Goal: Task Accomplishment & Management: Manage account settings

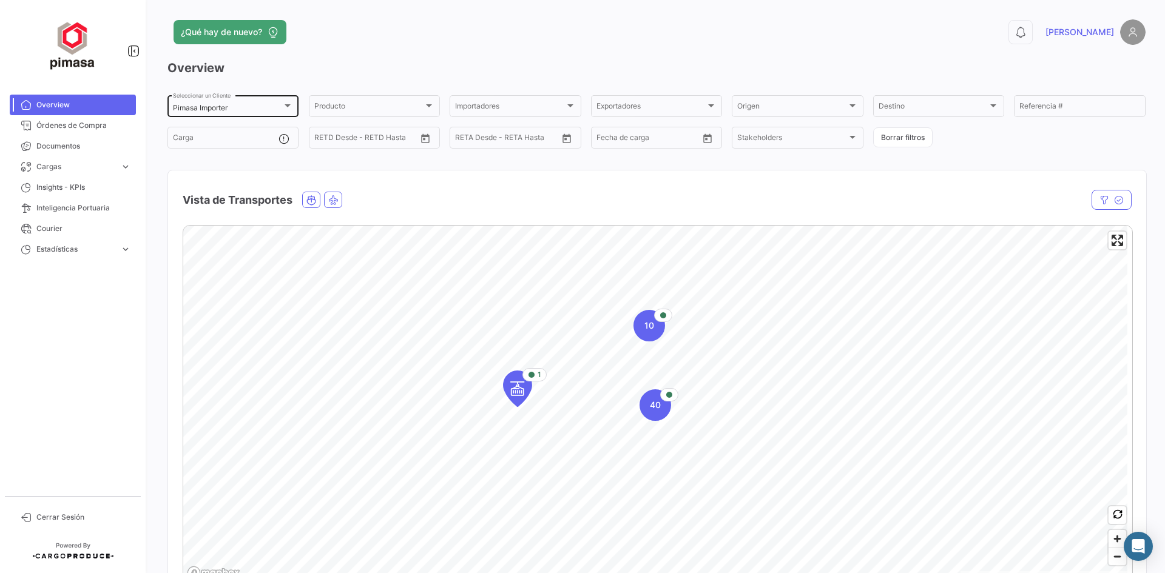
click at [289, 107] on div at bounding box center [287, 105] width 6 height 3
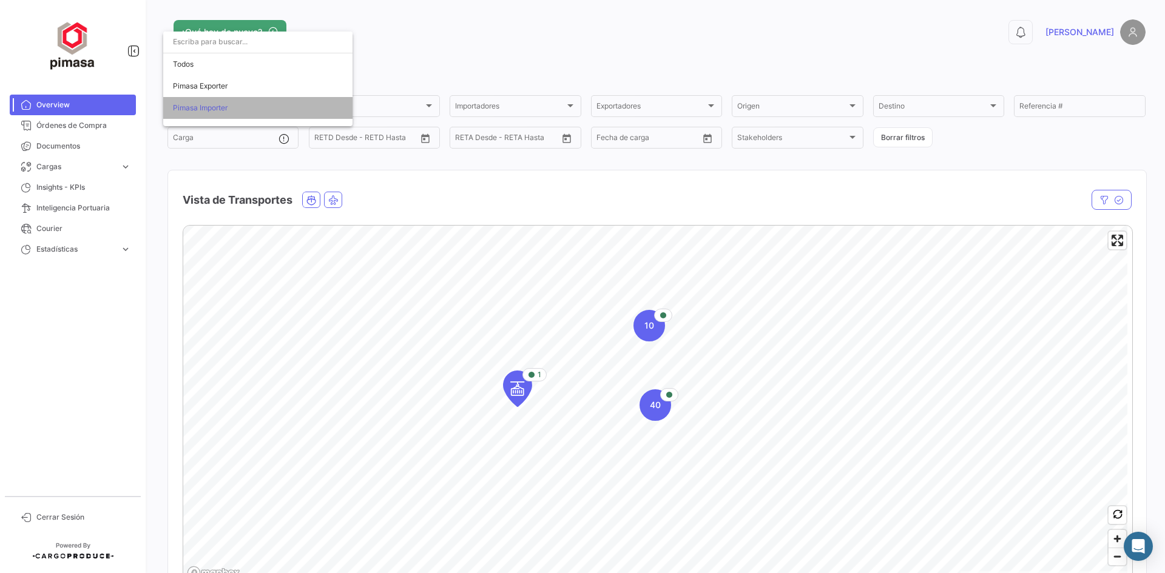
click at [289, 107] on span "Pimasa Importer" at bounding box center [258, 108] width 170 height 22
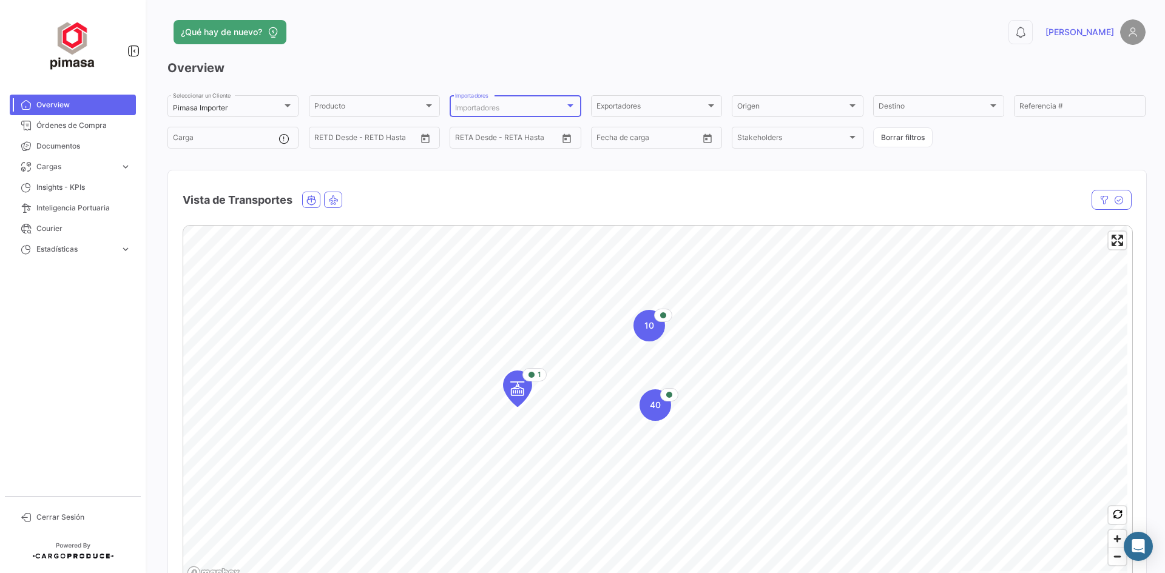
click at [468, 106] on span "Importadores" at bounding box center [477, 107] width 44 height 9
click at [737, 53] on div at bounding box center [582, 286] width 1165 height 573
click at [1032, 108] on input "Referencia #" at bounding box center [1079, 108] width 120 height 8
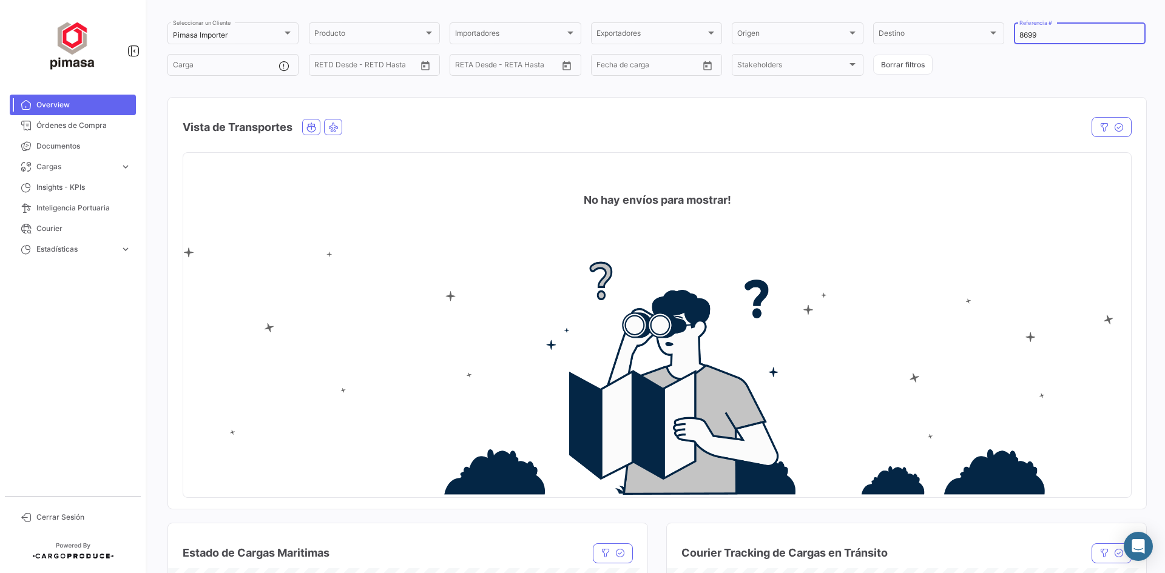
scroll to position [61, 0]
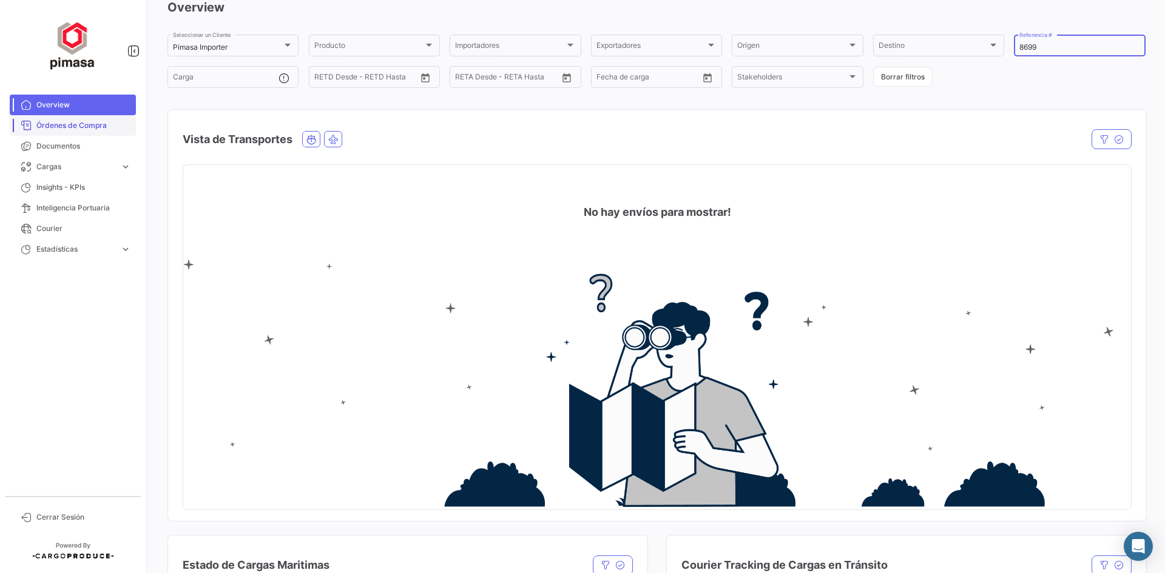
type input "8699"
click at [53, 129] on span "Órdenes de Compra" at bounding box center [83, 125] width 95 height 11
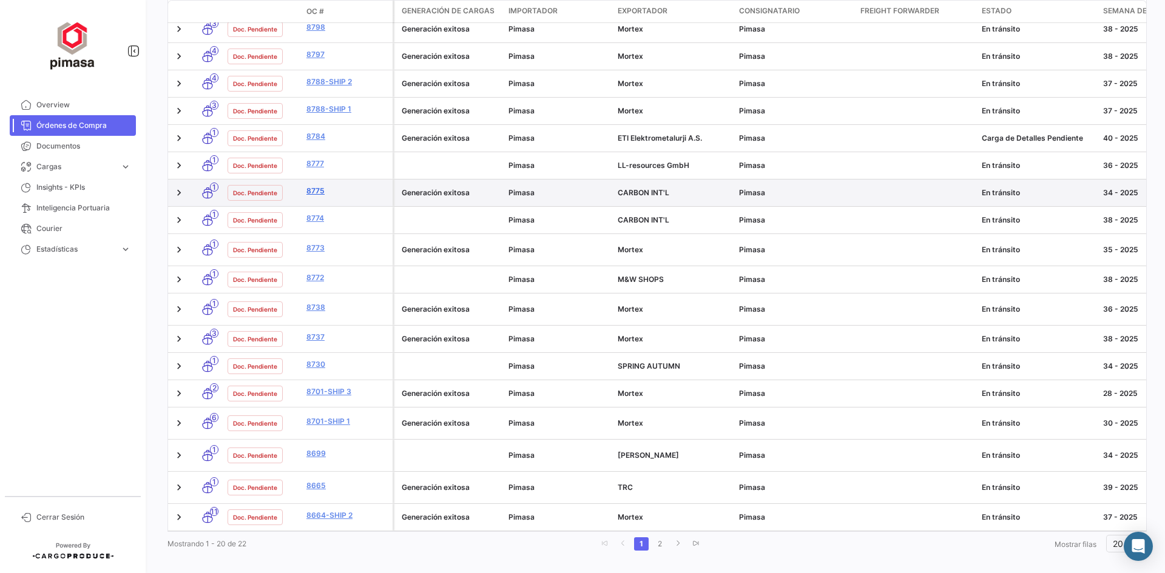
scroll to position [374, 0]
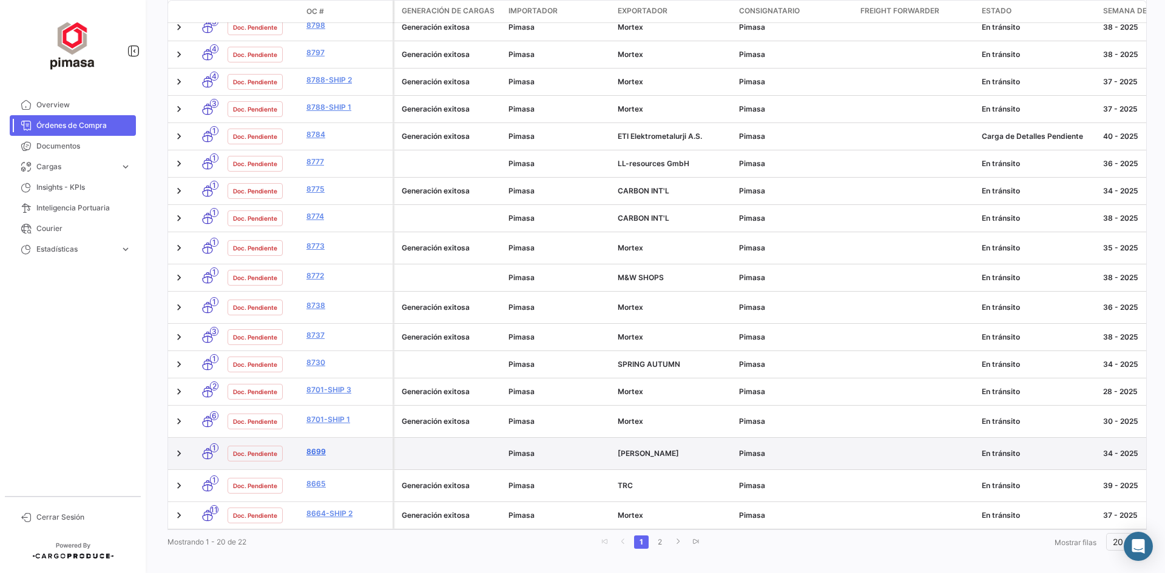
click at [309, 446] on link "8699" at bounding box center [346, 451] width 81 height 11
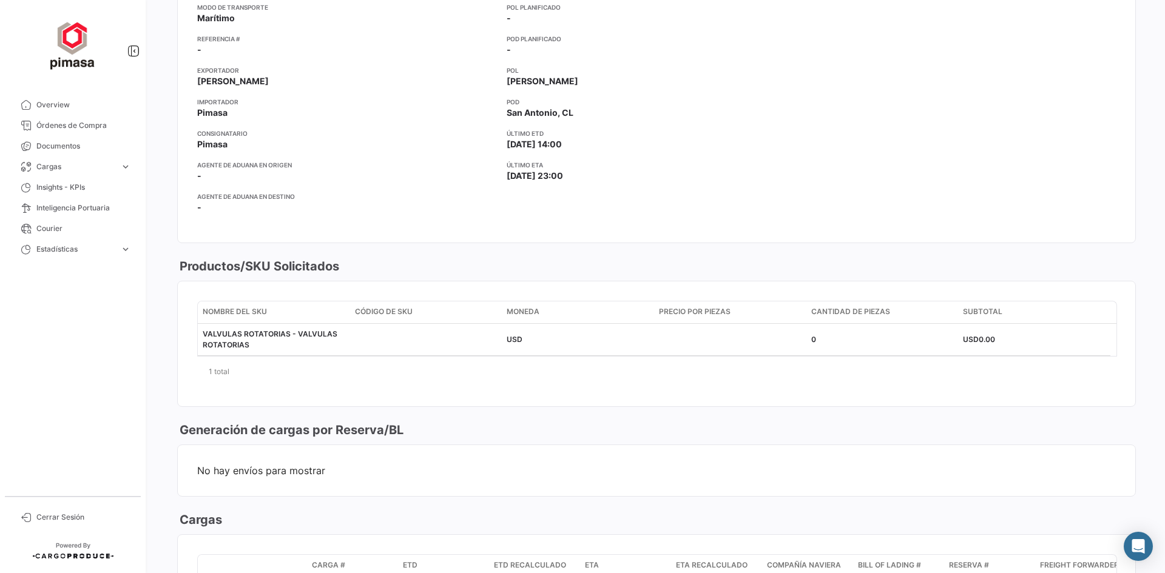
scroll to position [253, 0]
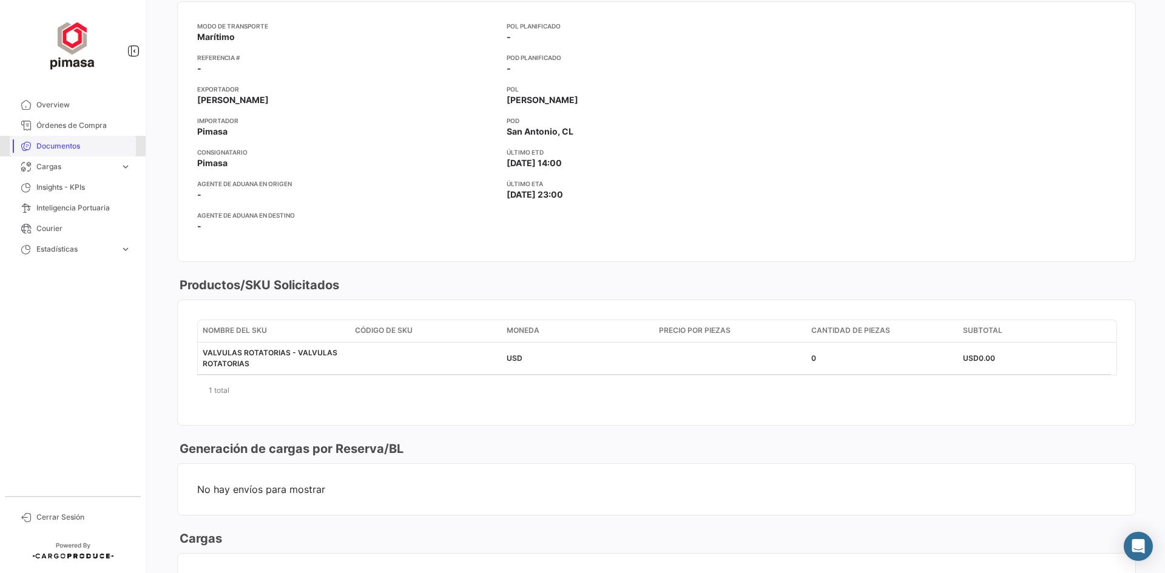
click at [78, 148] on span "Documentos" at bounding box center [83, 146] width 95 height 11
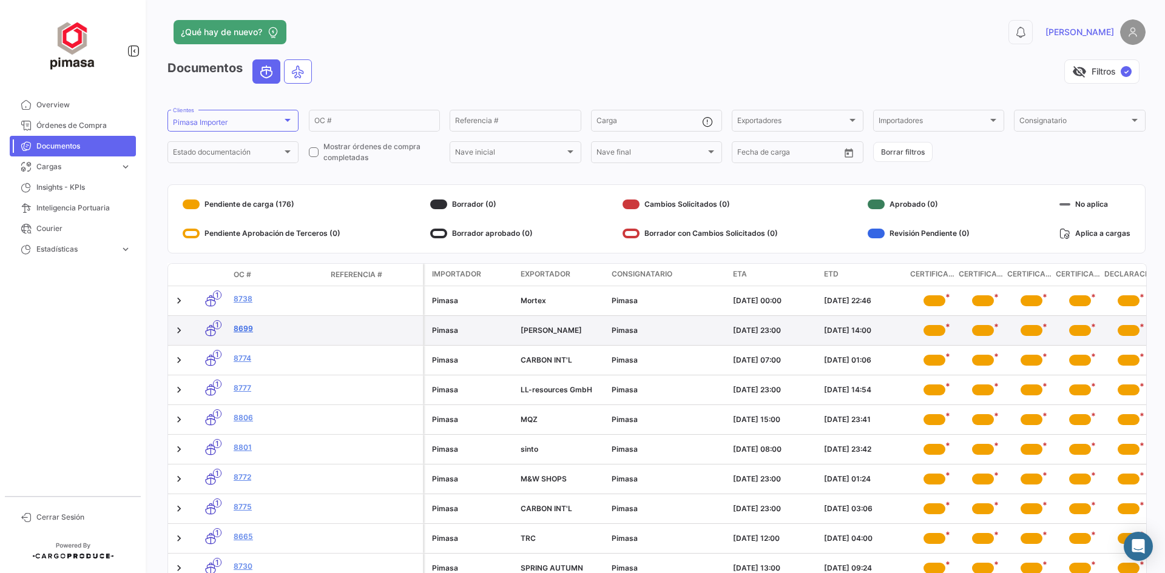
click at [249, 332] on link "8699" at bounding box center [277, 328] width 87 height 11
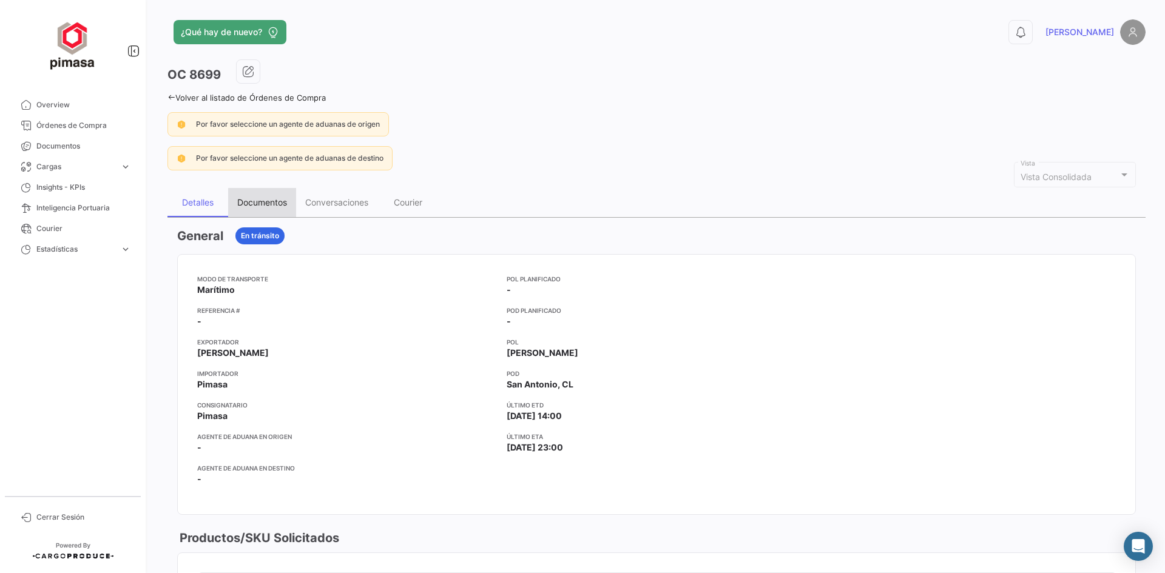
click at [256, 213] on div "Documentos" at bounding box center [262, 202] width 68 height 29
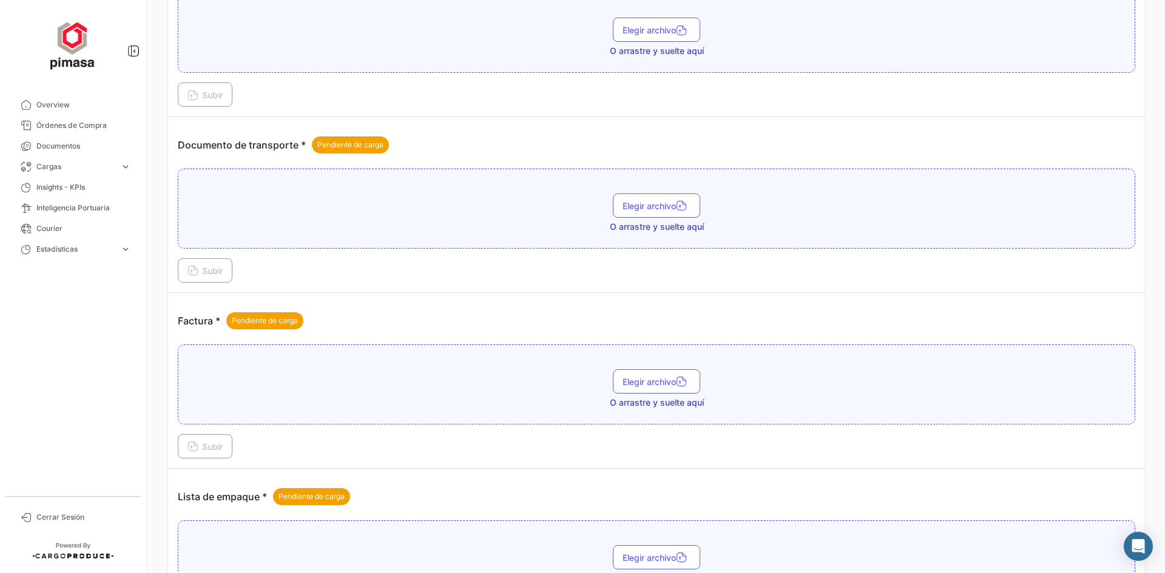
scroll to position [1199, 0]
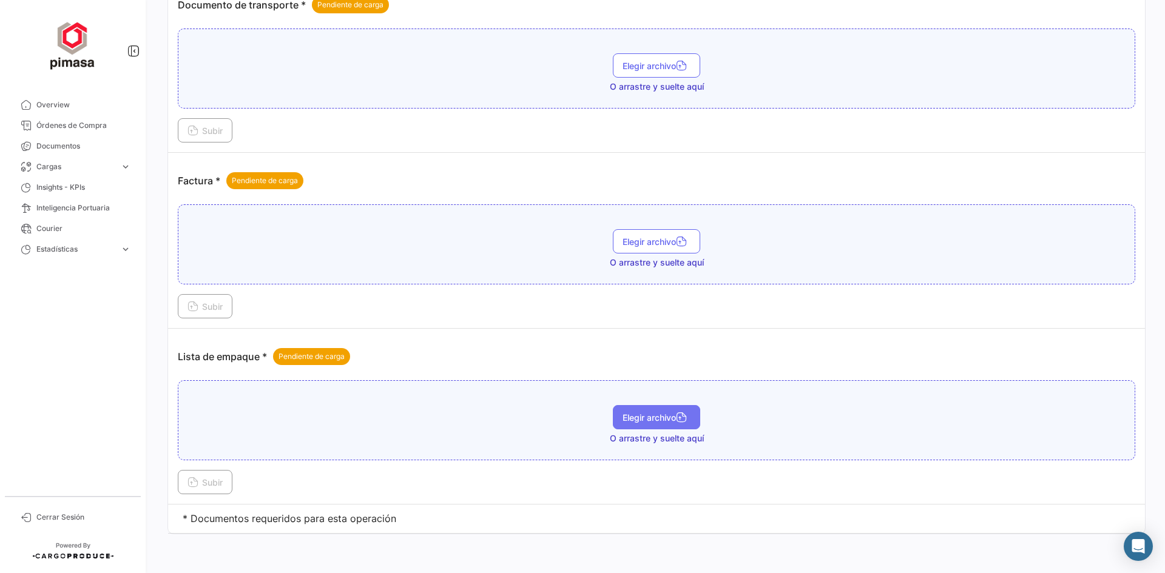
click at [642, 417] on span "Elegir archivo" at bounding box center [656, 417] width 68 height 10
click at [662, 241] on span "Elegir archivo" at bounding box center [656, 242] width 68 height 10
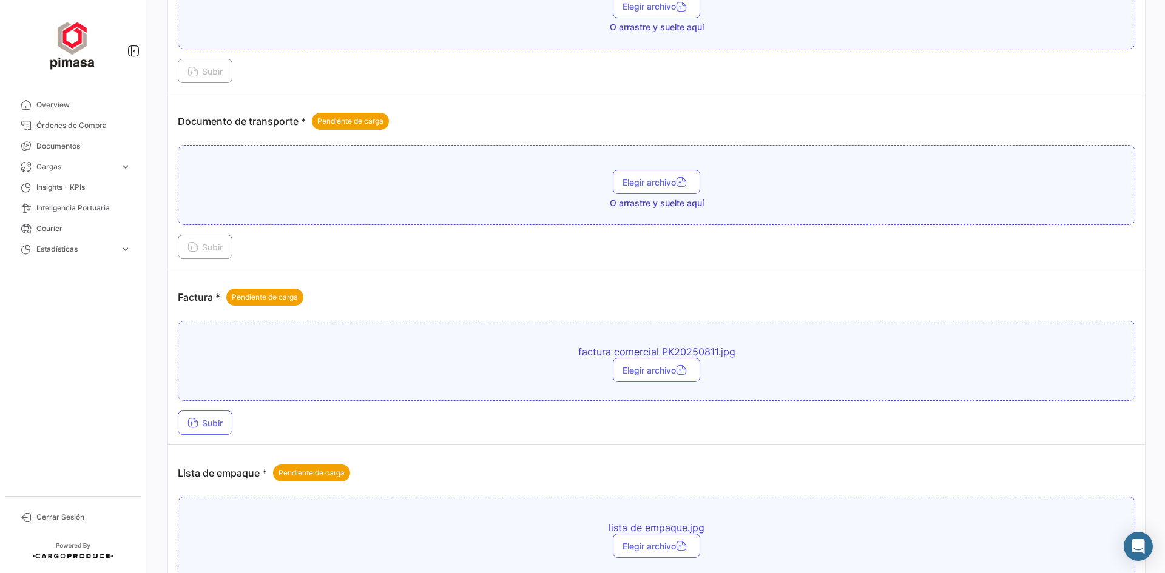
scroll to position [1077, 0]
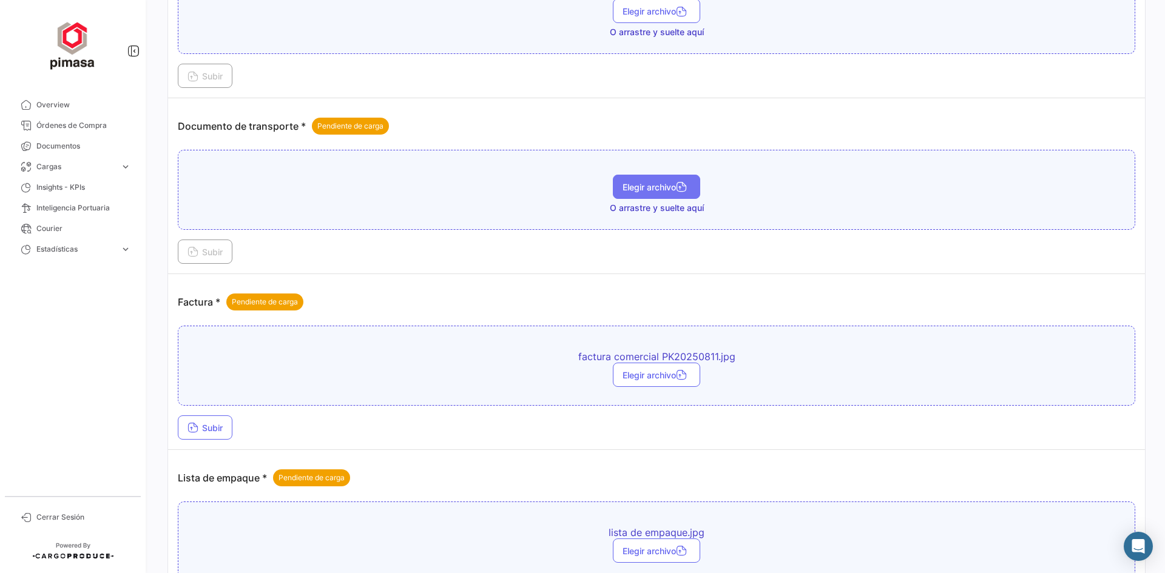
click at [656, 189] on span "Elegir archivo" at bounding box center [656, 187] width 68 height 10
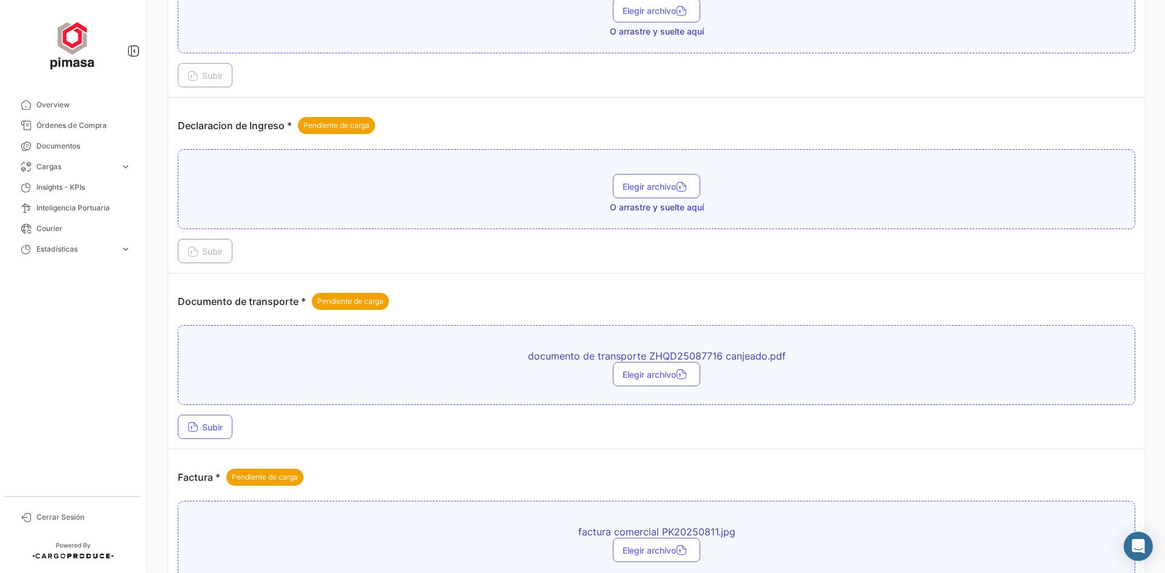
scroll to position [895, 0]
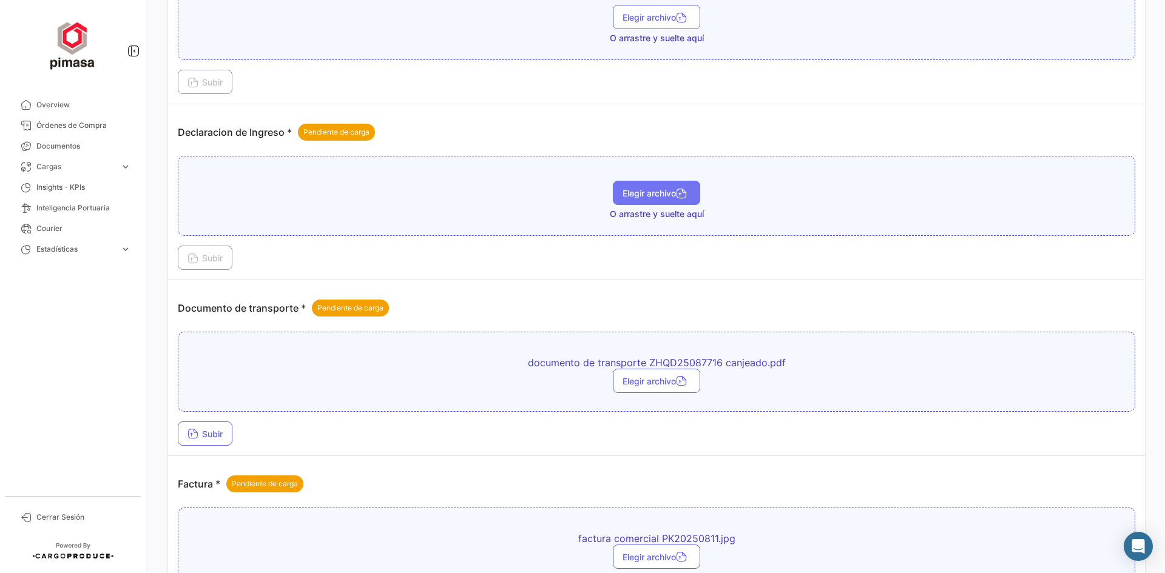
click at [656, 194] on span "Elegir archivo" at bounding box center [656, 193] width 68 height 10
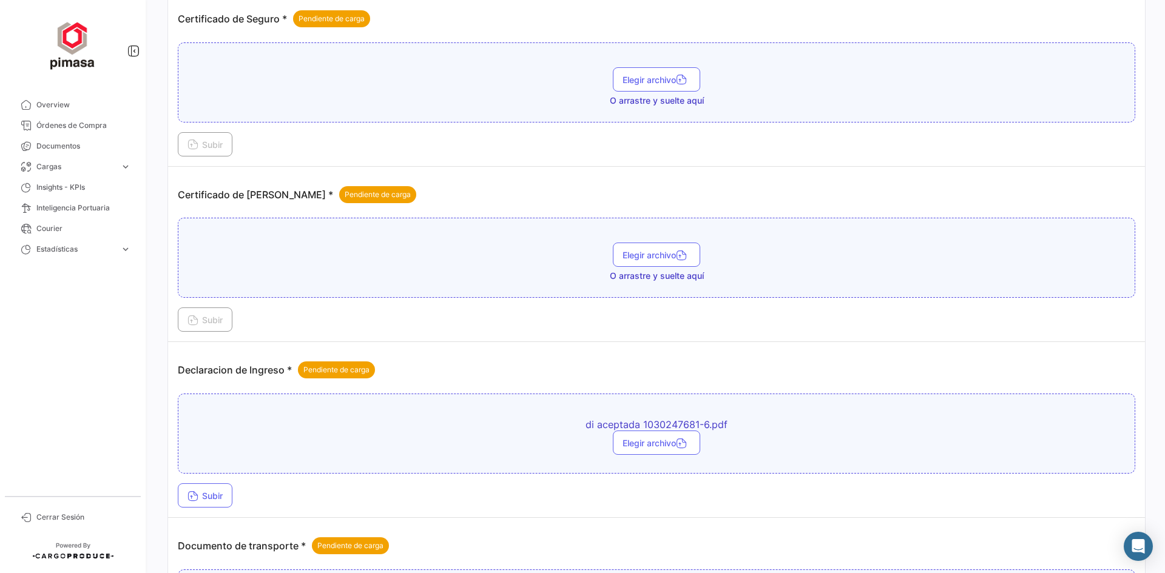
scroll to position [653, 0]
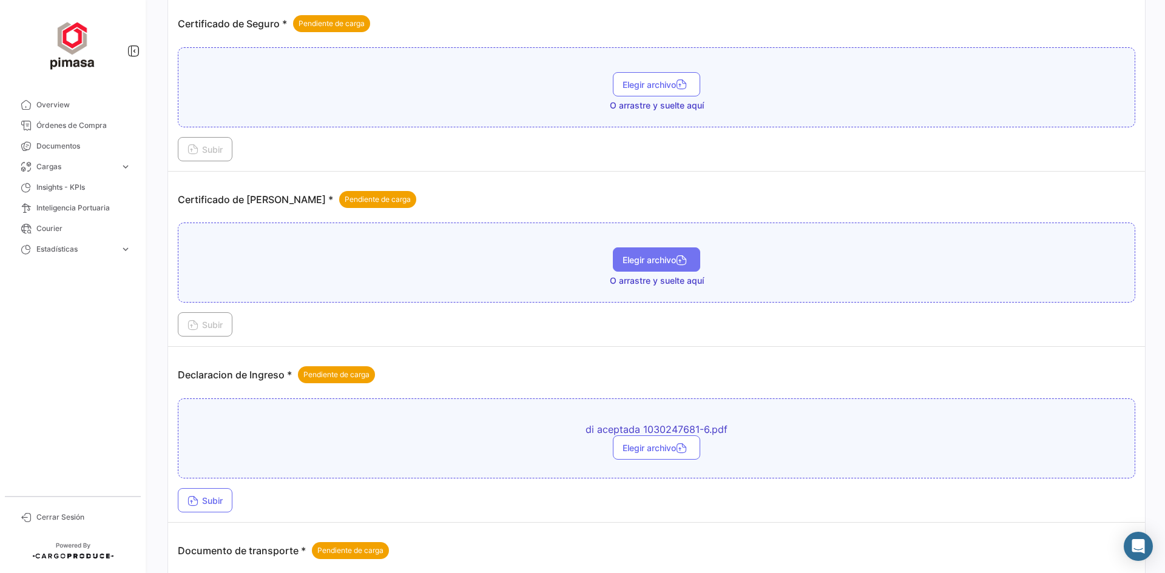
click at [650, 264] on span "Elegir archivo" at bounding box center [656, 260] width 68 height 10
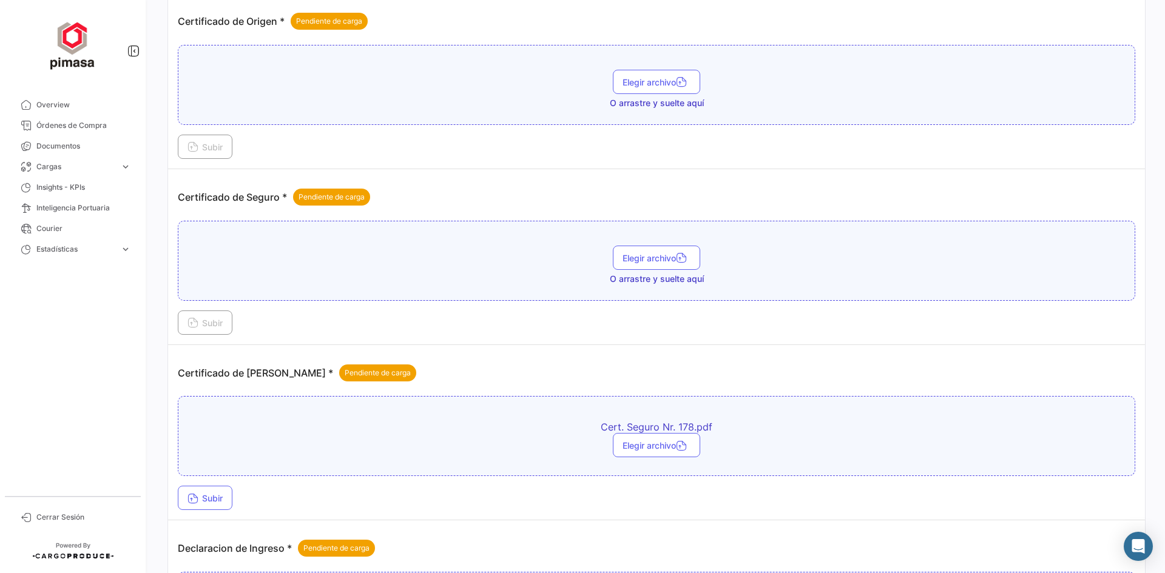
scroll to position [349, 0]
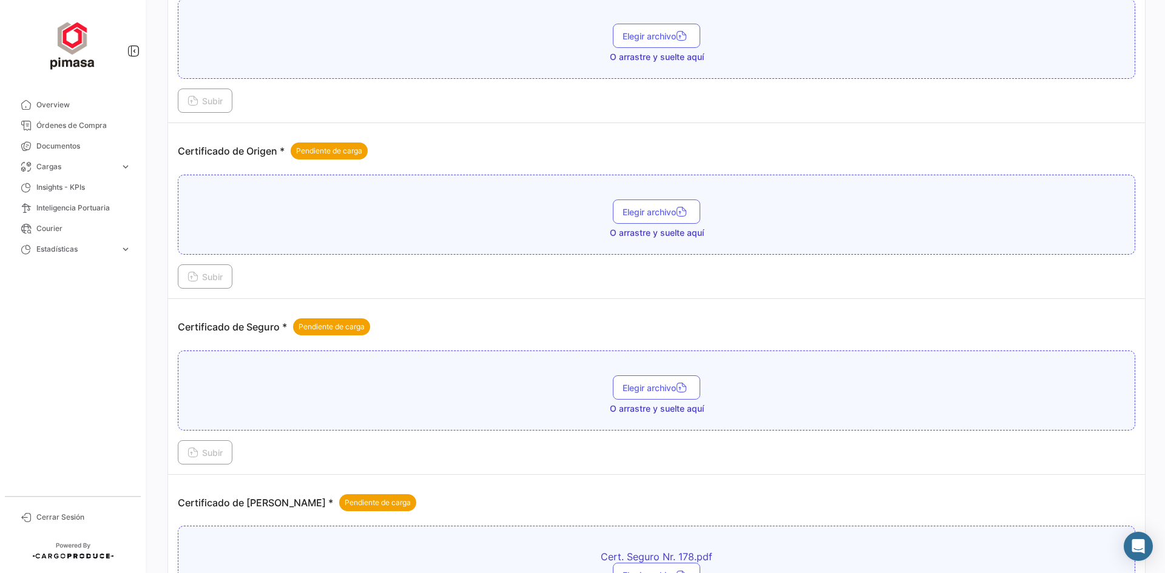
click at [662, 224] on div "Elegir archivo O arrastre y suelte aquí" at bounding box center [656, 219] width 944 height 39
click at [664, 216] on span "Elegir archivo" at bounding box center [656, 212] width 68 height 10
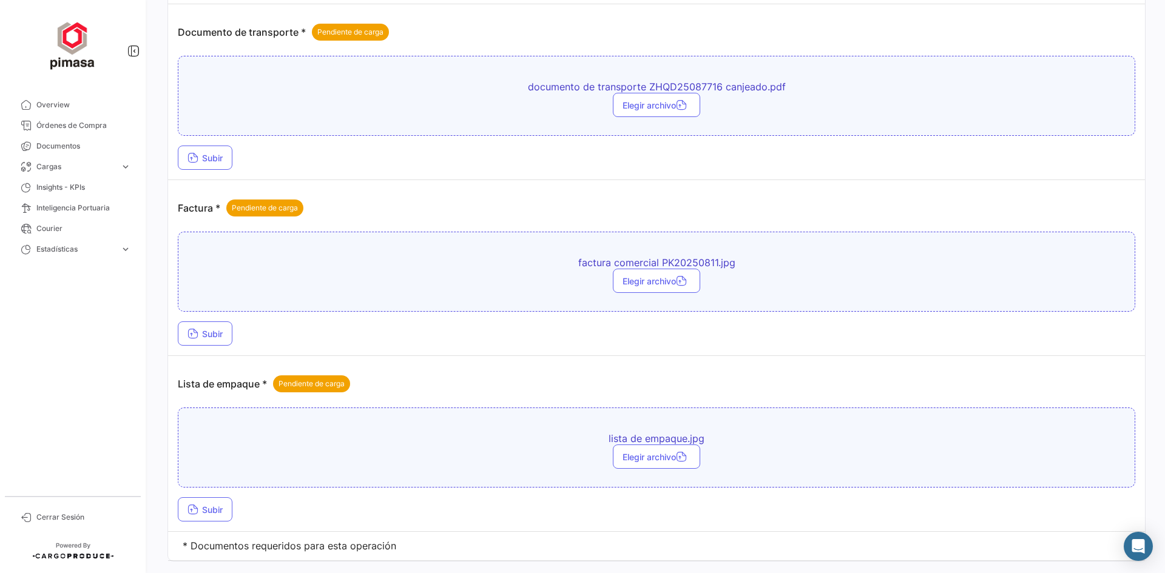
scroll to position [1199, 0]
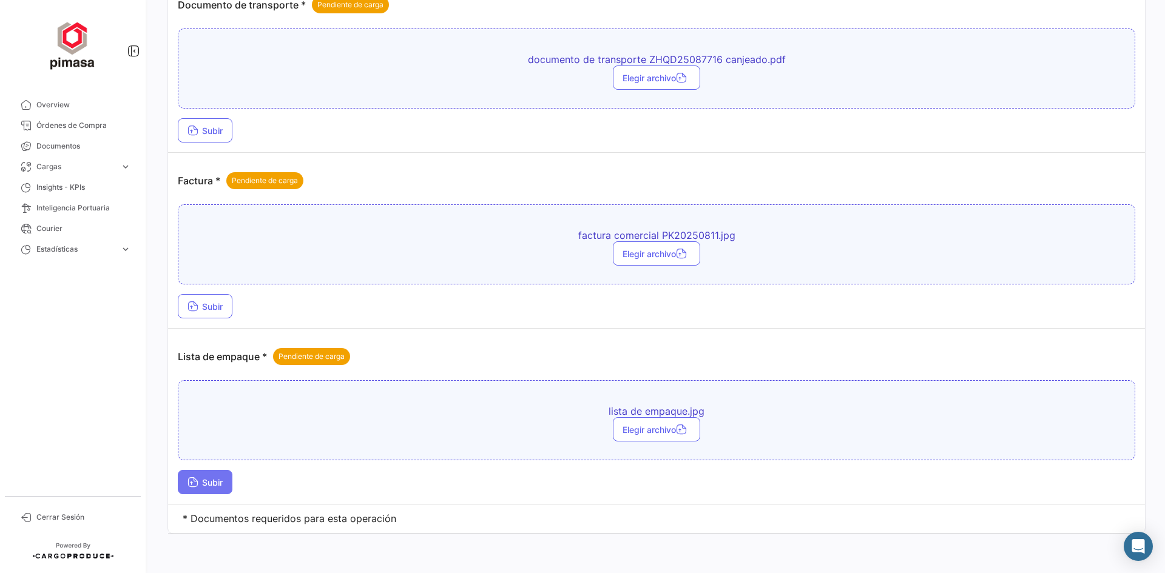
click at [217, 485] on span "Subir" at bounding box center [204, 482] width 35 height 10
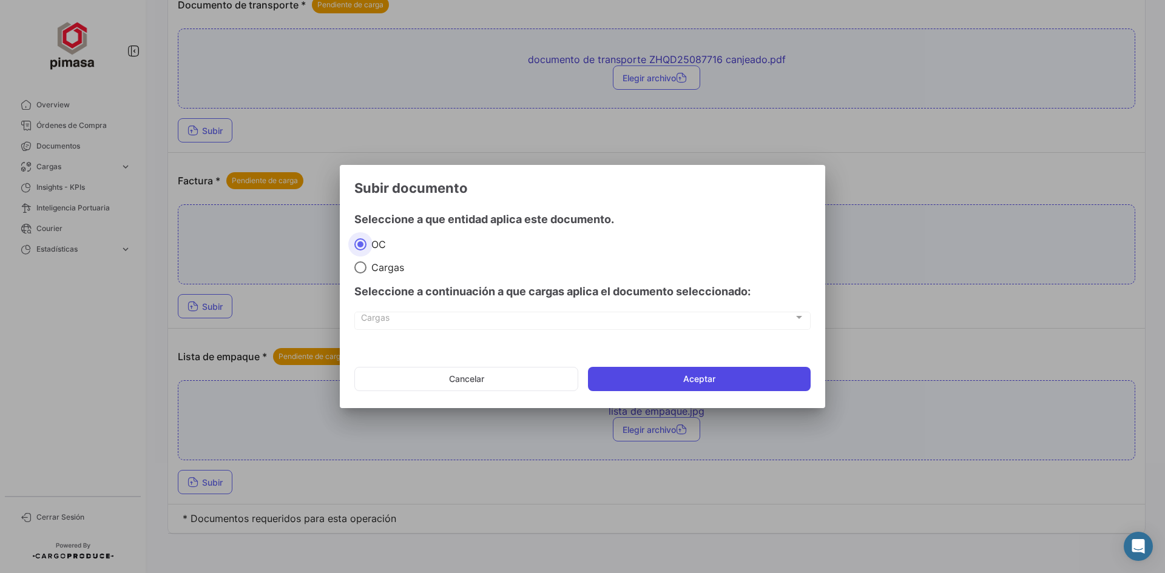
click at [638, 379] on button "Aceptar" at bounding box center [699, 379] width 223 height 24
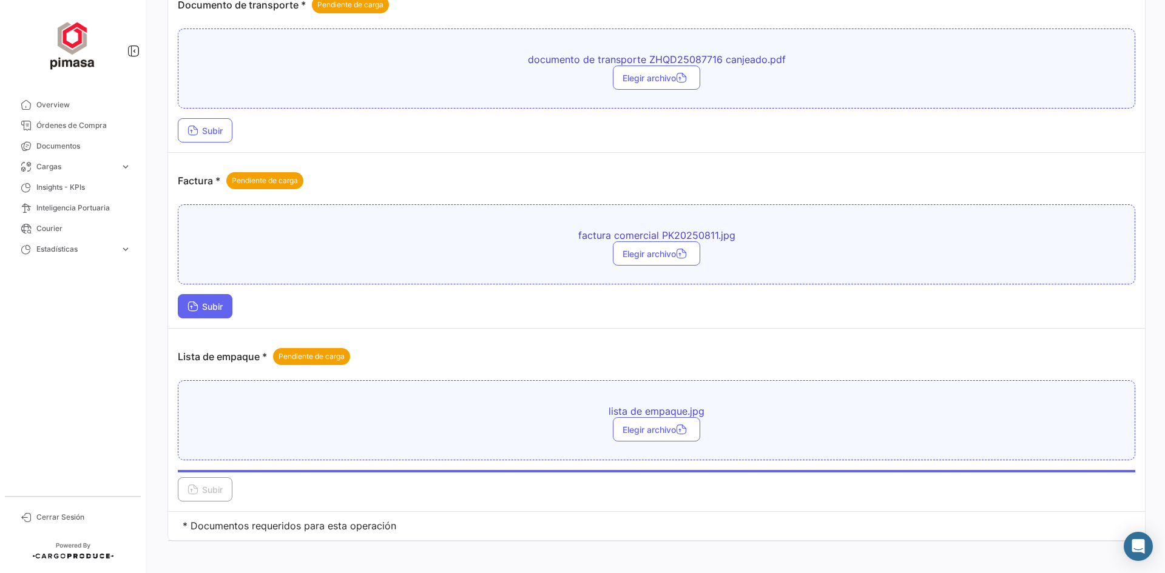
click at [218, 309] on span "Subir" at bounding box center [204, 306] width 35 height 10
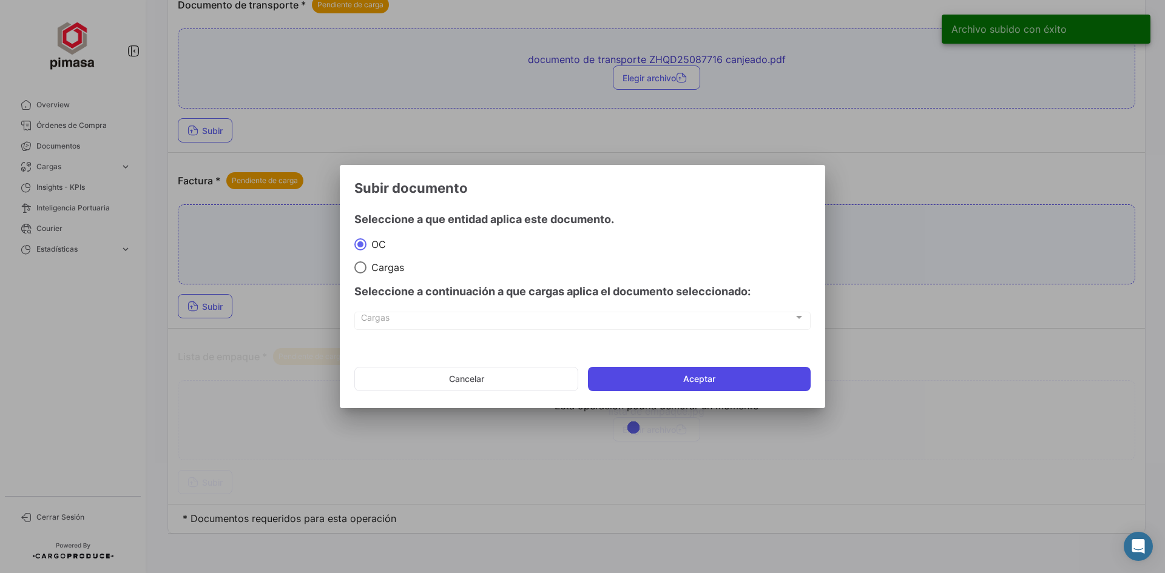
click at [667, 377] on button "Aceptar" at bounding box center [699, 379] width 223 height 24
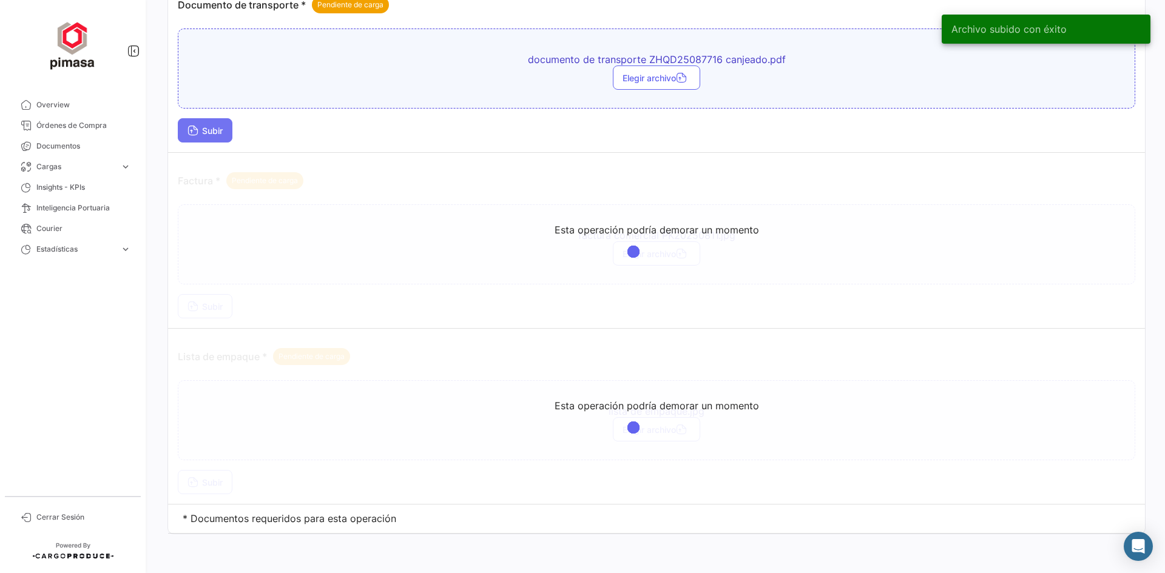
click at [227, 130] on button "Subir" at bounding box center [205, 130] width 55 height 24
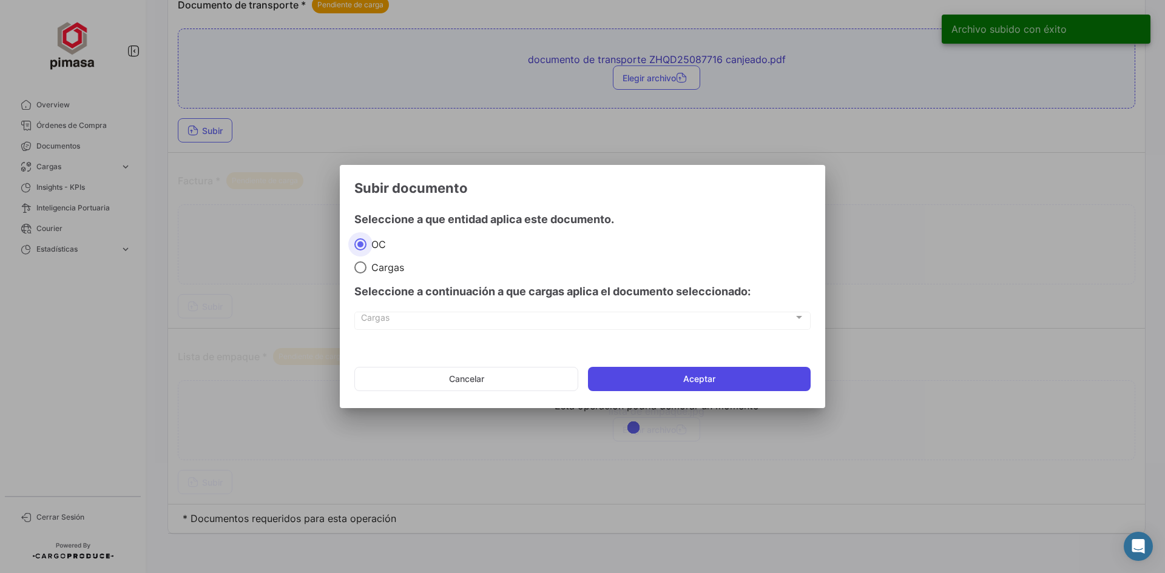
click at [646, 382] on button "Aceptar" at bounding box center [699, 379] width 223 height 24
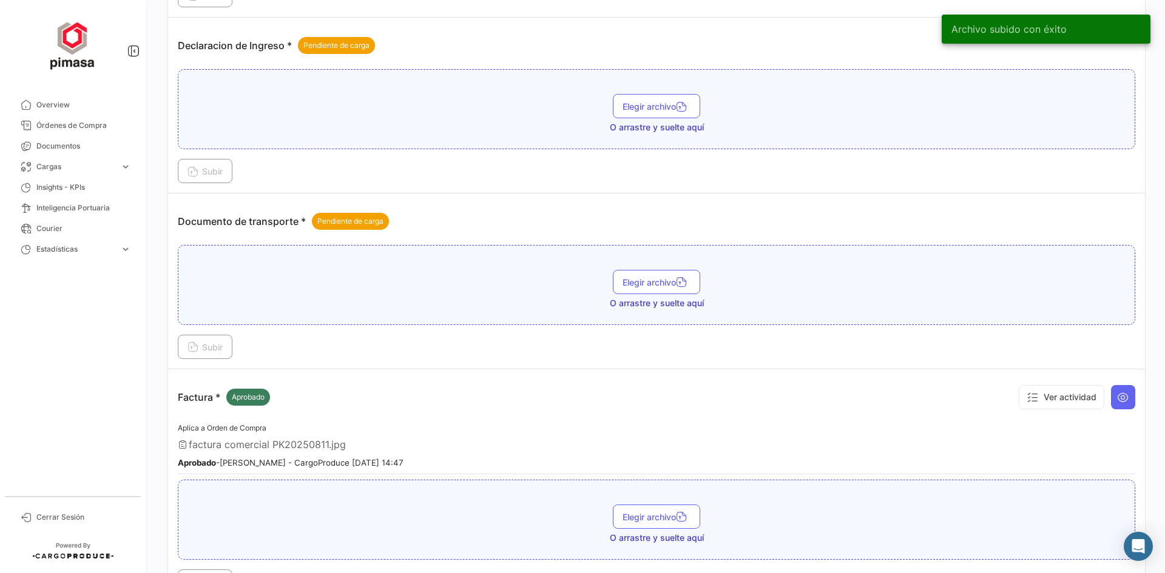
scroll to position [956, 0]
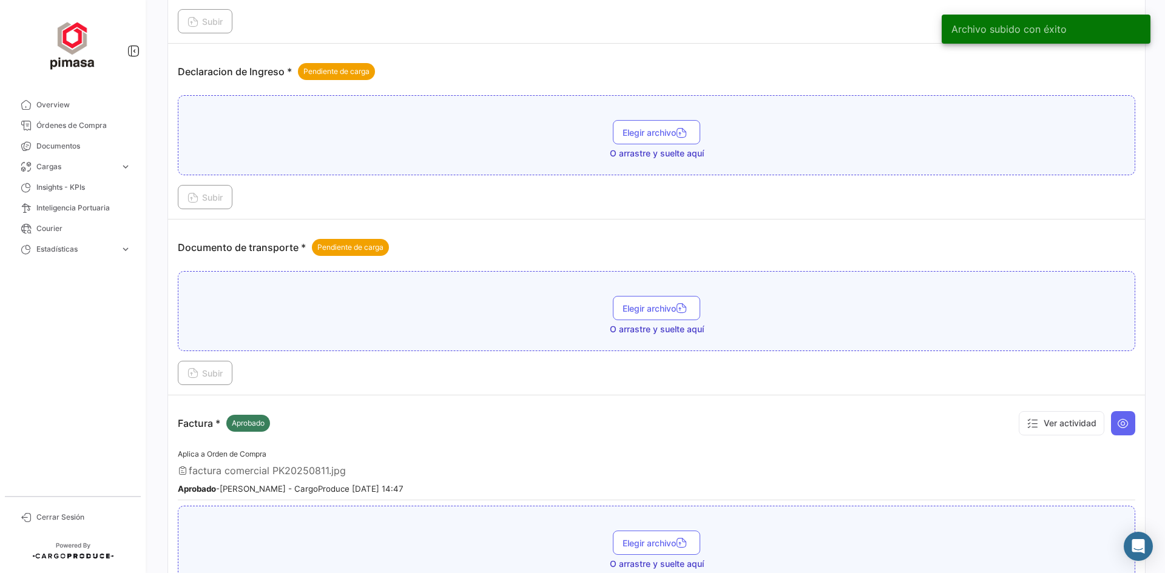
click at [212, 184] on div "Elegir archivo O arrastre y suelte aquí Subir" at bounding box center [656, 152] width 957 height 114
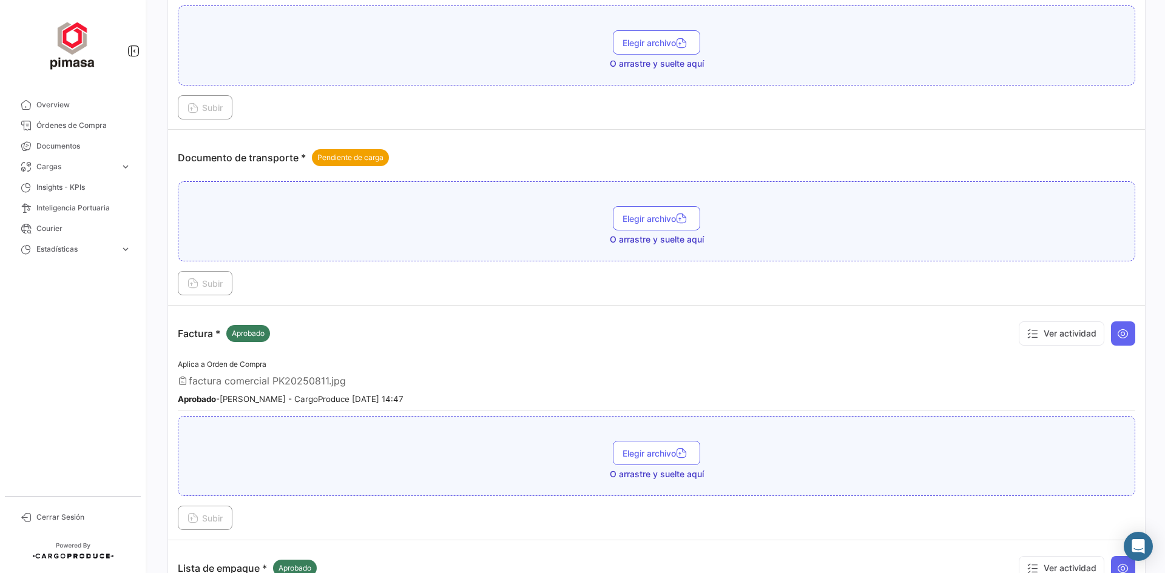
scroll to position [1017, 0]
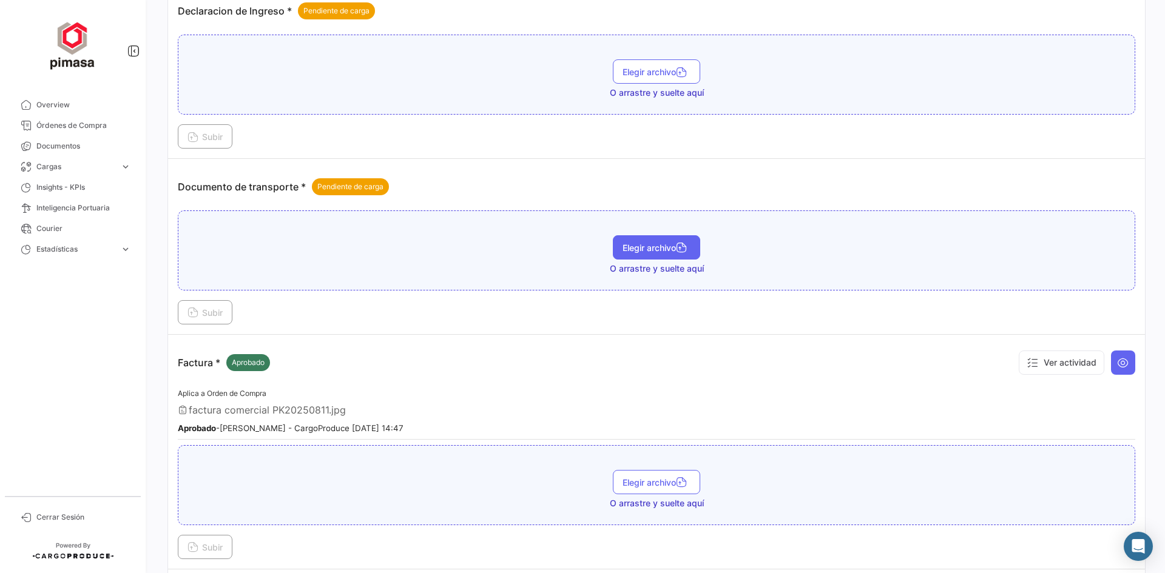
click at [653, 240] on button "Elegir archivo" at bounding box center [656, 247] width 87 height 24
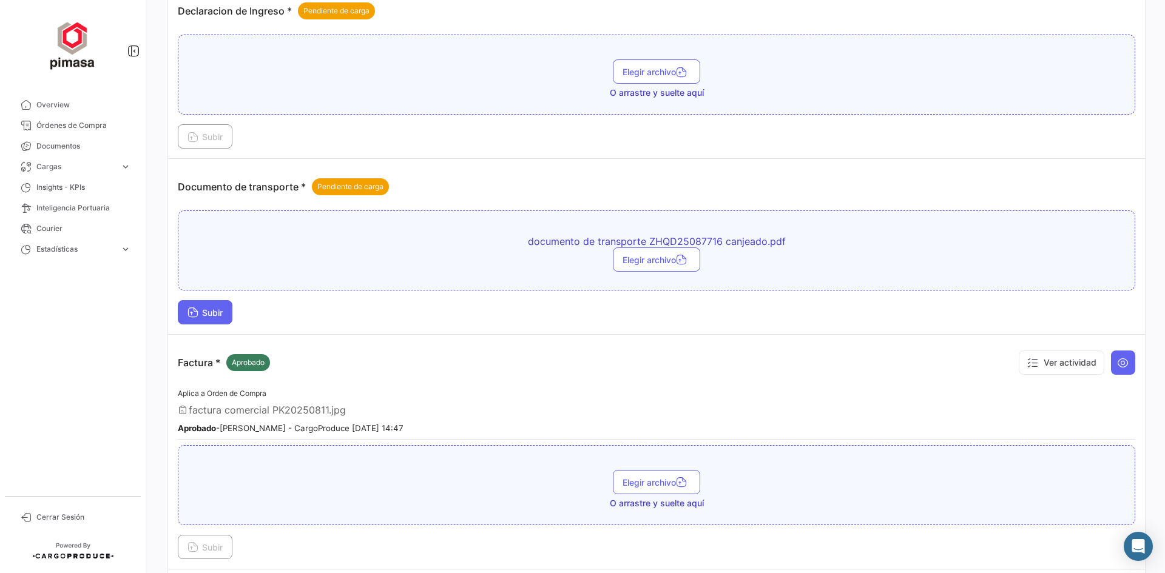
click at [223, 310] on span "Subir" at bounding box center [204, 313] width 35 height 10
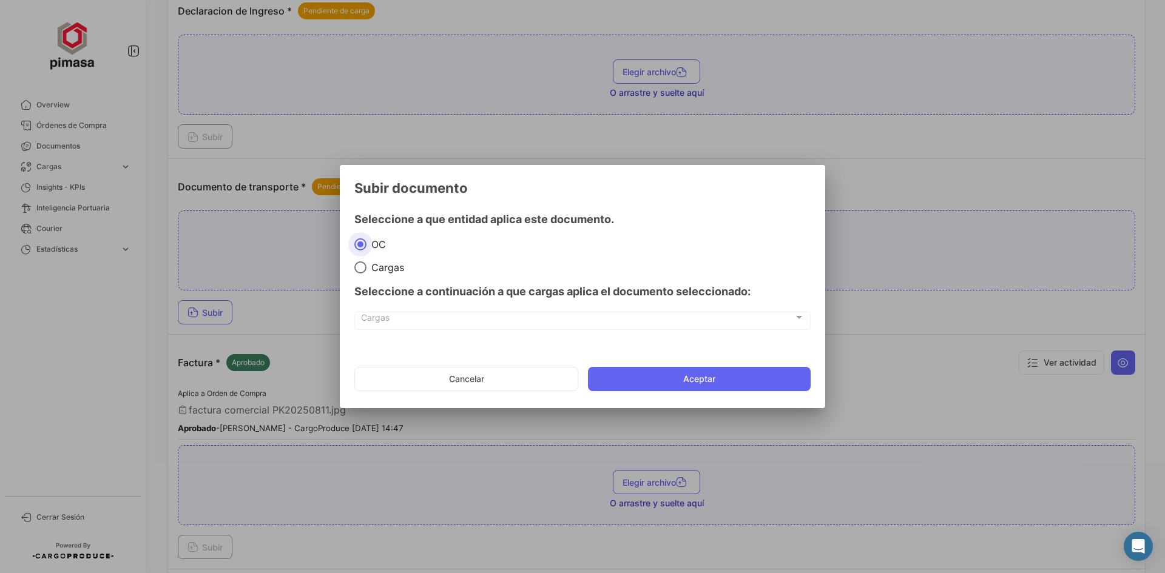
click at [696, 325] on div "Cargas Cargas" at bounding box center [582, 320] width 443 height 21
click at [699, 323] on span "Cargas" at bounding box center [577, 320] width 433 height 10
click at [658, 382] on button "Aceptar" at bounding box center [699, 379] width 223 height 24
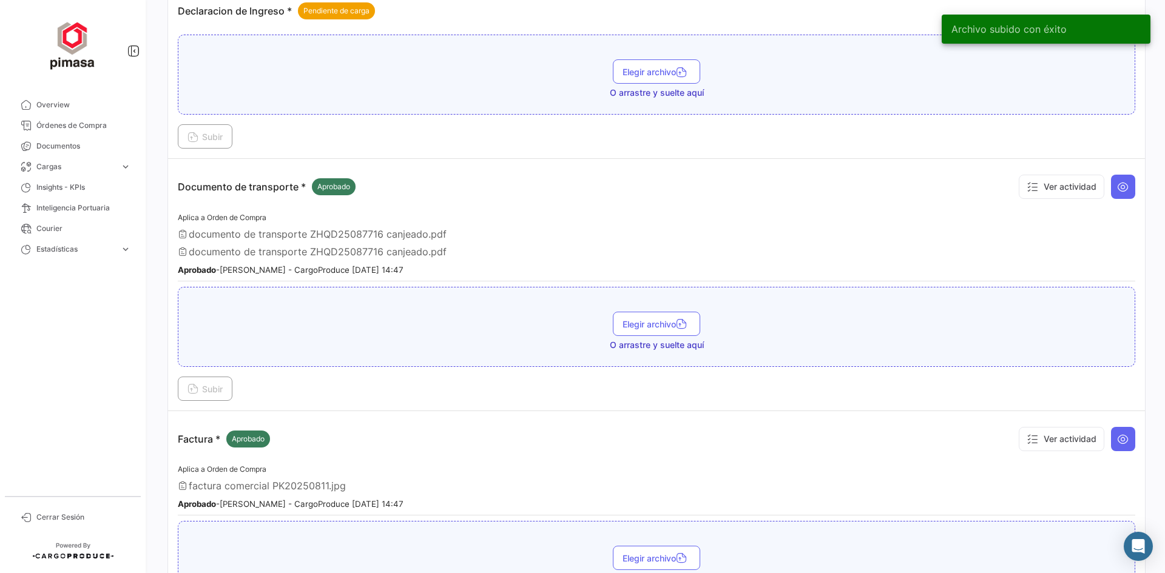
scroll to position [956, 0]
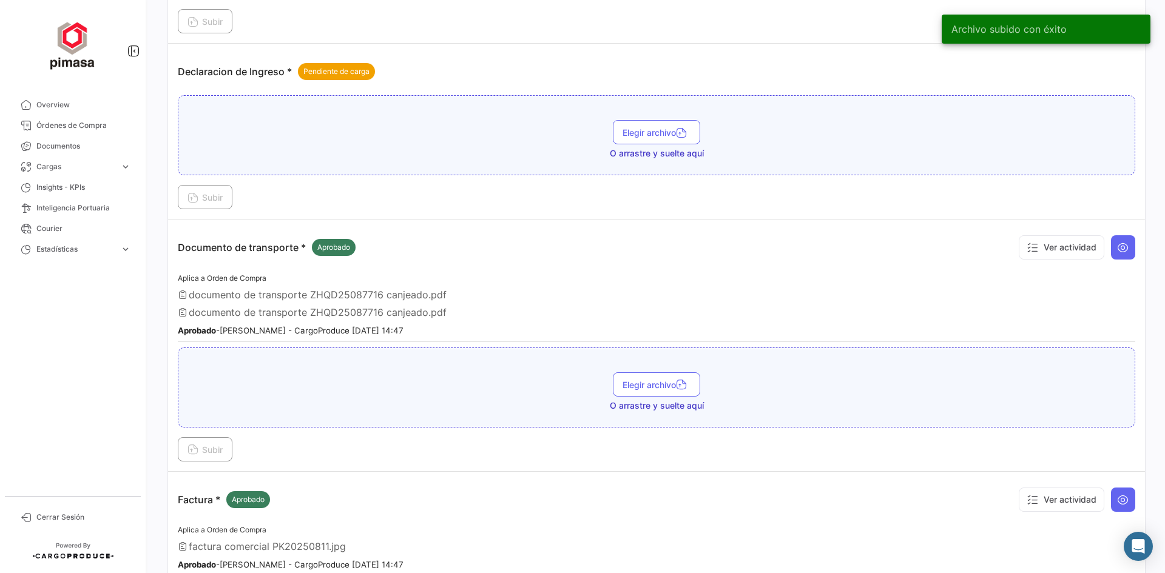
click at [388, 315] on span "documento de transporte ZHQD25087716 canjeado.pdf" at bounding box center [318, 312] width 258 height 12
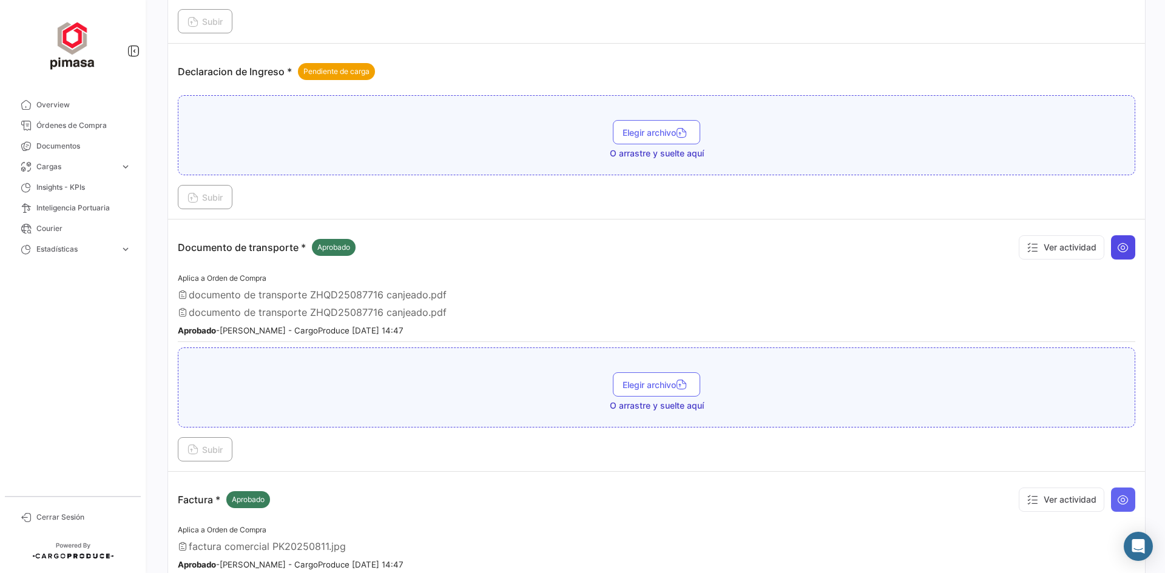
click at [1120, 247] on icon at bounding box center [1123, 247] width 12 height 12
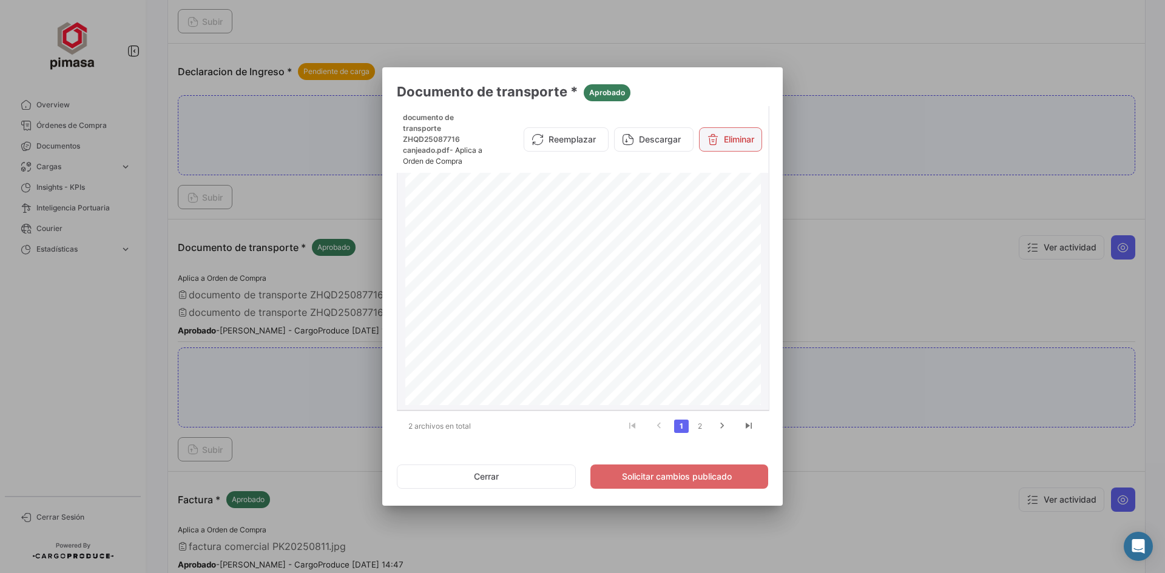
click at [741, 141] on button "Eliminar" at bounding box center [730, 139] width 63 height 24
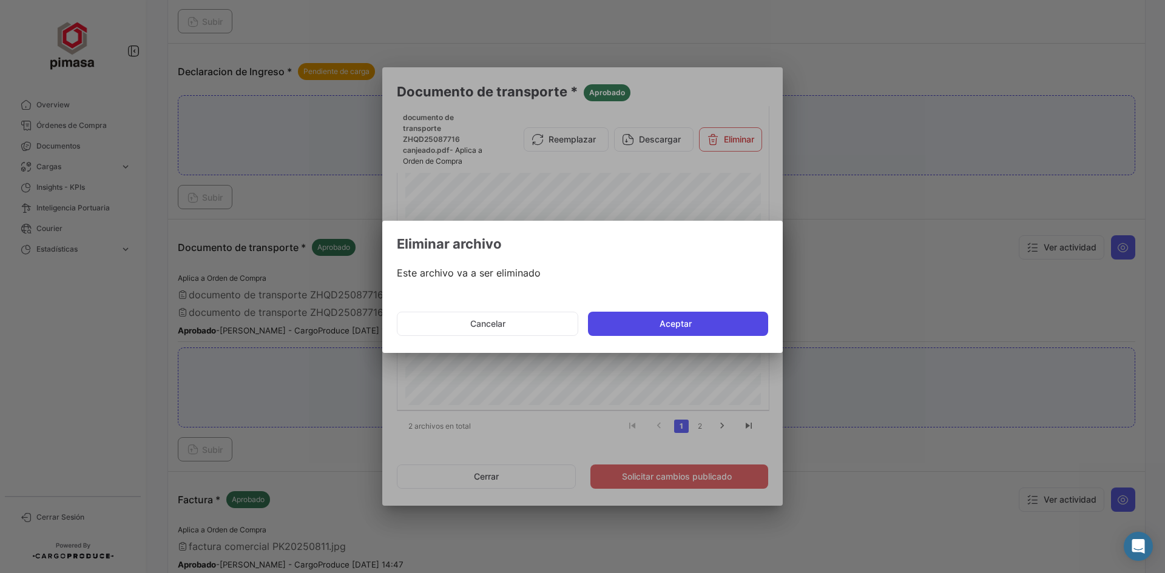
click at [636, 314] on button "Aceptar" at bounding box center [678, 324] width 180 height 24
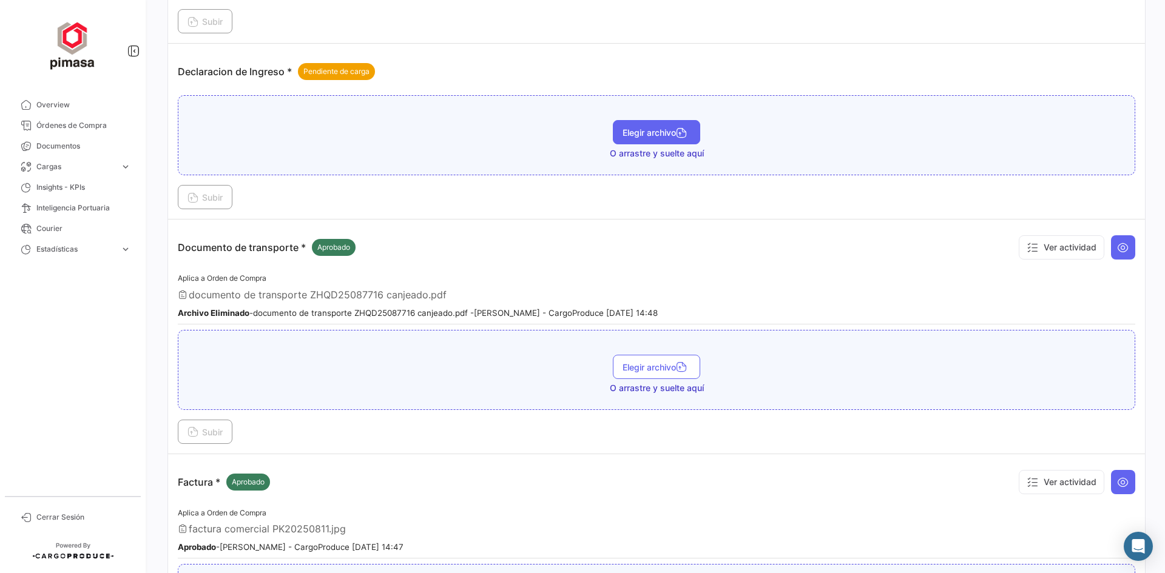
click at [668, 135] on span "Elegir archivo" at bounding box center [656, 132] width 68 height 10
click at [214, 207] on button "Subir" at bounding box center [205, 197] width 55 height 24
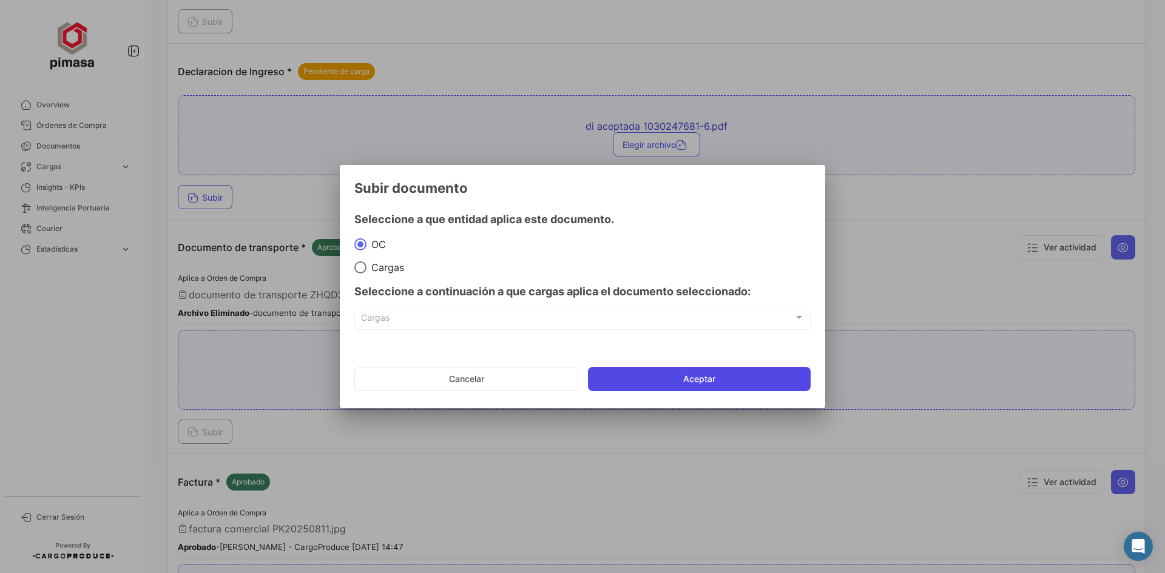
click at [656, 386] on button "Aceptar" at bounding box center [699, 379] width 223 height 24
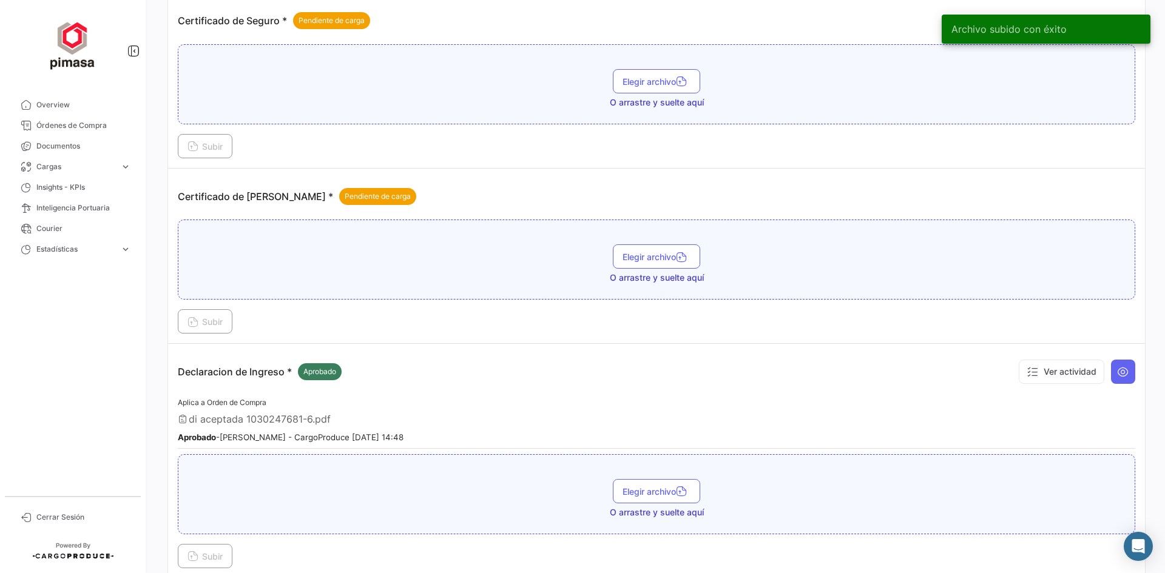
scroll to position [653, 0]
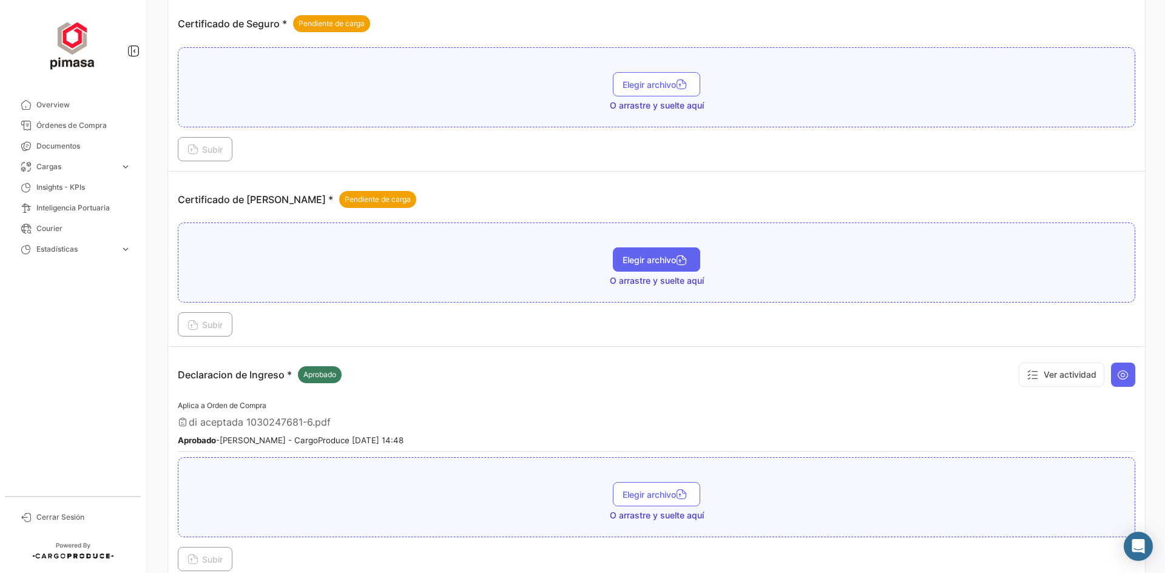
click at [665, 261] on span "Elegir archivo" at bounding box center [656, 260] width 68 height 10
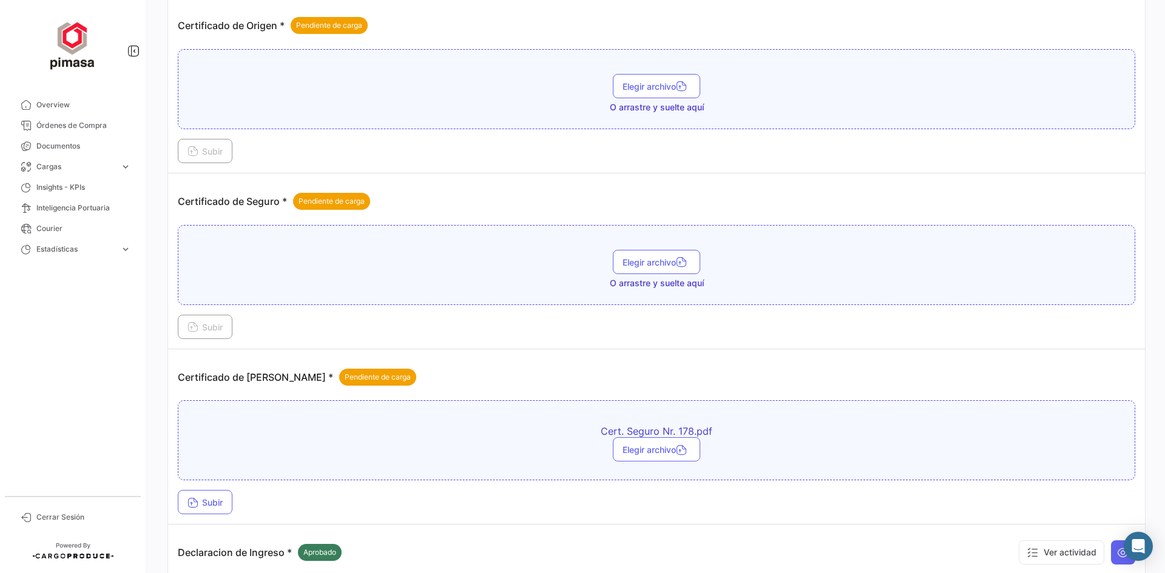
scroll to position [471, 0]
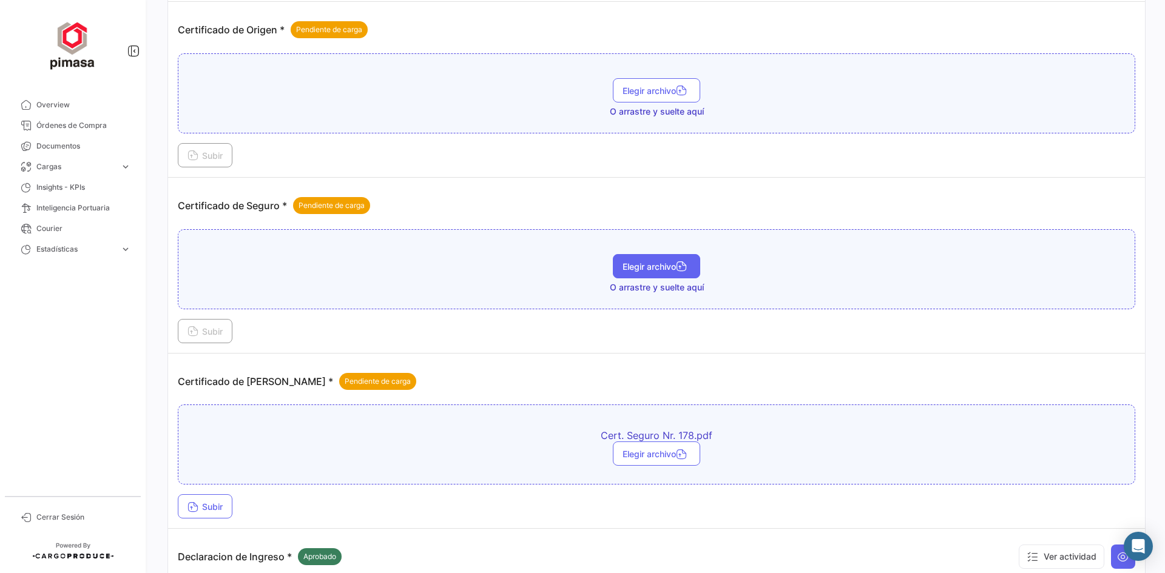
click at [653, 266] on span "Elegir archivo" at bounding box center [656, 266] width 68 height 10
click at [206, 334] on span "Subir" at bounding box center [204, 331] width 35 height 10
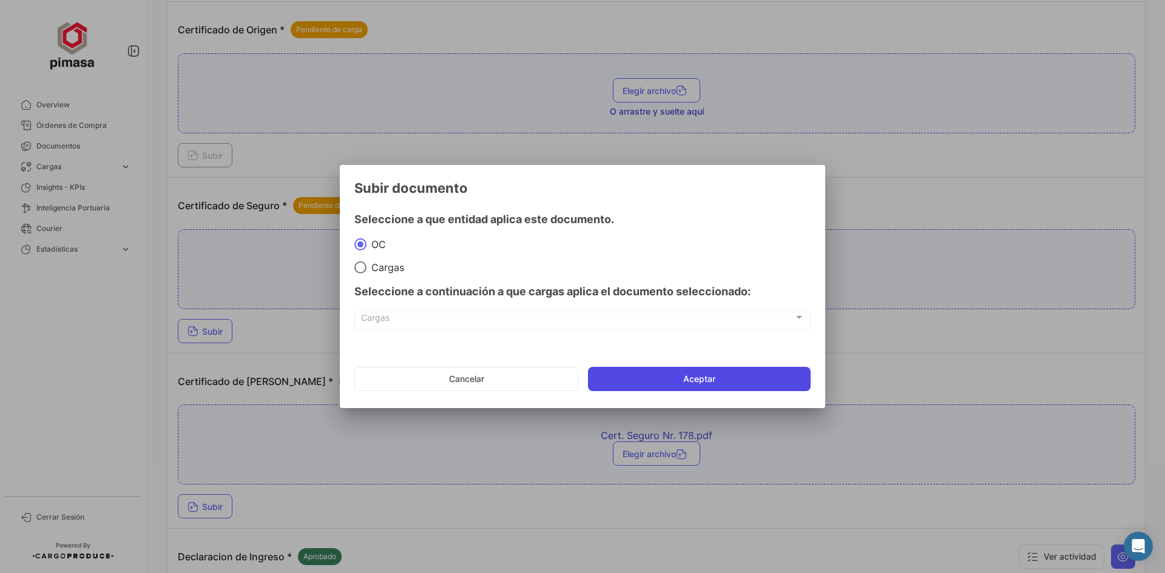
click at [669, 376] on button "Aceptar" at bounding box center [699, 379] width 223 height 24
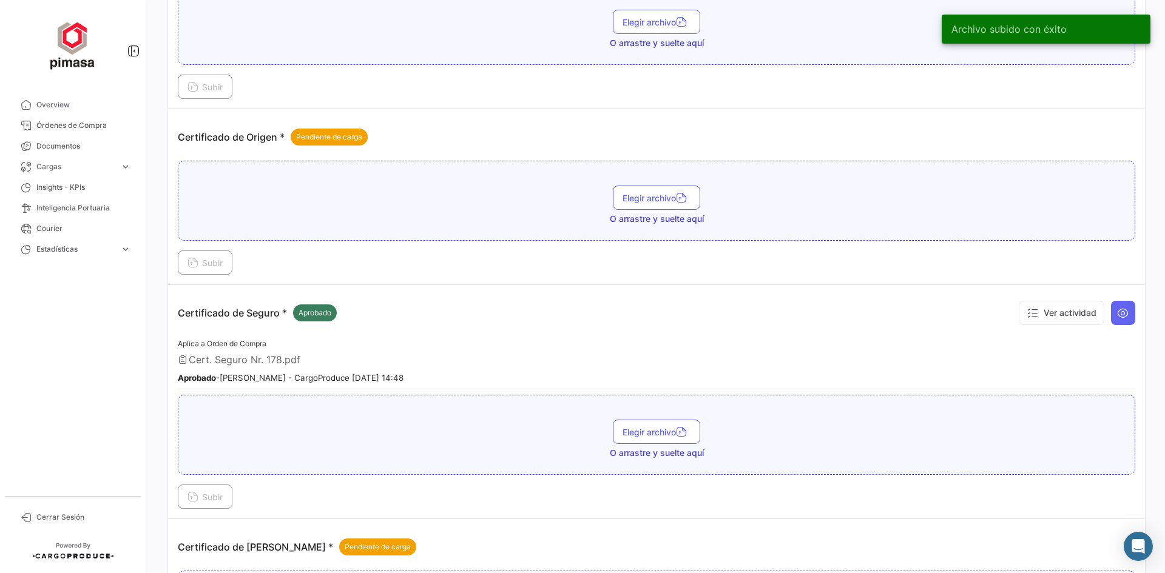
scroll to position [289, 0]
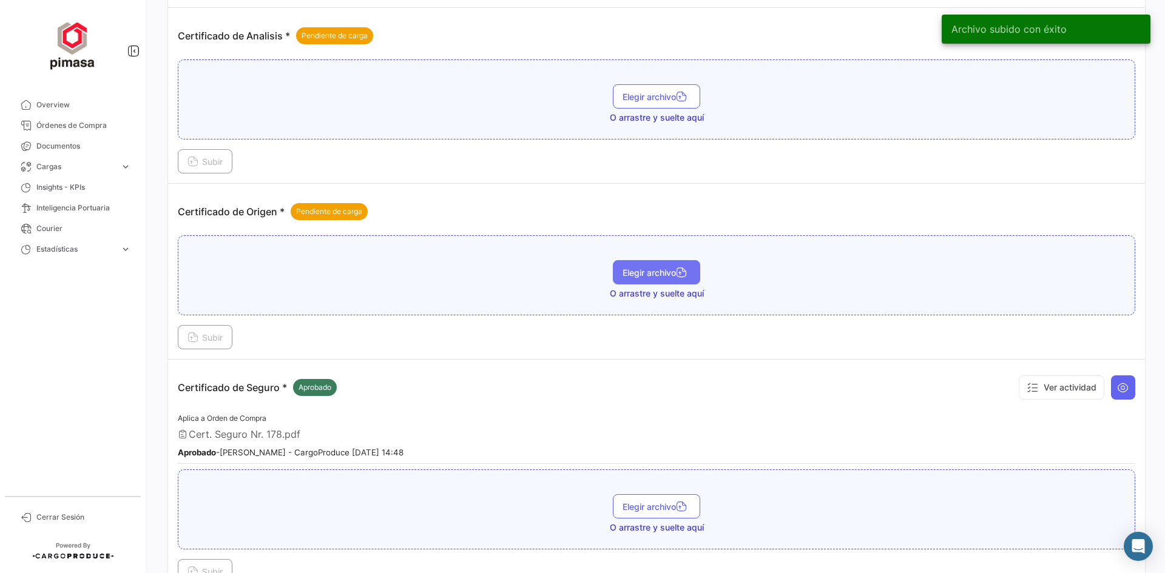
click at [644, 271] on span "Elegir archivo" at bounding box center [656, 273] width 68 height 10
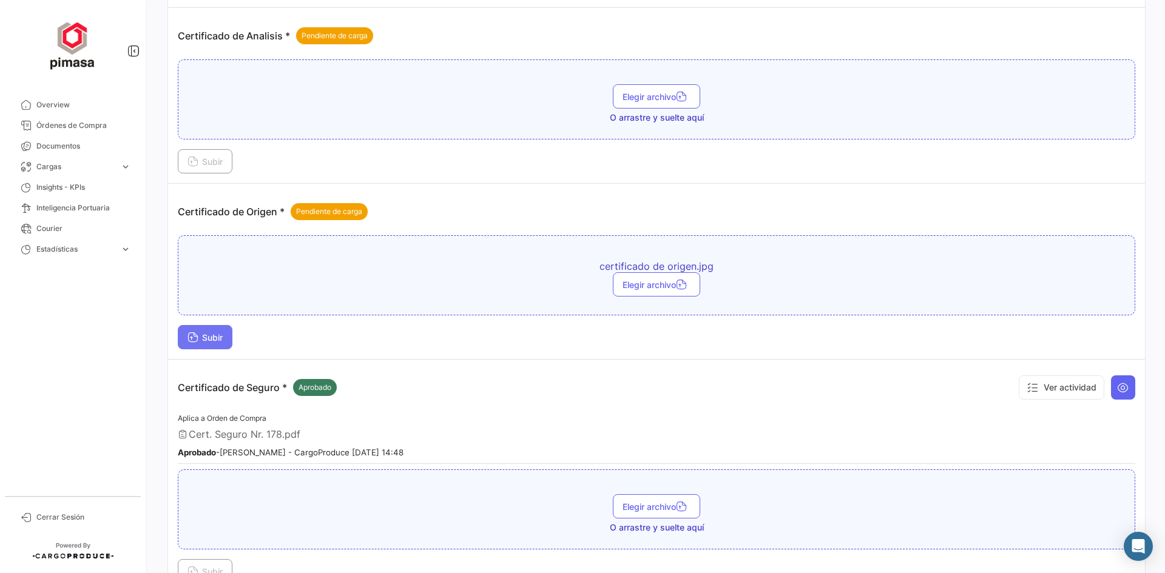
click at [218, 340] on span "Subir" at bounding box center [204, 337] width 35 height 10
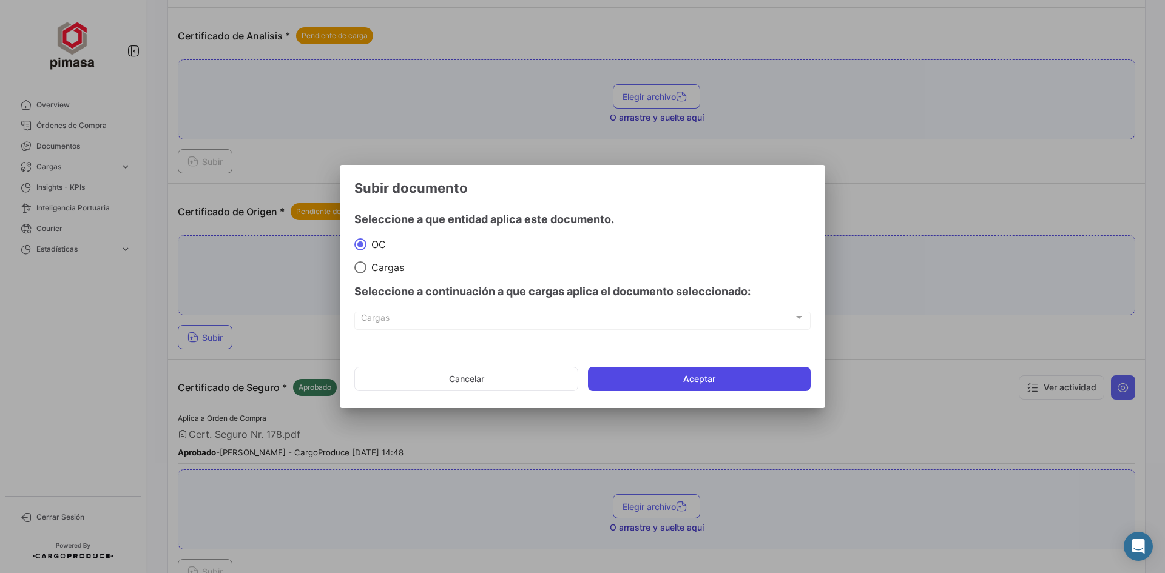
click at [690, 382] on button "Aceptar" at bounding box center [699, 379] width 223 height 24
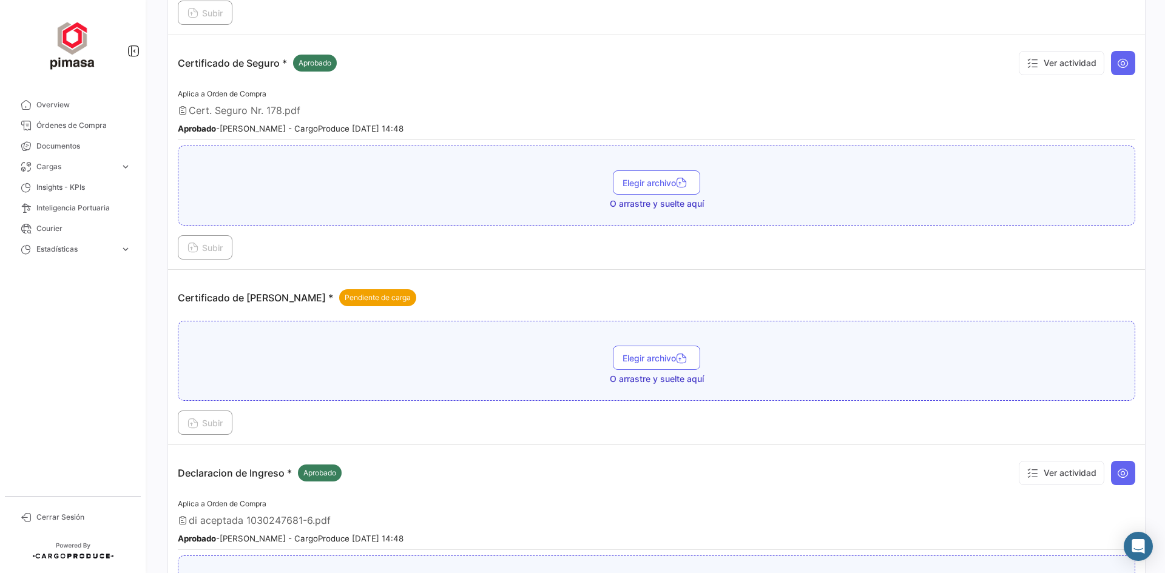
scroll to position [653, 0]
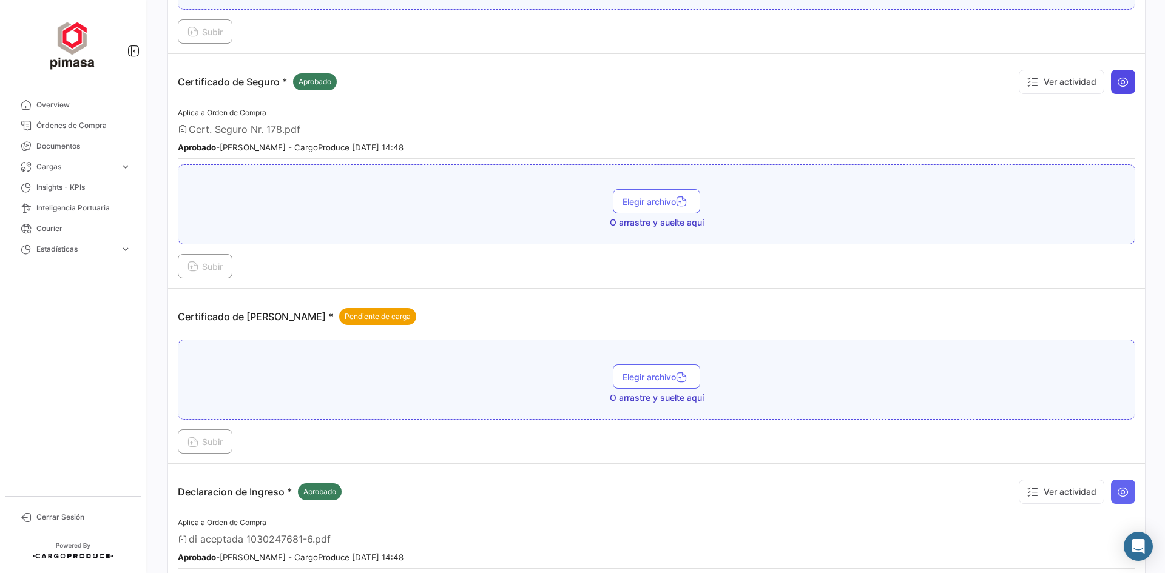
click at [1118, 83] on icon at bounding box center [1123, 82] width 12 height 12
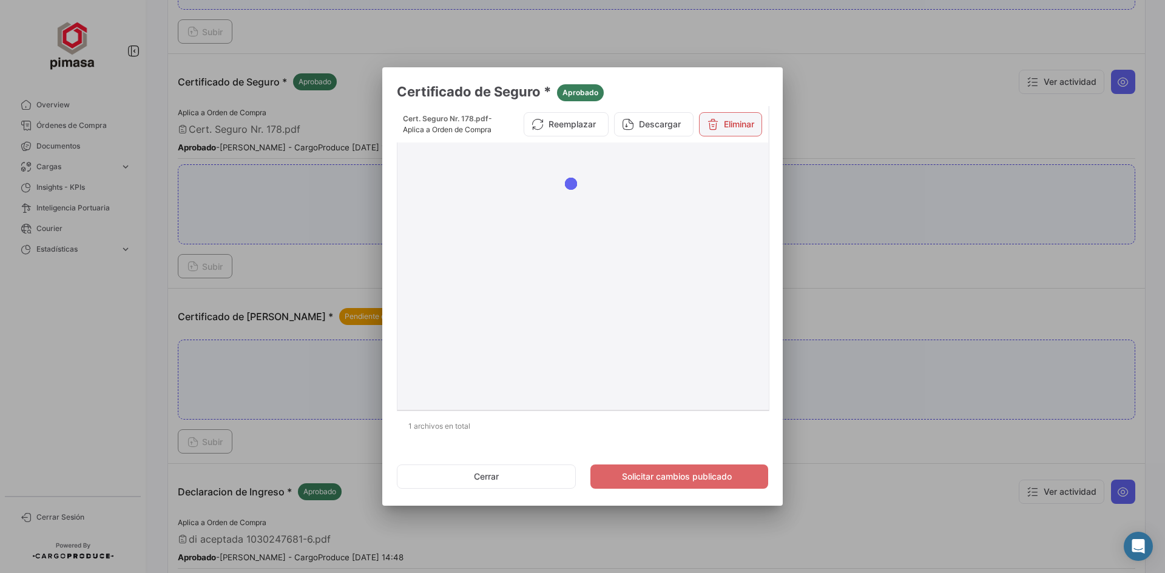
click at [732, 132] on button "Eliminar" at bounding box center [730, 124] width 63 height 24
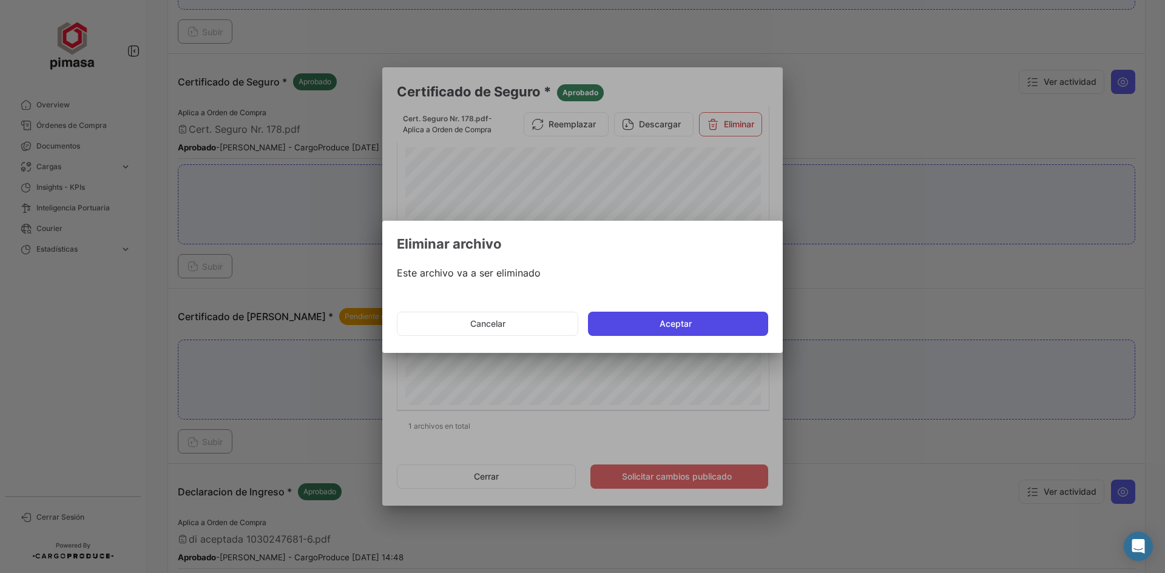
click at [704, 318] on button "Aceptar" at bounding box center [678, 324] width 180 height 24
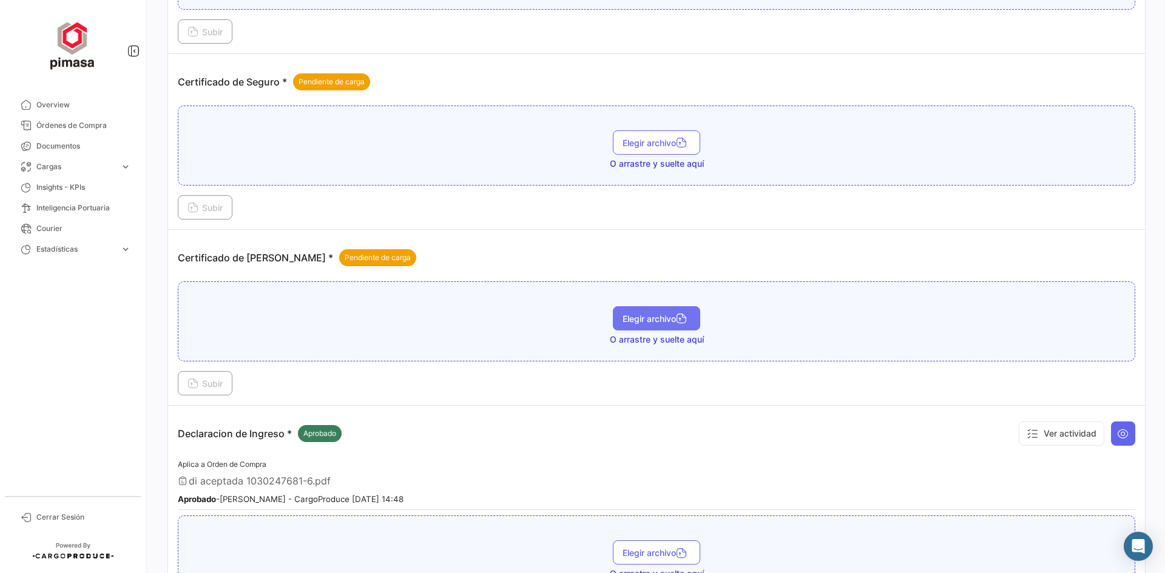
click at [649, 320] on span "Elegir archivo" at bounding box center [656, 319] width 68 height 10
click at [223, 388] on span "Subir" at bounding box center [204, 384] width 35 height 10
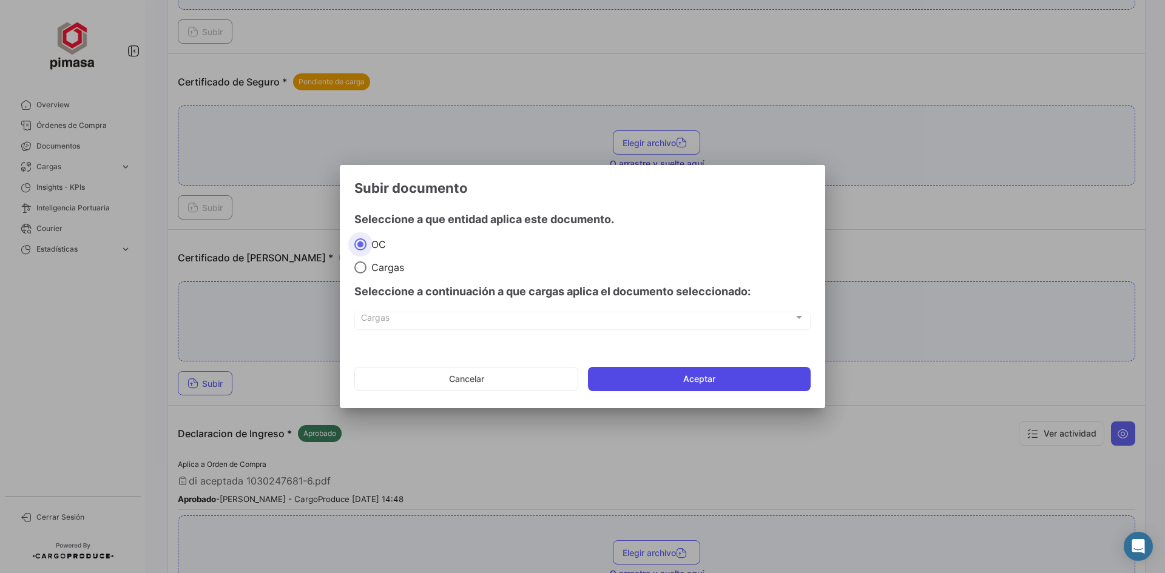
click at [634, 377] on button "Aceptar" at bounding box center [699, 379] width 223 height 24
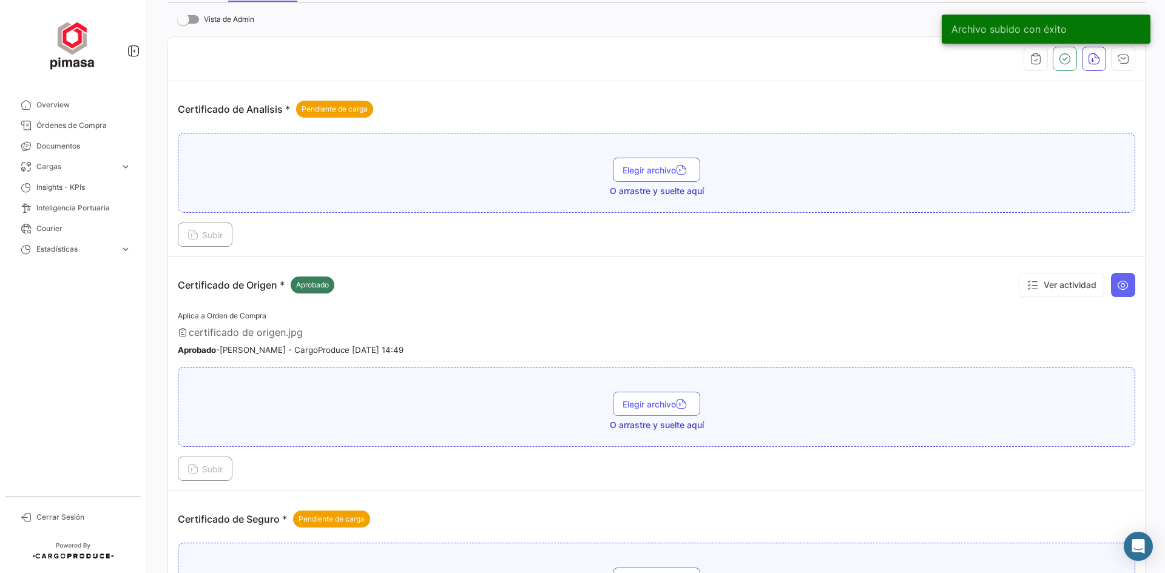
scroll to position [0, 0]
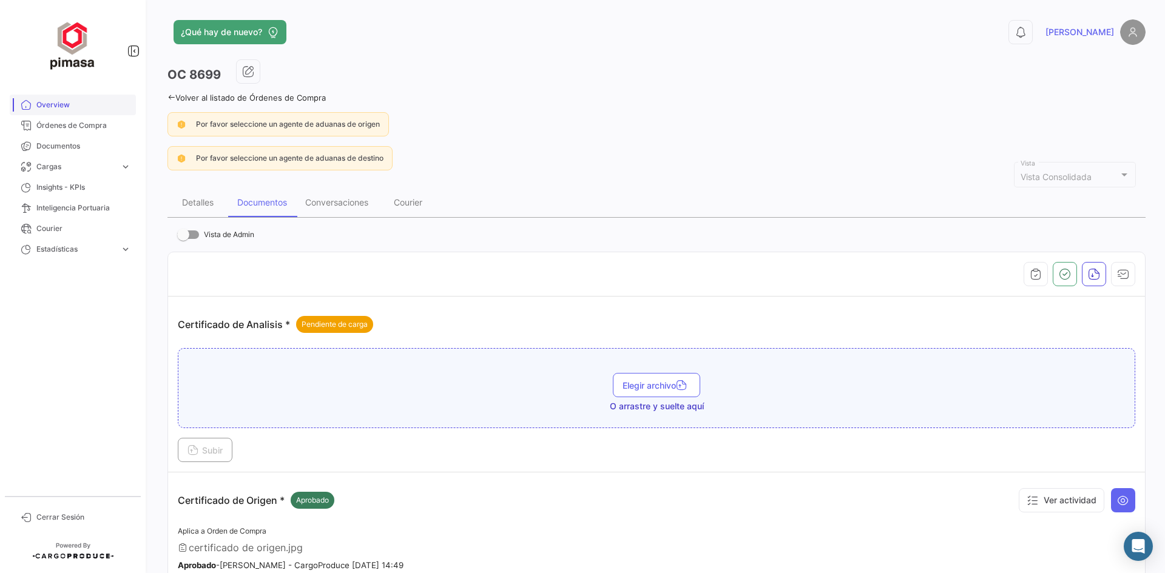
click at [93, 104] on span "Overview" at bounding box center [83, 104] width 95 height 11
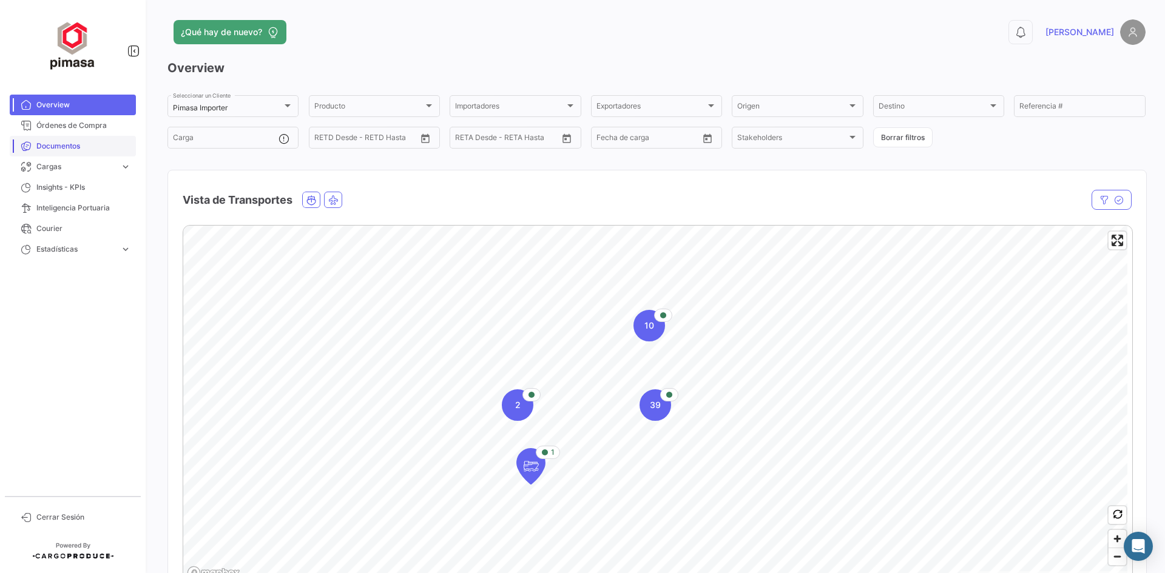
click at [93, 149] on span "Documentos" at bounding box center [83, 146] width 95 height 11
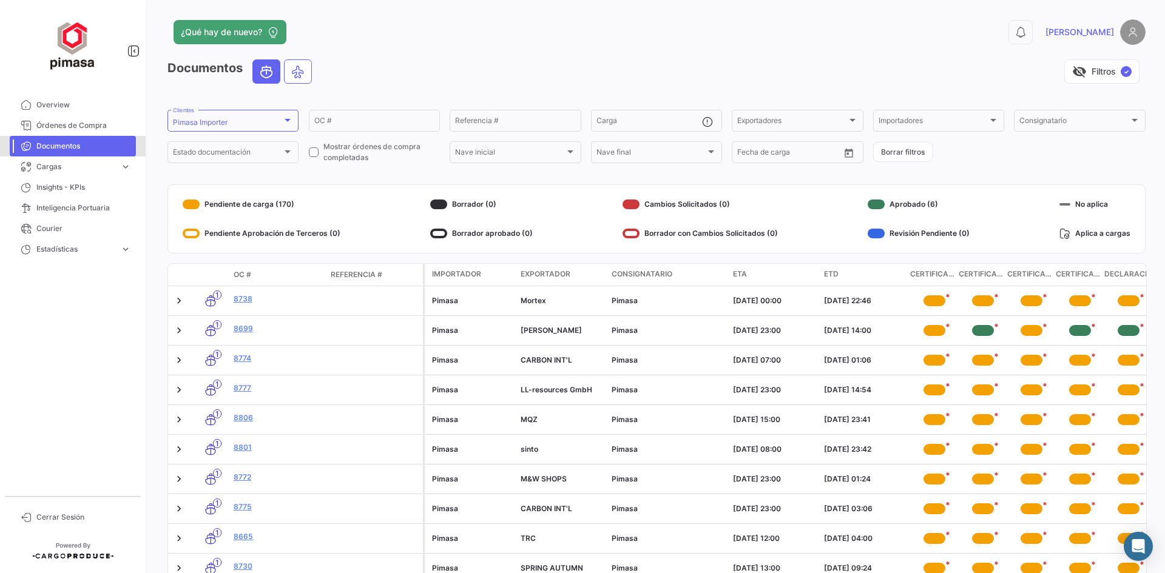
click at [89, 146] on span "Documentos" at bounding box center [83, 146] width 95 height 11
click at [362, 113] on div "OC #" at bounding box center [374, 120] width 120 height 24
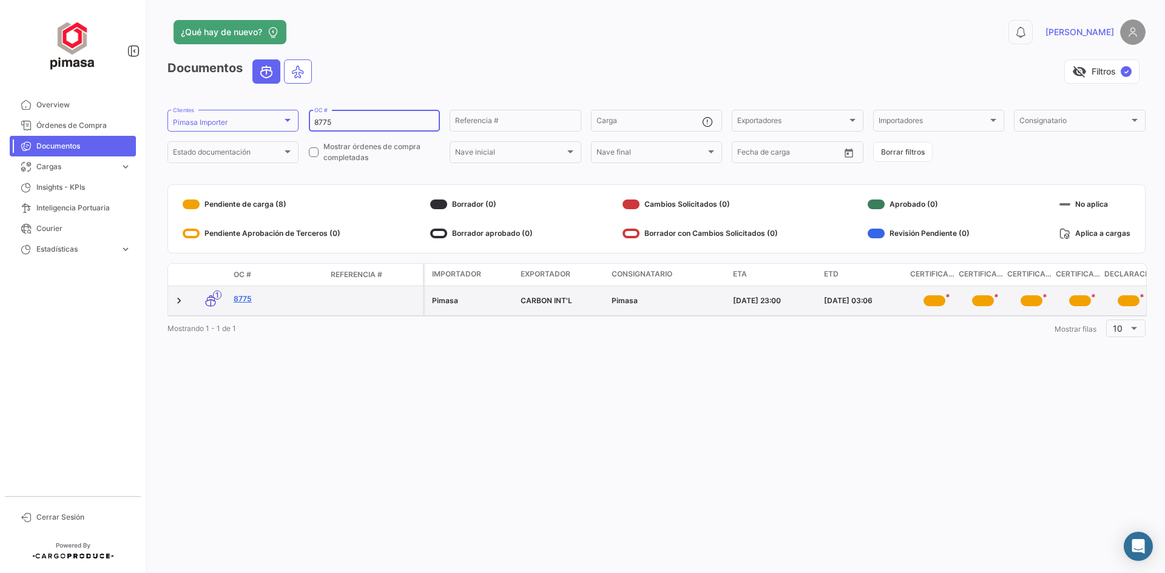
type input "8775"
click at [247, 298] on link "8775" at bounding box center [277, 299] width 87 height 11
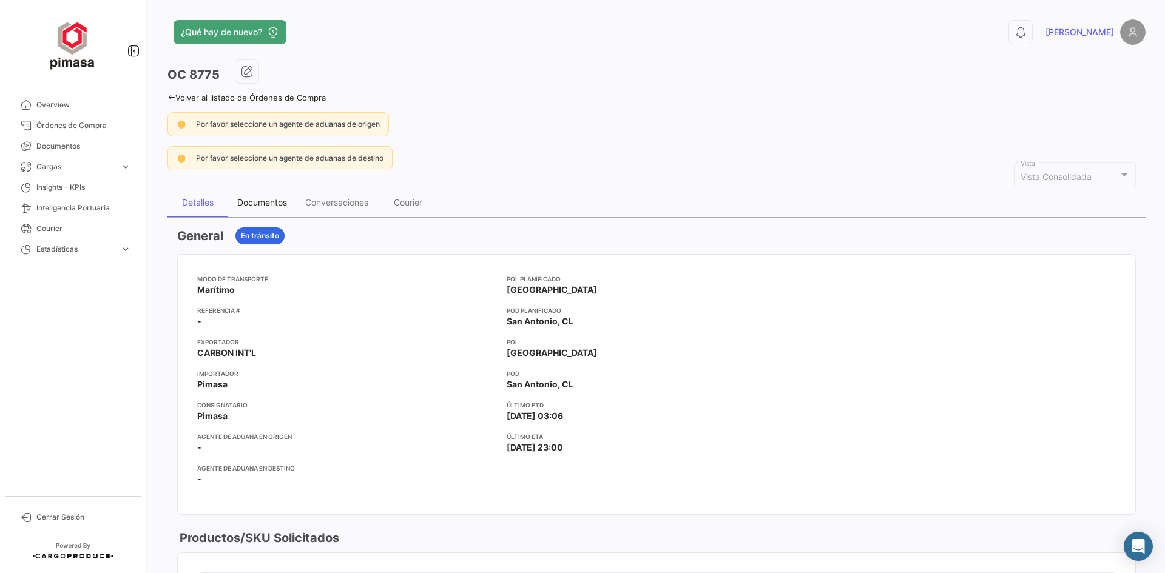
click at [272, 206] on div "Documentos" at bounding box center [262, 202] width 50 height 10
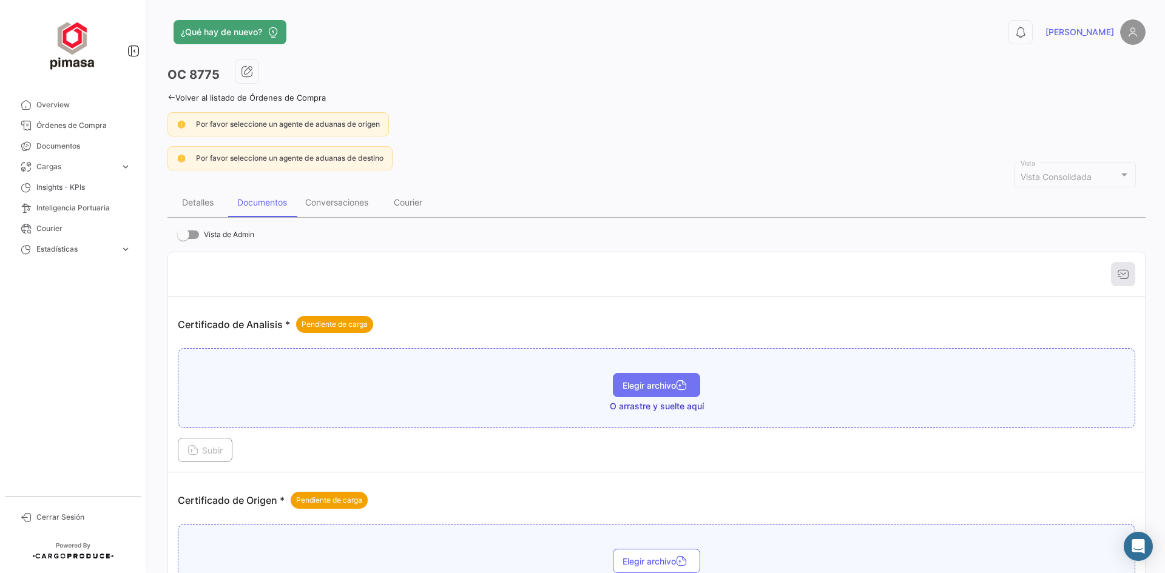
click at [639, 392] on button "Elegir archivo" at bounding box center [656, 385] width 87 height 24
click at [205, 454] on span "Subir" at bounding box center [204, 450] width 35 height 10
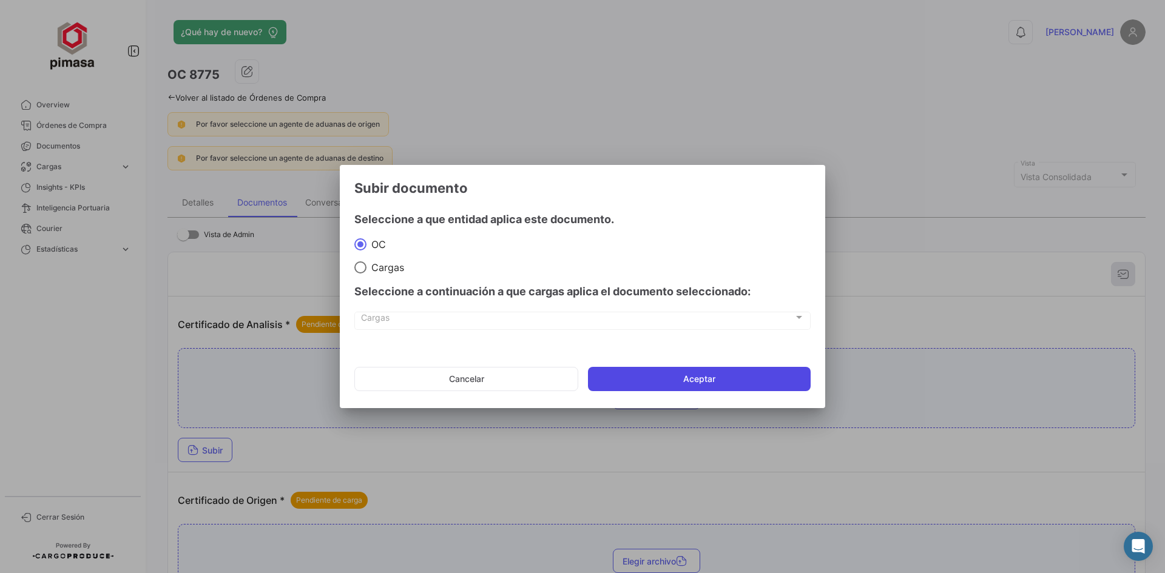
click at [679, 380] on button "Aceptar" at bounding box center [699, 379] width 223 height 24
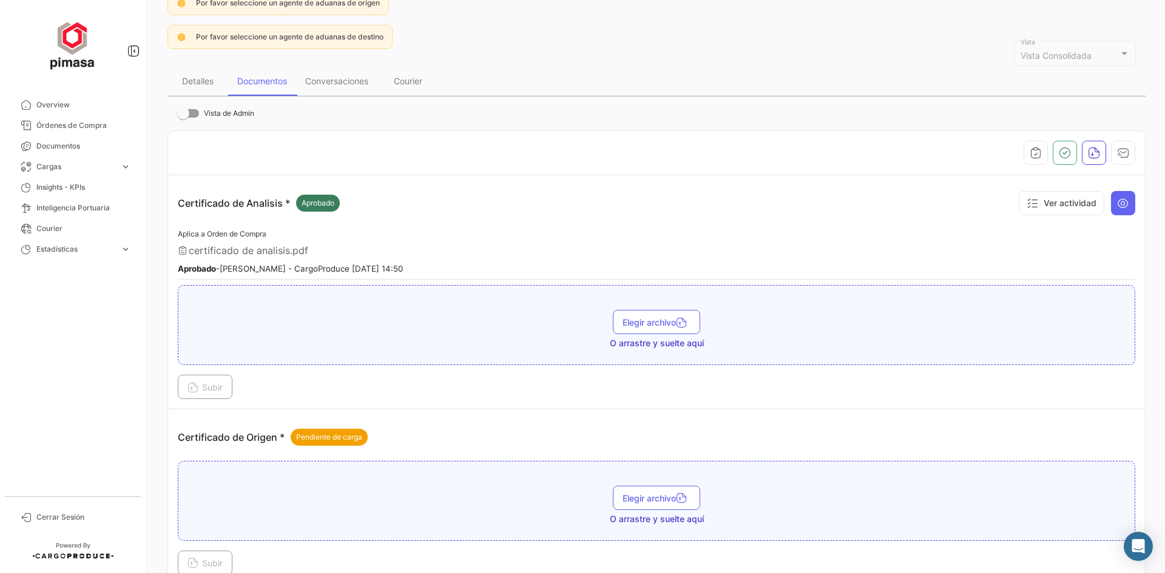
scroll to position [182, 0]
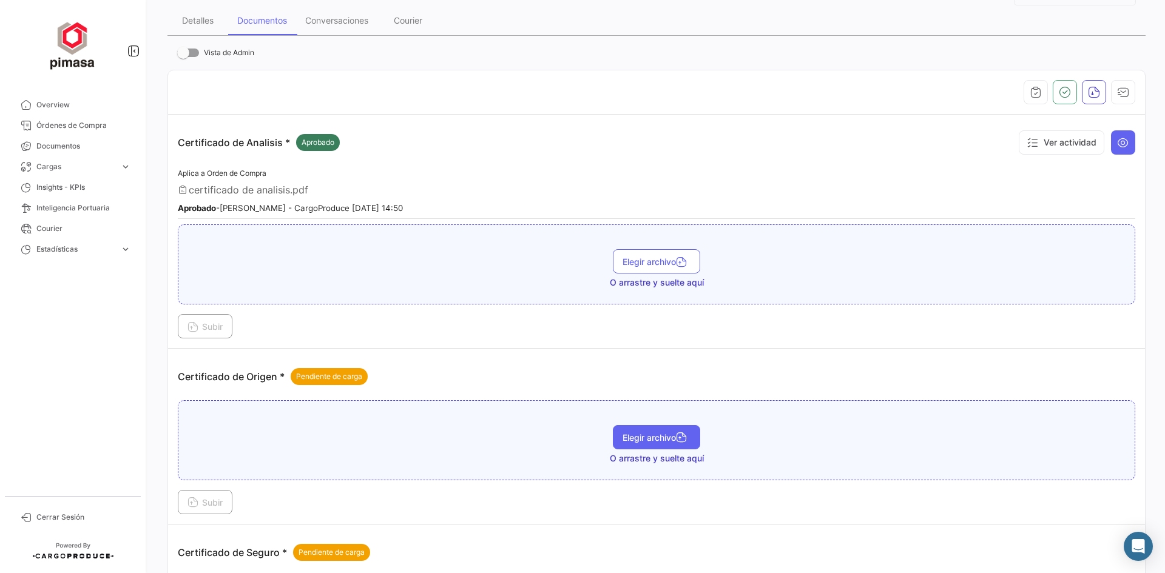
click at [654, 439] on span "Elegir archivo" at bounding box center [656, 438] width 68 height 10
click at [219, 498] on span "Subir" at bounding box center [204, 502] width 35 height 10
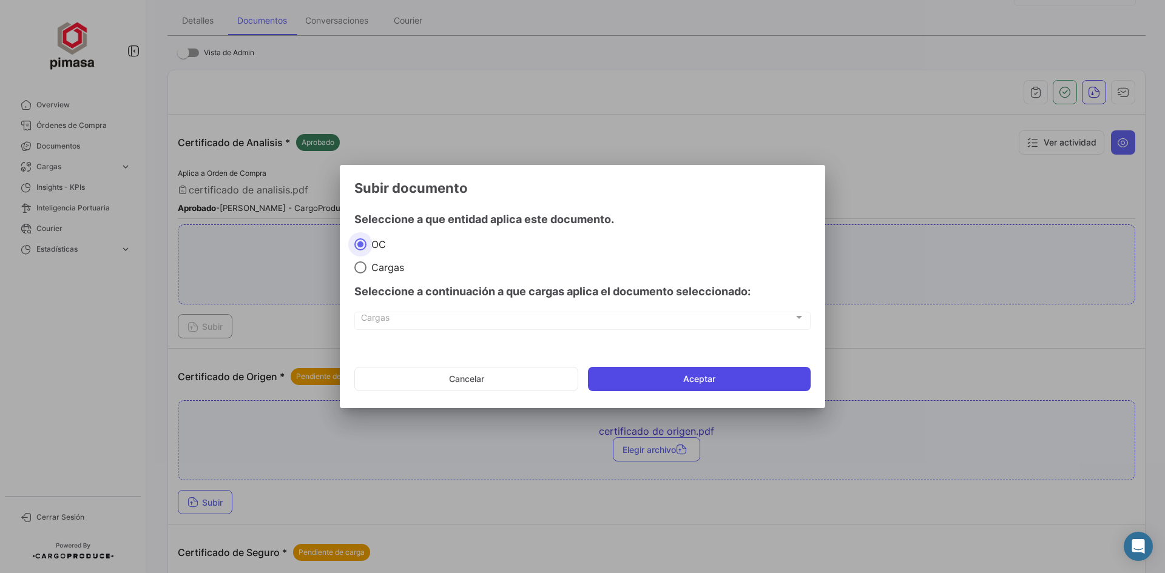
click at [704, 379] on button "Aceptar" at bounding box center [699, 379] width 223 height 24
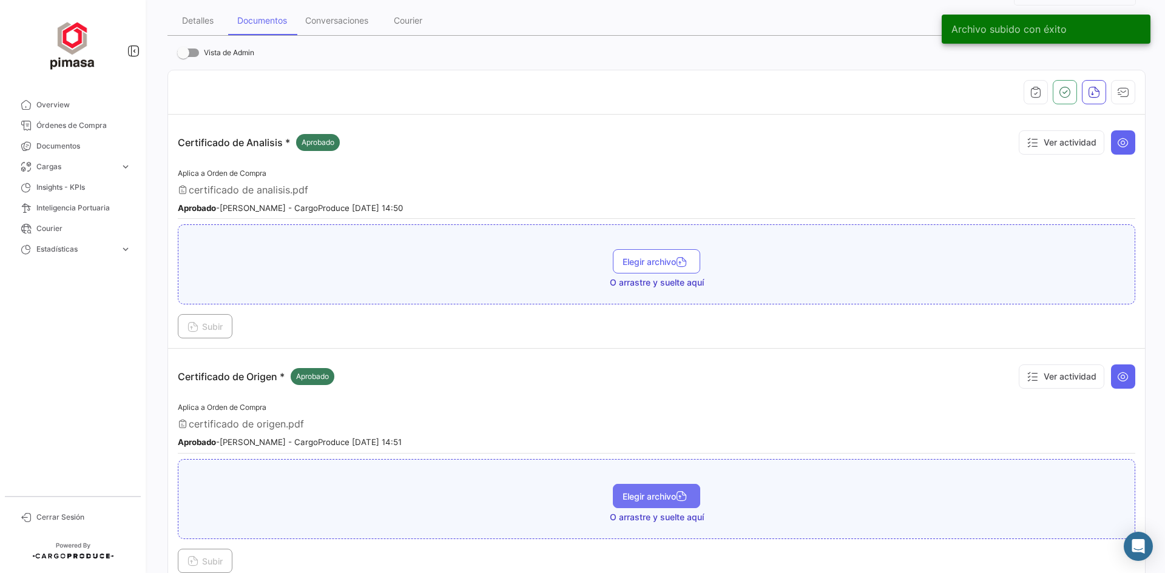
click at [652, 492] on span "Elegir archivo" at bounding box center [656, 496] width 68 height 10
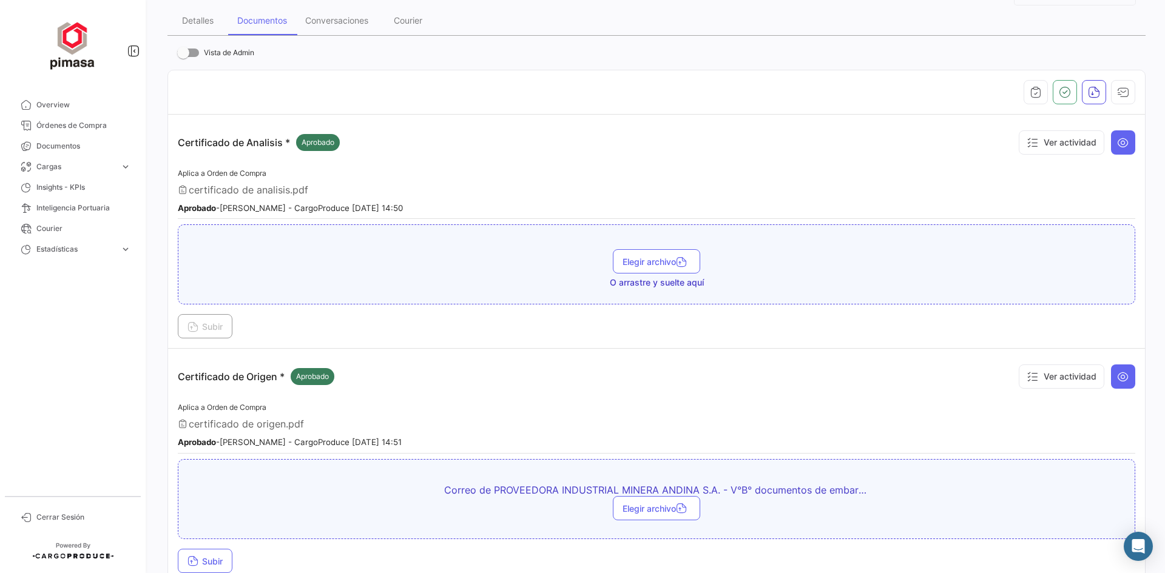
scroll to position [243, 0]
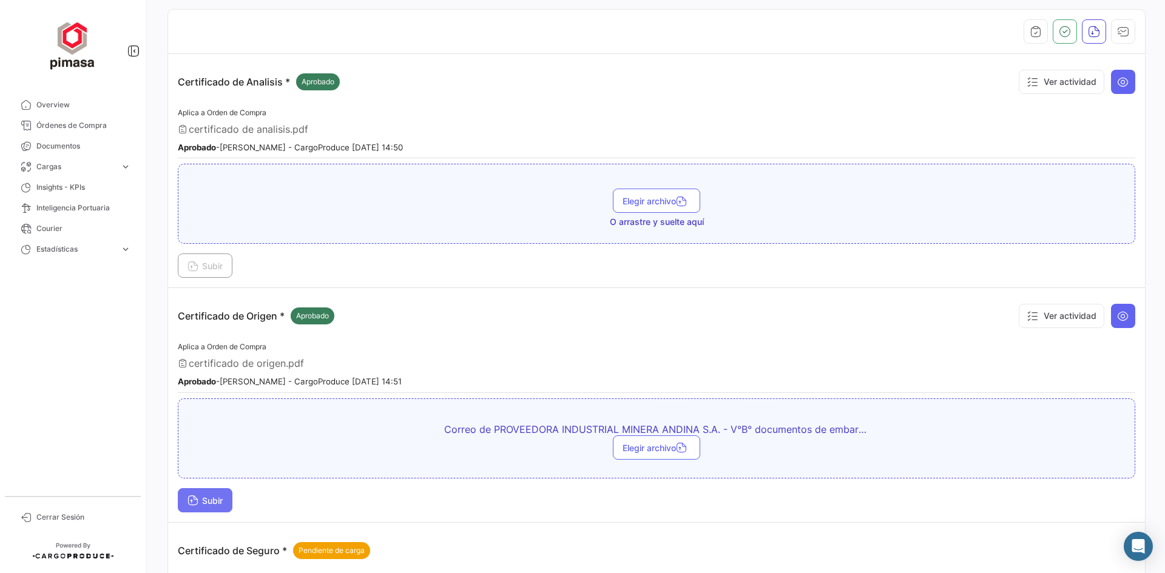
click at [213, 494] on button "Subir" at bounding box center [205, 500] width 55 height 24
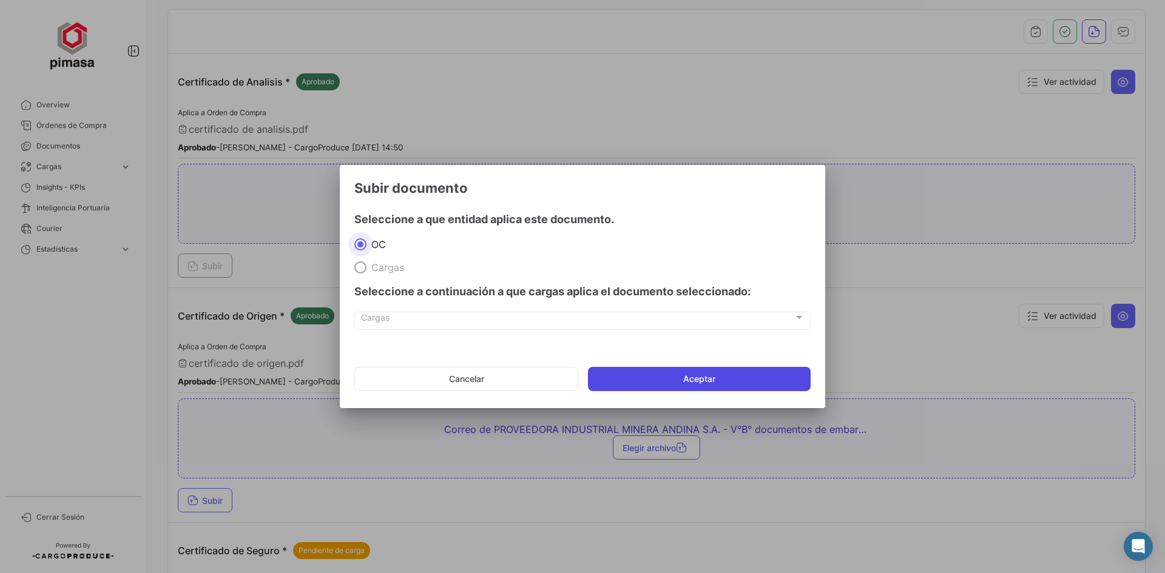
click at [704, 377] on button "Aceptar" at bounding box center [699, 379] width 223 height 24
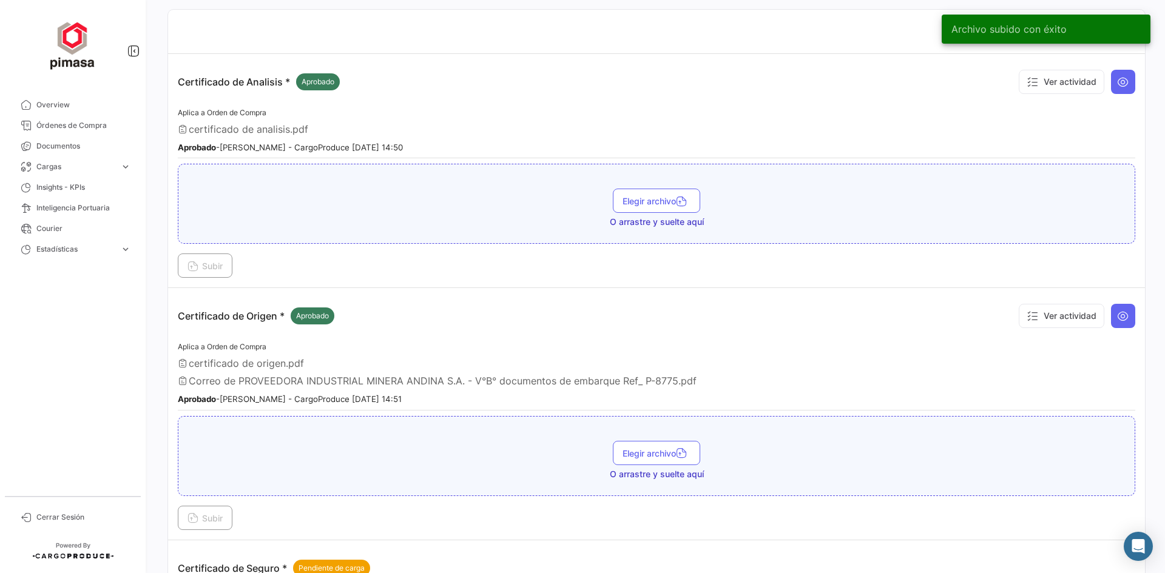
click at [581, 379] on span "Correo de PROVEEDORA INDUSTRIAL MINERA ANDINA S.A. - V°B° documentos de embarqu…" at bounding box center [443, 381] width 508 height 12
click at [1117, 318] on icon at bounding box center [1123, 316] width 12 height 12
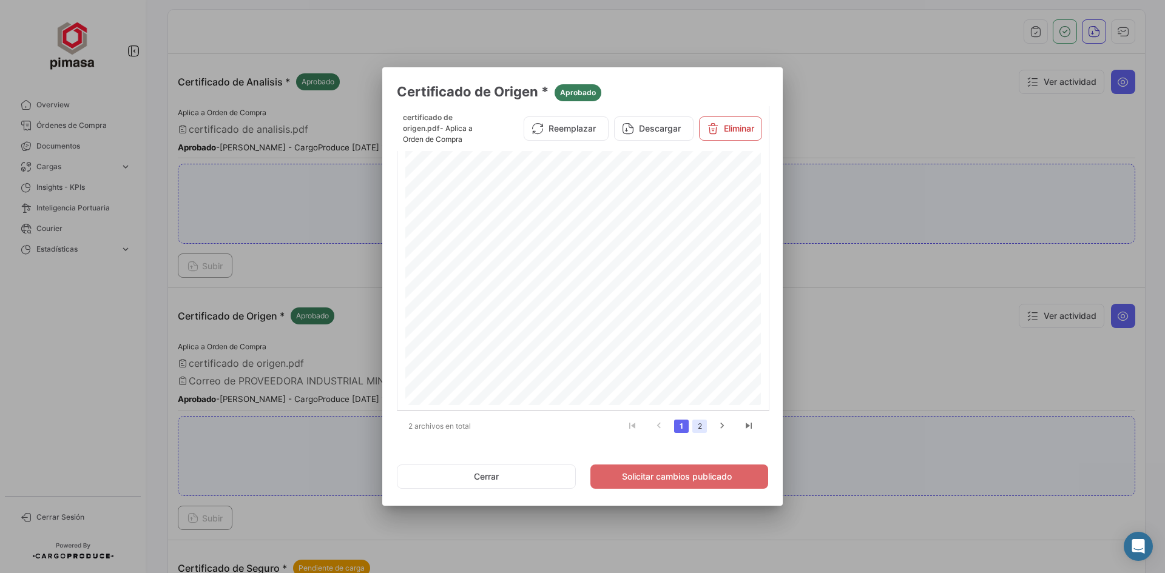
click at [704, 426] on link "2" at bounding box center [699, 426] width 15 height 13
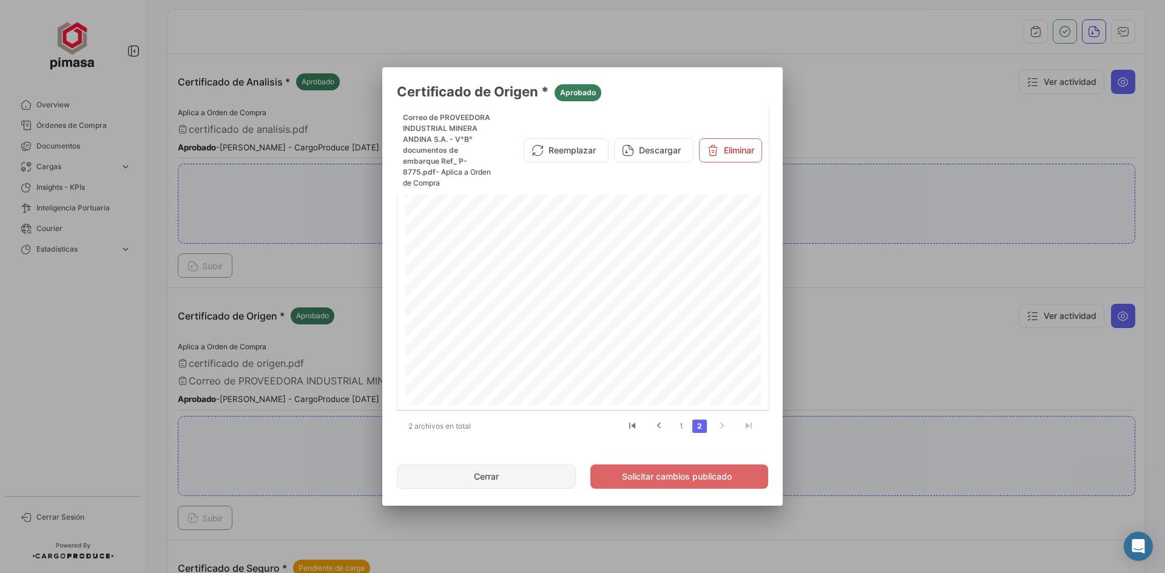
click at [479, 484] on button "Cerrar" at bounding box center [486, 477] width 179 height 24
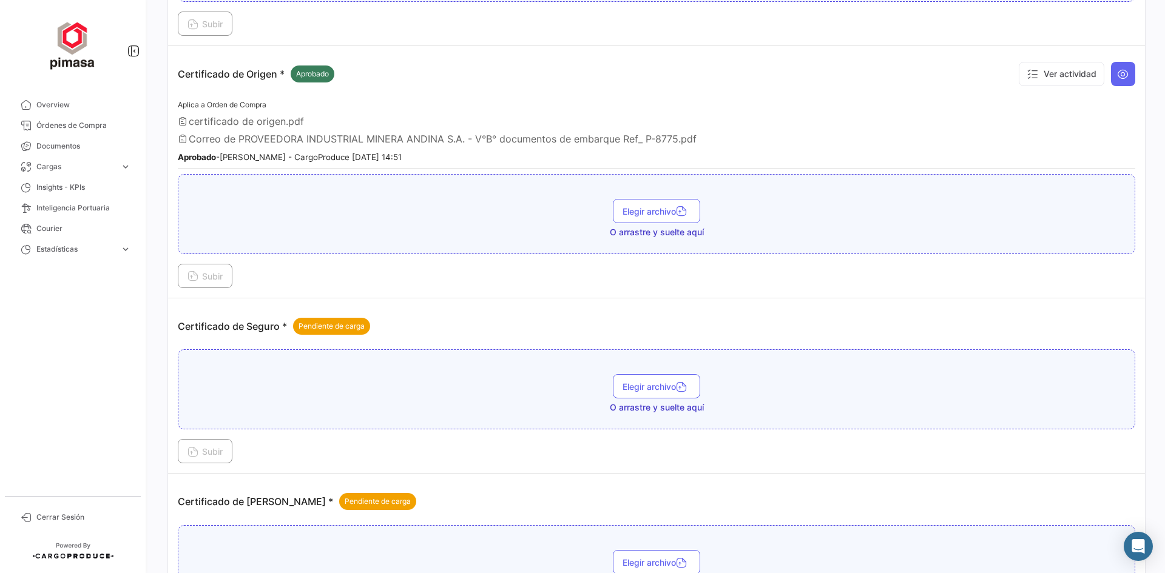
scroll to position [485, 0]
click at [672, 390] on span "Elegir archivo" at bounding box center [656, 386] width 68 height 10
click at [204, 451] on span "Subir" at bounding box center [204, 451] width 35 height 10
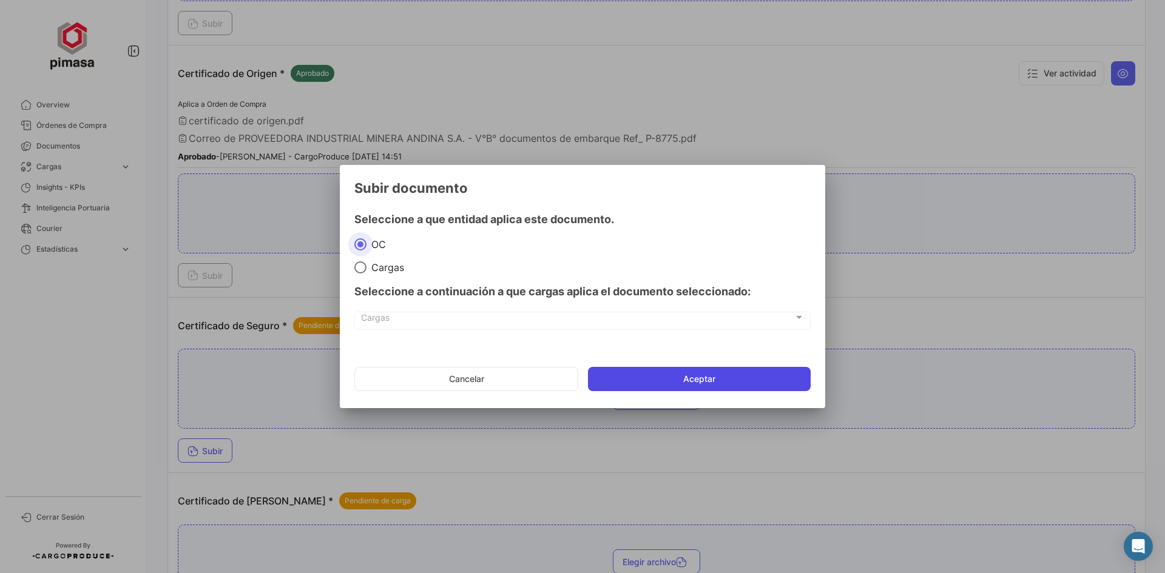
click at [675, 377] on button "Aceptar" at bounding box center [699, 379] width 223 height 24
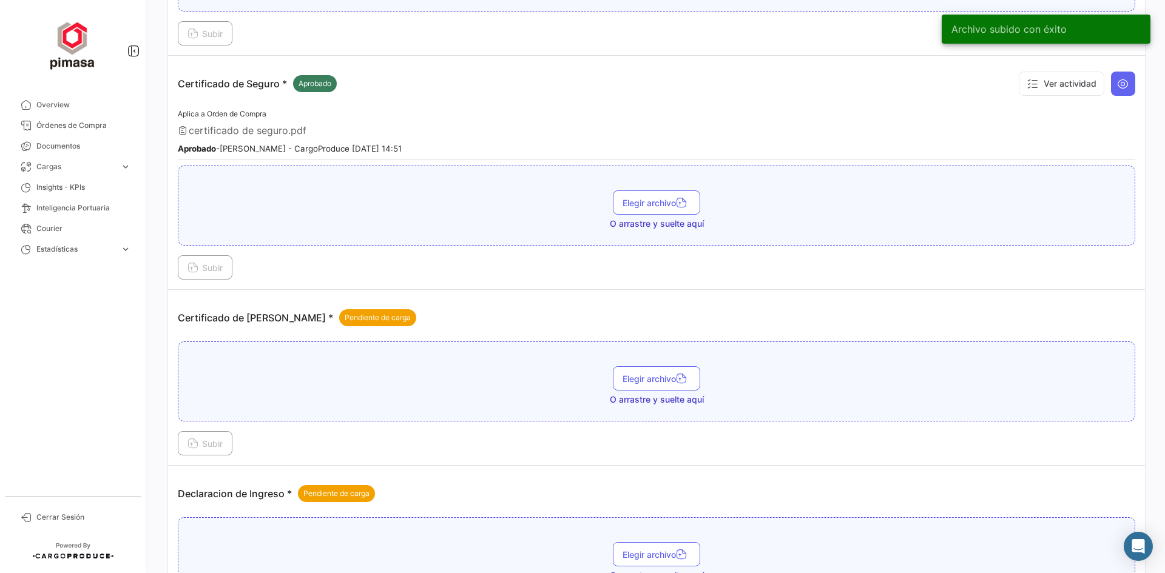
scroll to position [728, 0]
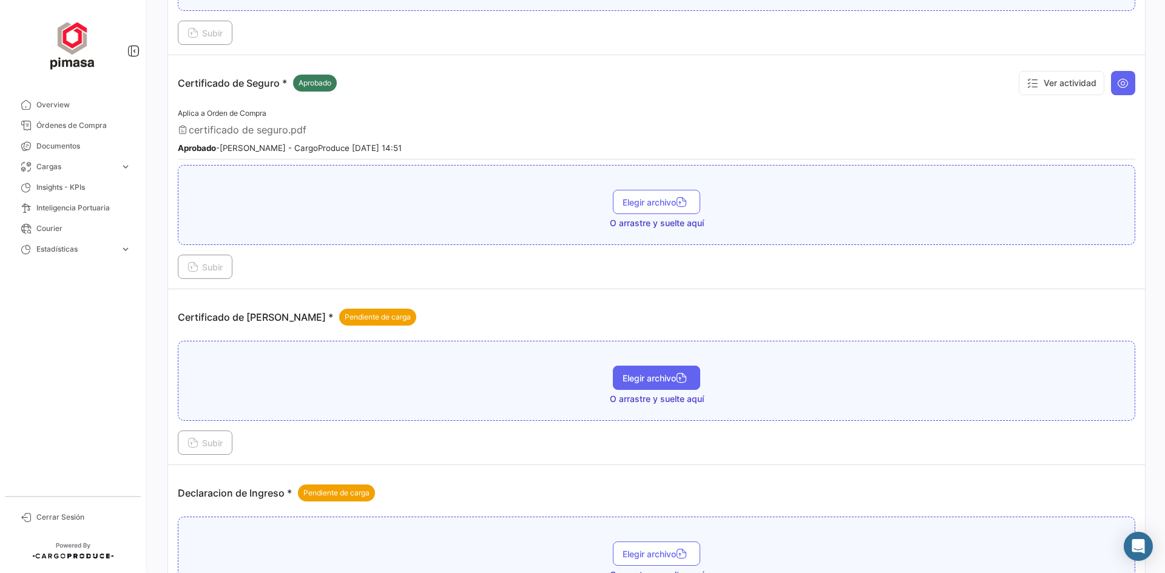
click at [638, 374] on span "Elegir archivo" at bounding box center [656, 378] width 68 height 10
click at [214, 447] on span "Subir" at bounding box center [204, 443] width 35 height 10
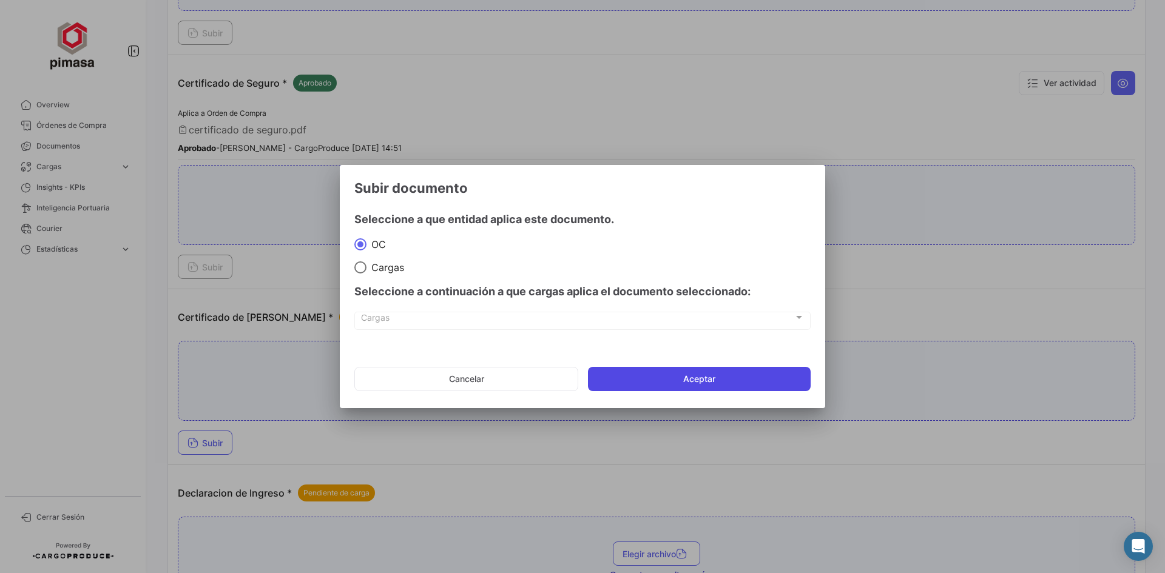
click at [719, 380] on button "Aceptar" at bounding box center [699, 379] width 223 height 24
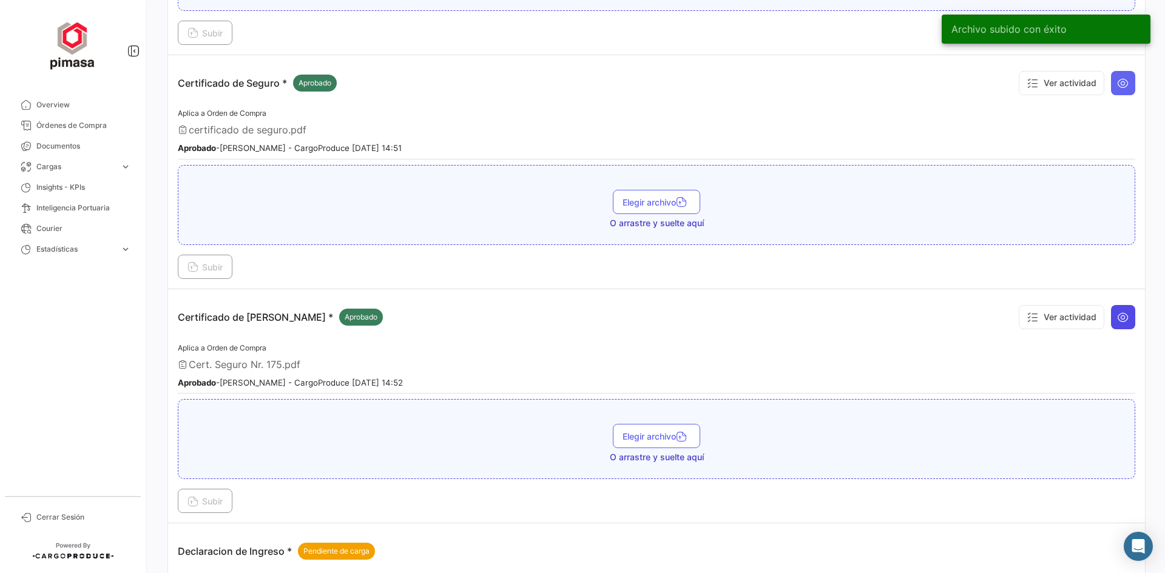
click at [1117, 321] on icon at bounding box center [1123, 317] width 12 height 12
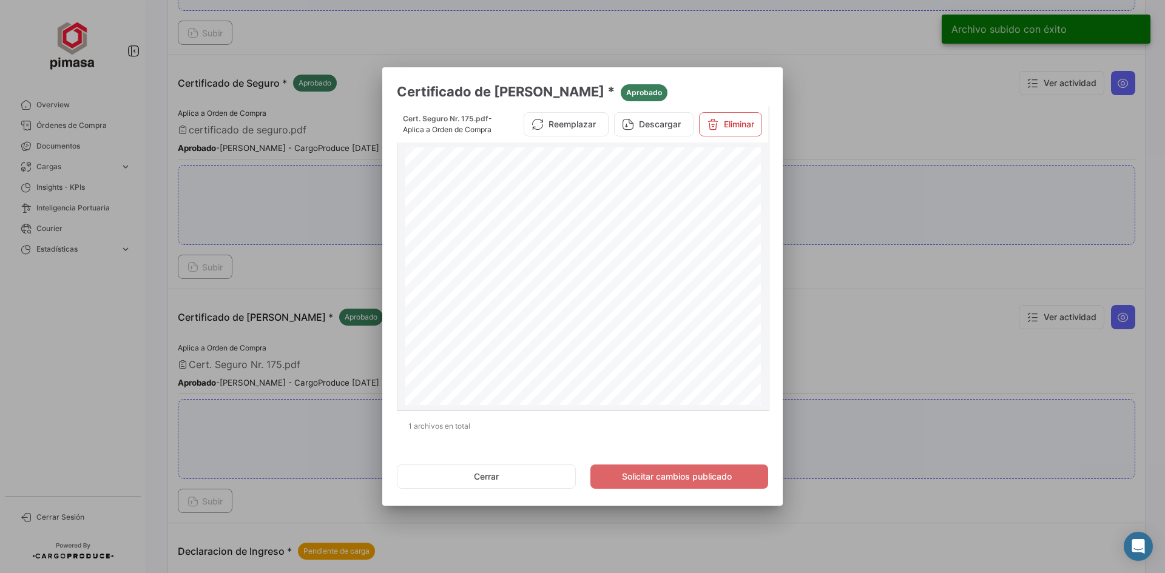
scroll to position [243, 0]
click at [898, 359] on div at bounding box center [582, 286] width 1165 height 573
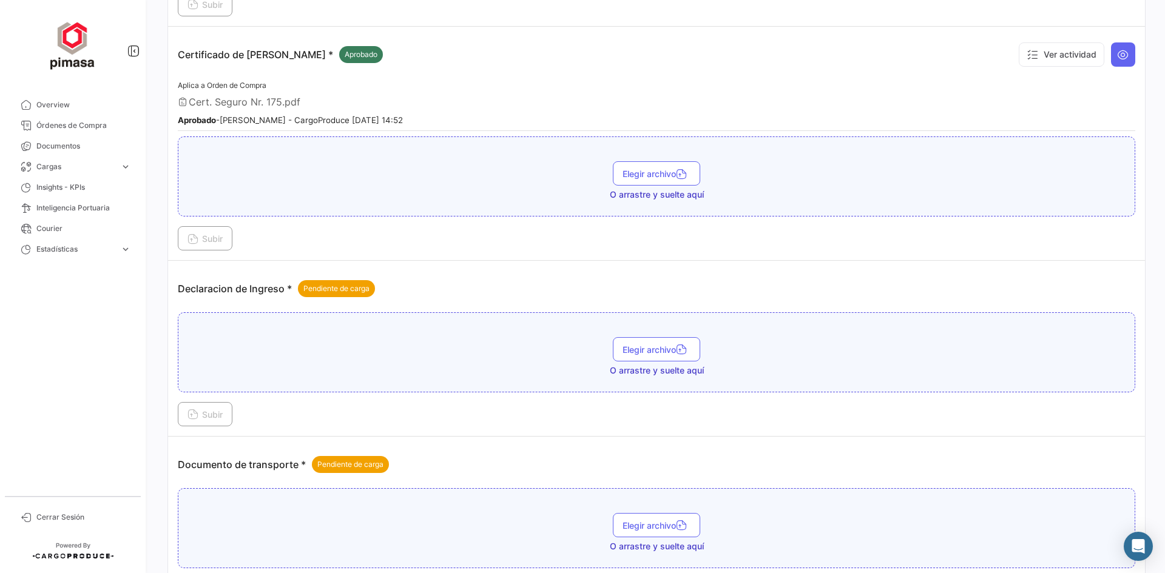
scroll to position [1031, 0]
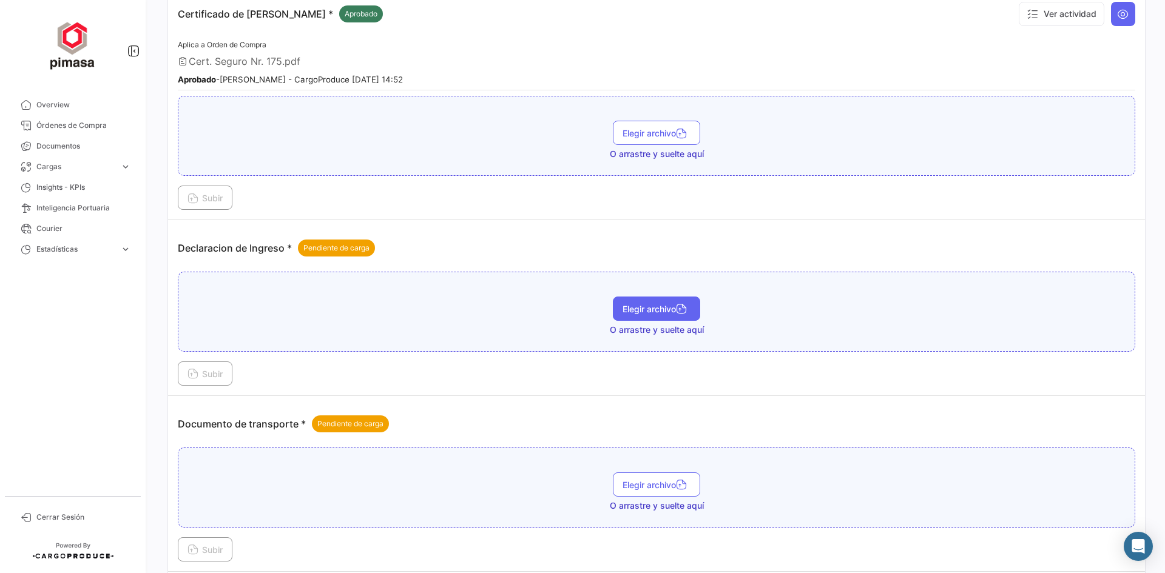
click at [630, 302] on button "Elegir archivo" at bounding box center [656, 309] width 87 height 24
click at [188, 374] on icon at bounding box center [192, 374] width 11 height 11
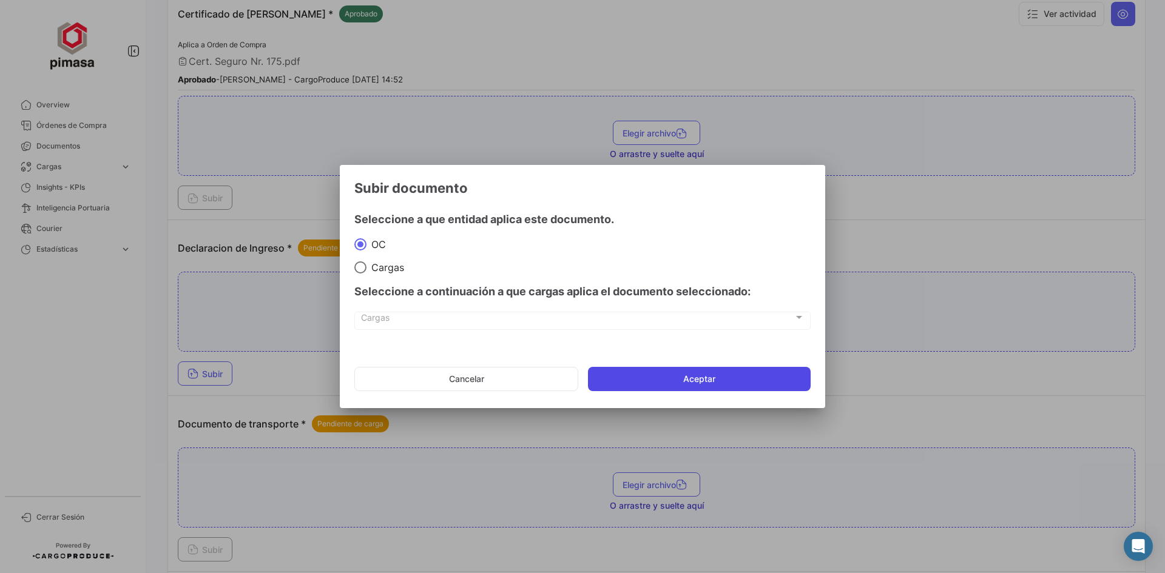
click at [644, 386] on button "Aceptar" at bounding box center [699, 379] width 223 height 24
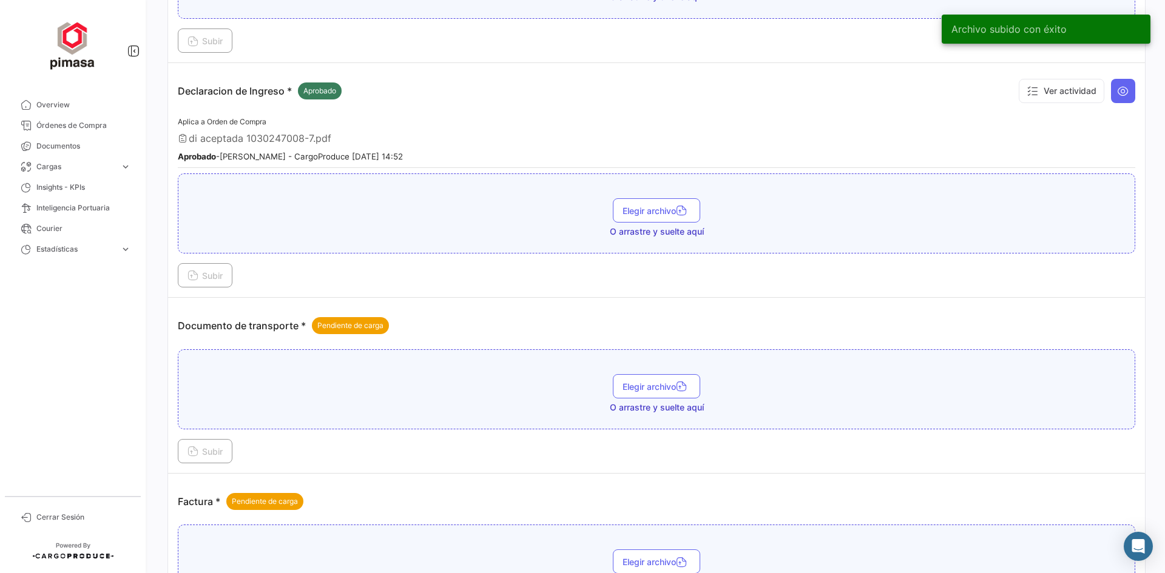
scroll to position [1213, 0]
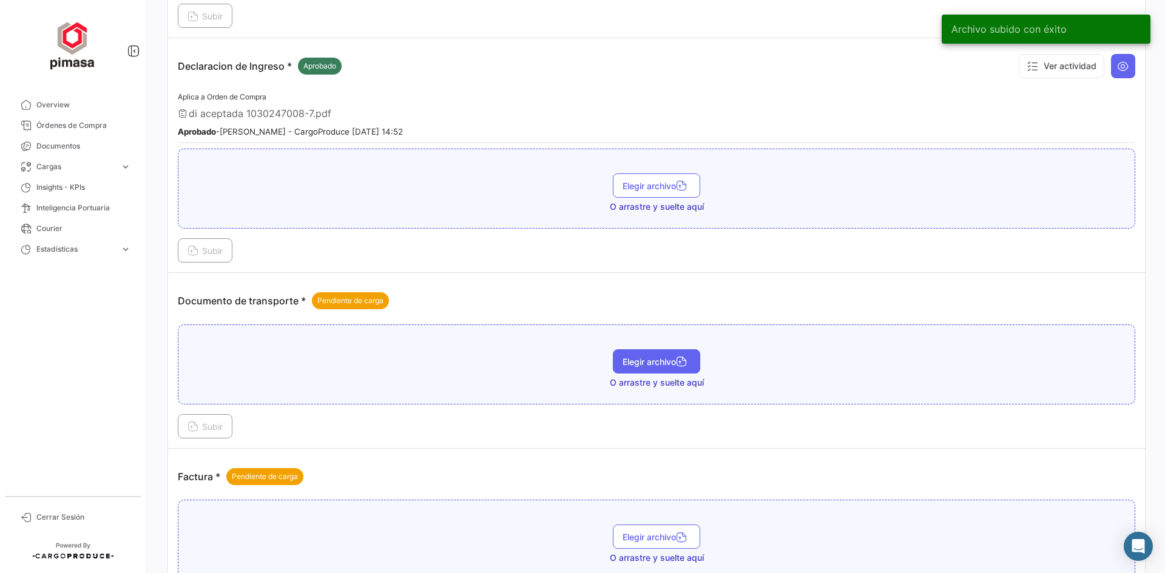
click at [669, 363] on span "Elegir archivo" at bounding box center [656, 362] width 68 height 10
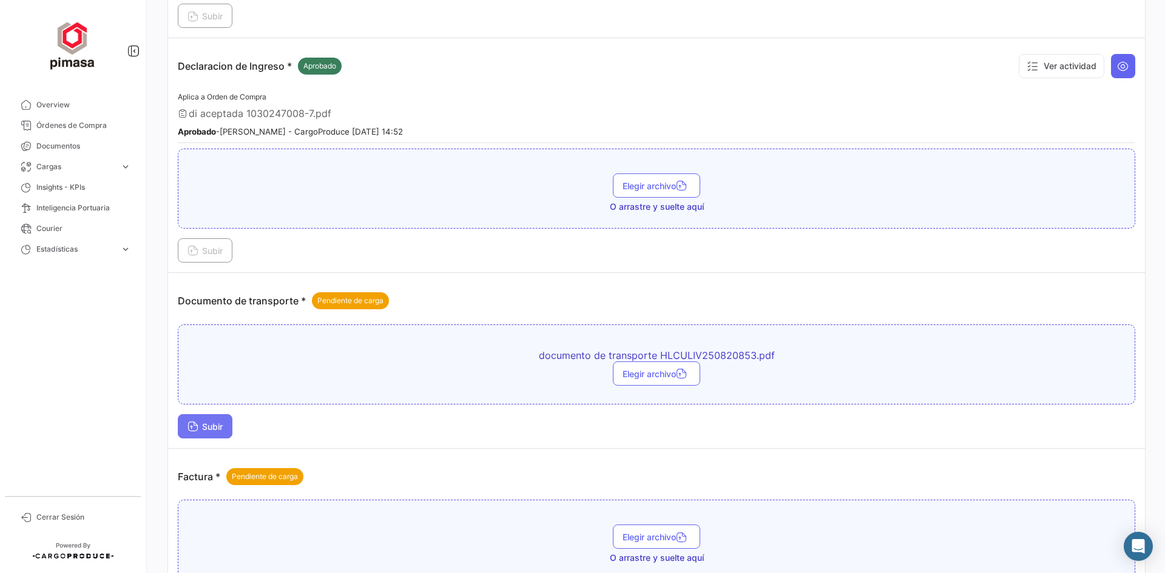
click at [189, 420] on button "Subir" at bounding box center [205, 426] width 55 height 24
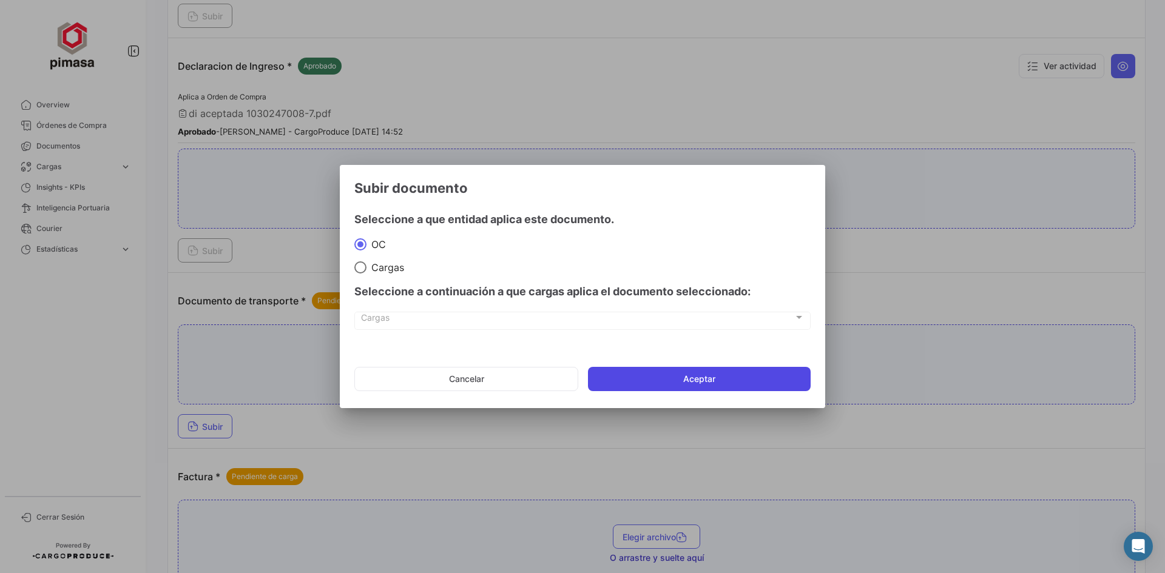
click at [699, 380] on button "Aceptar" at bounding box center [699, 379] width 223 height 24
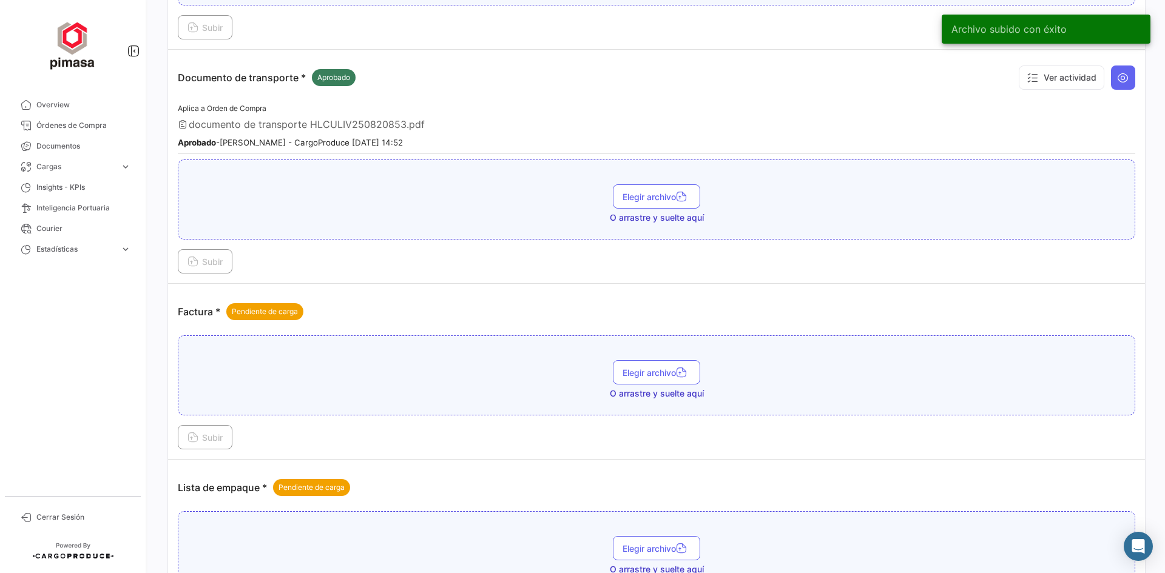
scroll to position [1516, 0]
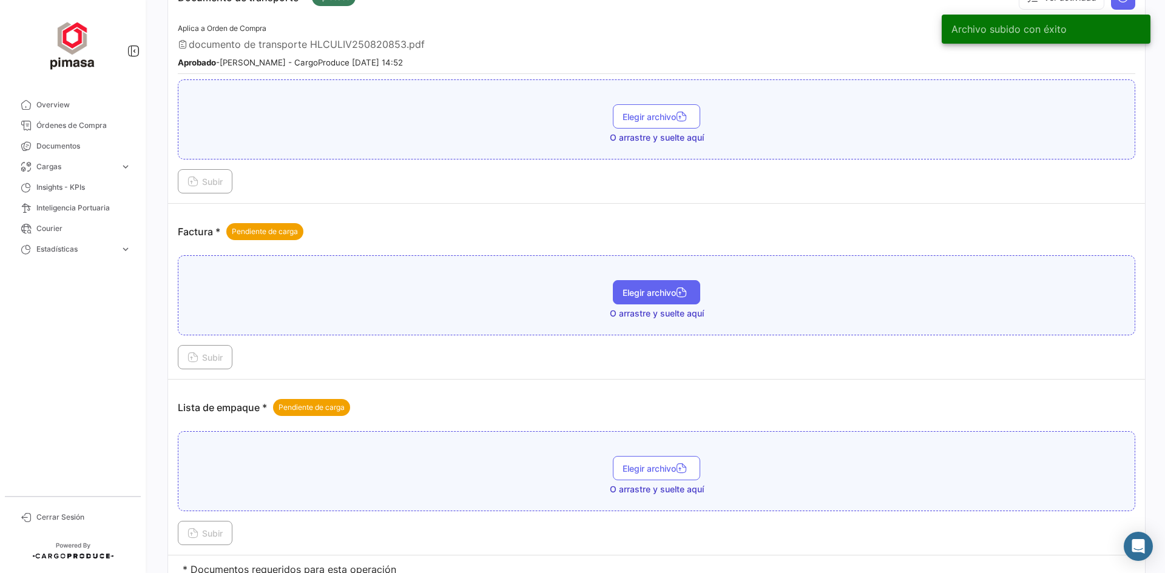
click at [661, 288] on span "Elegir archivo" at bounding box center [656, 293] width 68 height 10
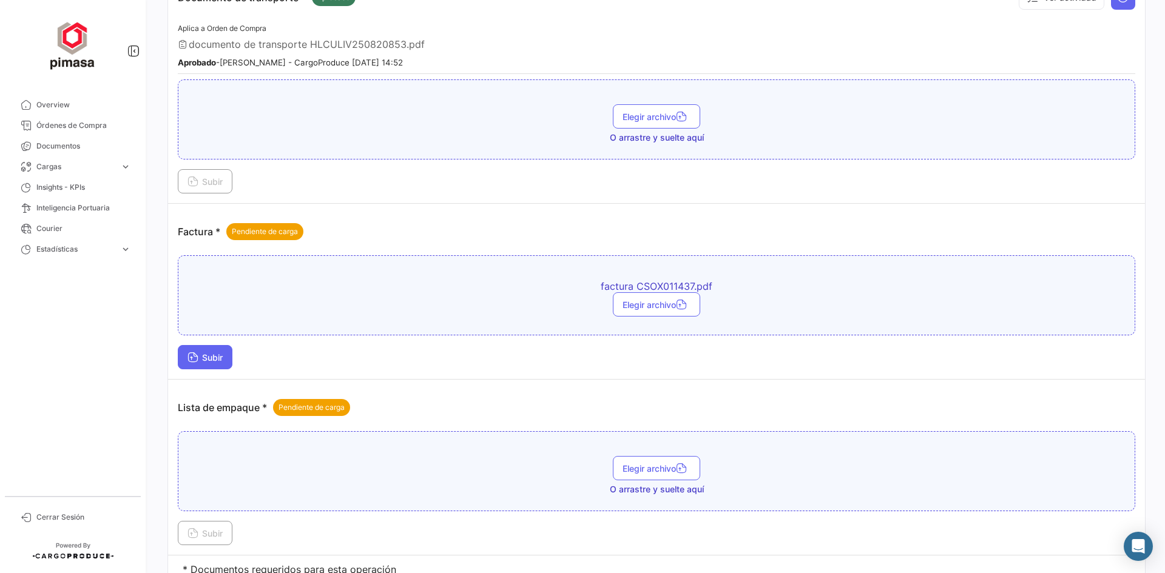
click at [189, 361] on icon at bounding box center [192, 358] width 11 height 11
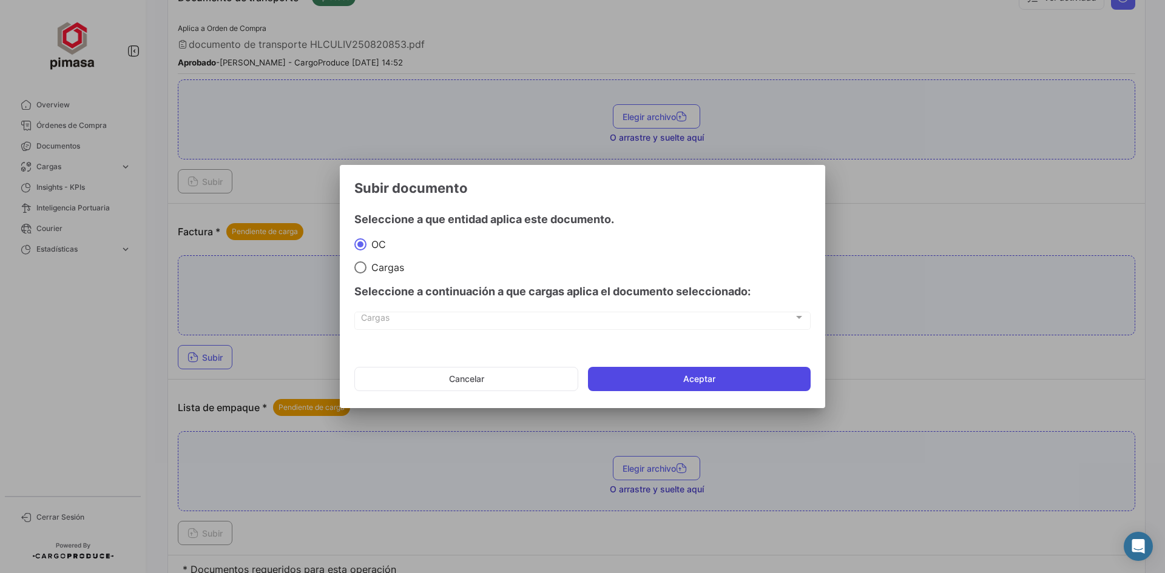
click at [650, 377] on button "Aceptar" at bounding box center [699, 379] width 223 height 24
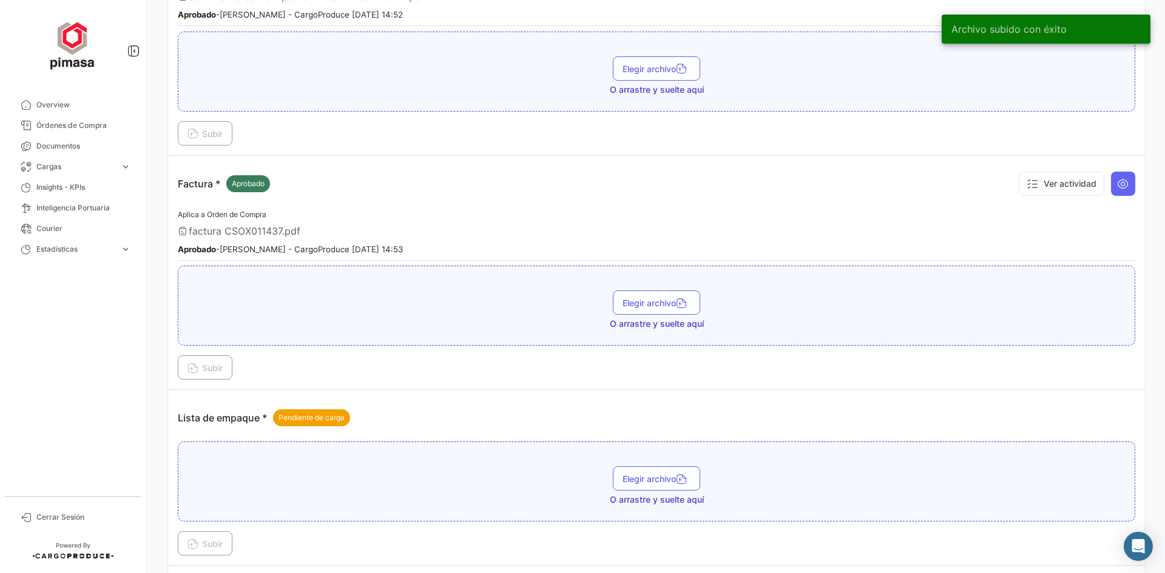
scroll to position [1626, 0]
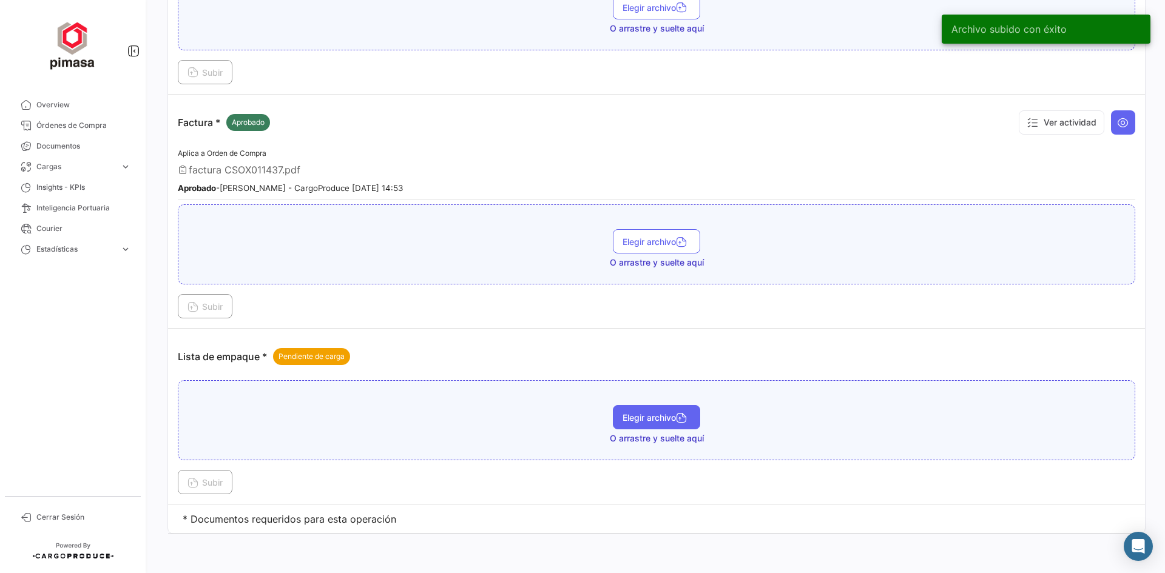
click at [673, 413] on span "Elegir archivo" at bounding box center [656, 417] width 68 height 10
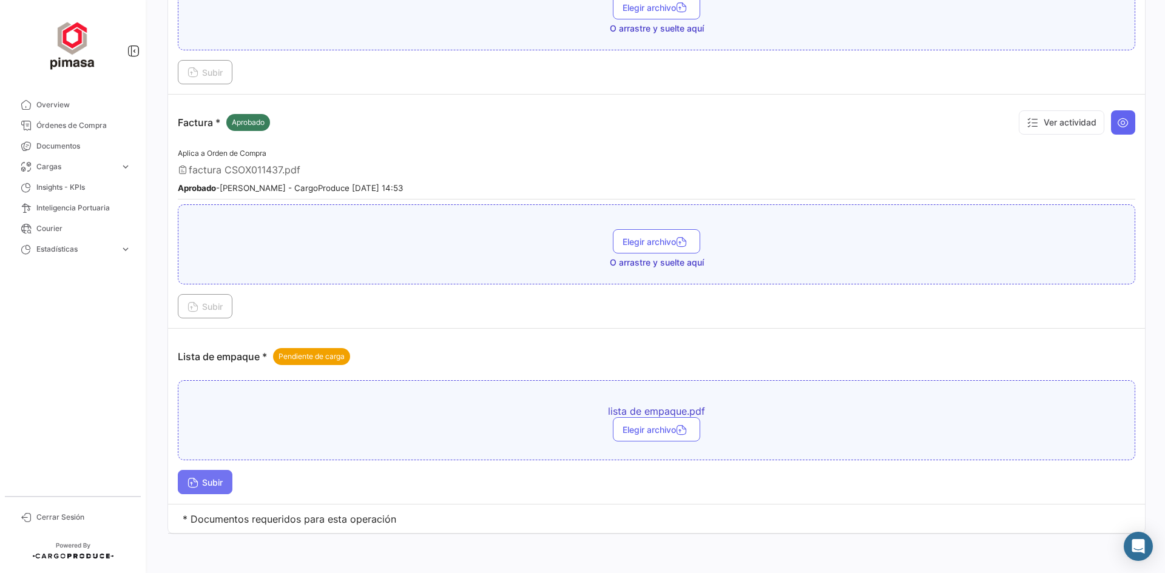
click at [218, 482] on span "Subir" at bounding box center [204, 482] width 35 height 10
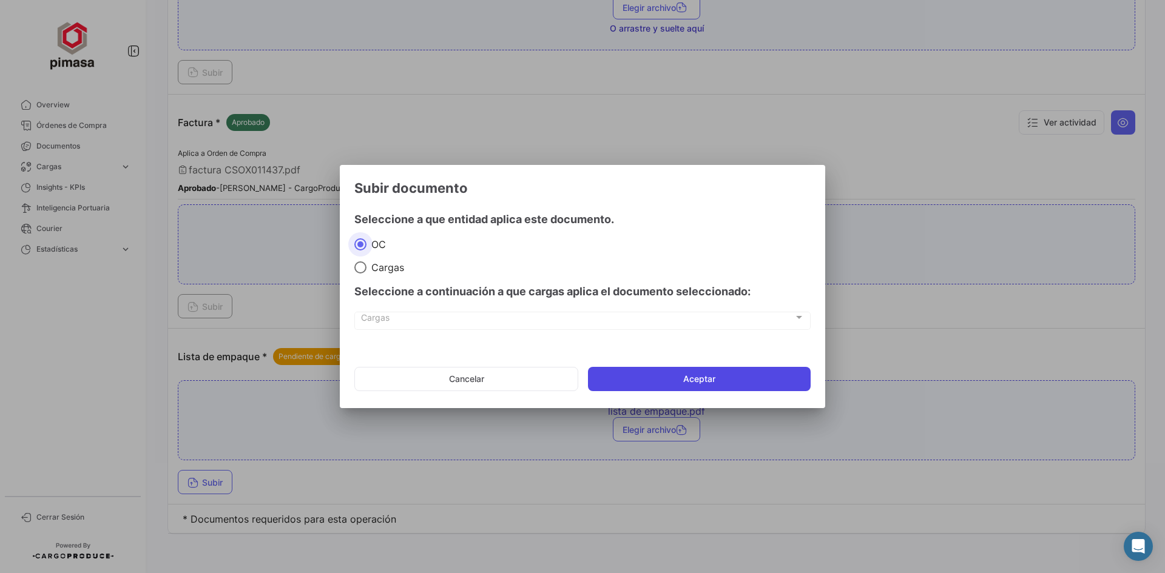
click at [704, 376] on button "Aceptar" at bounding box center [699, 379] width 223 height 24
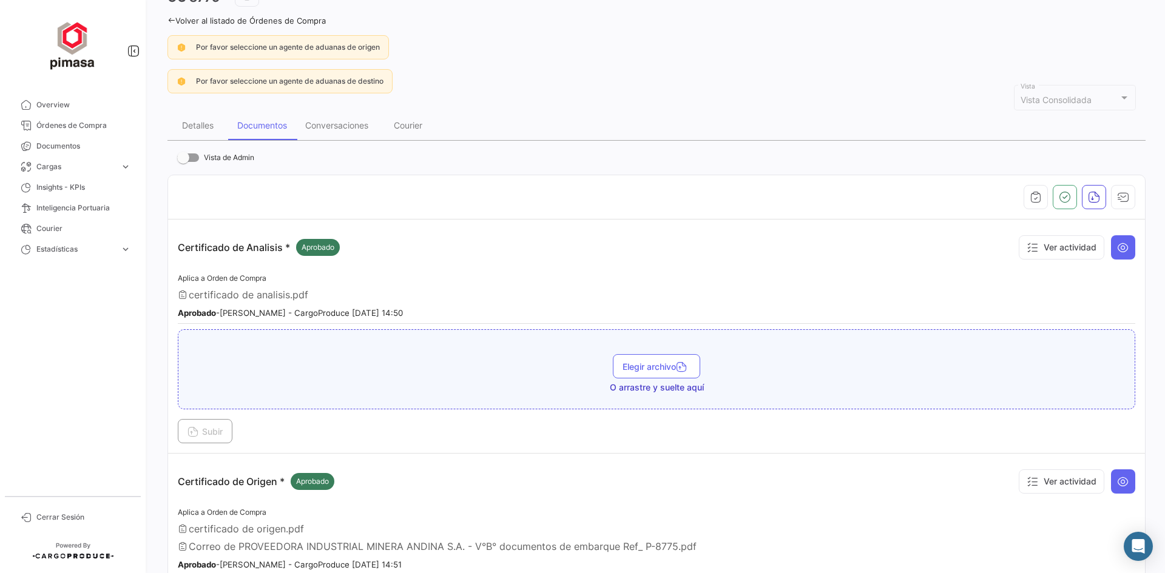
scroll to position [47, 0]
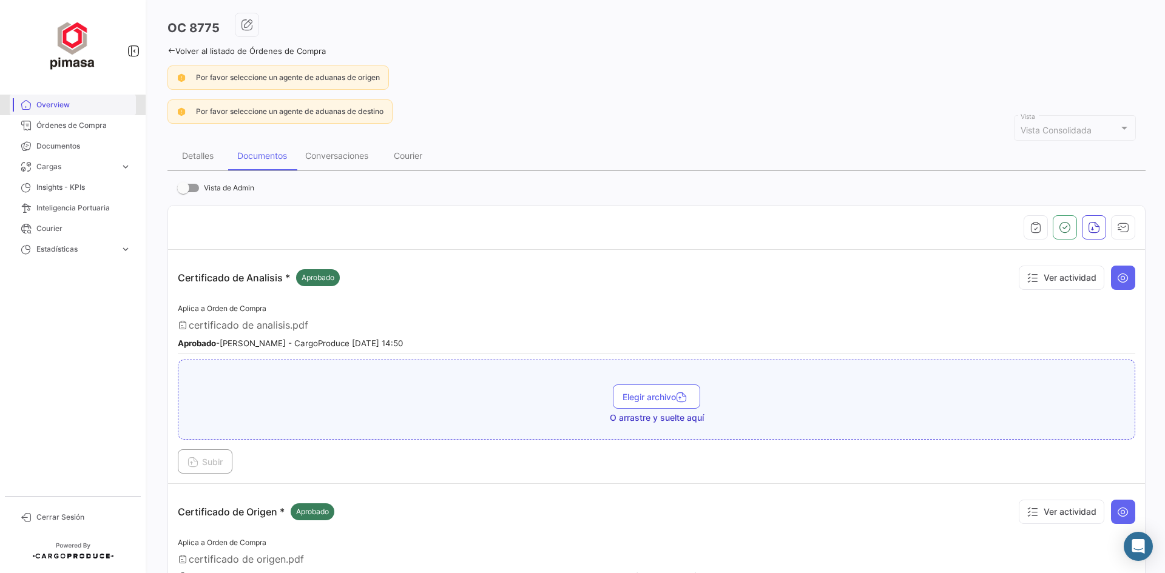
click at [59, 110] on span "Overview" at bounding box center [83, 104] width 95 height 11
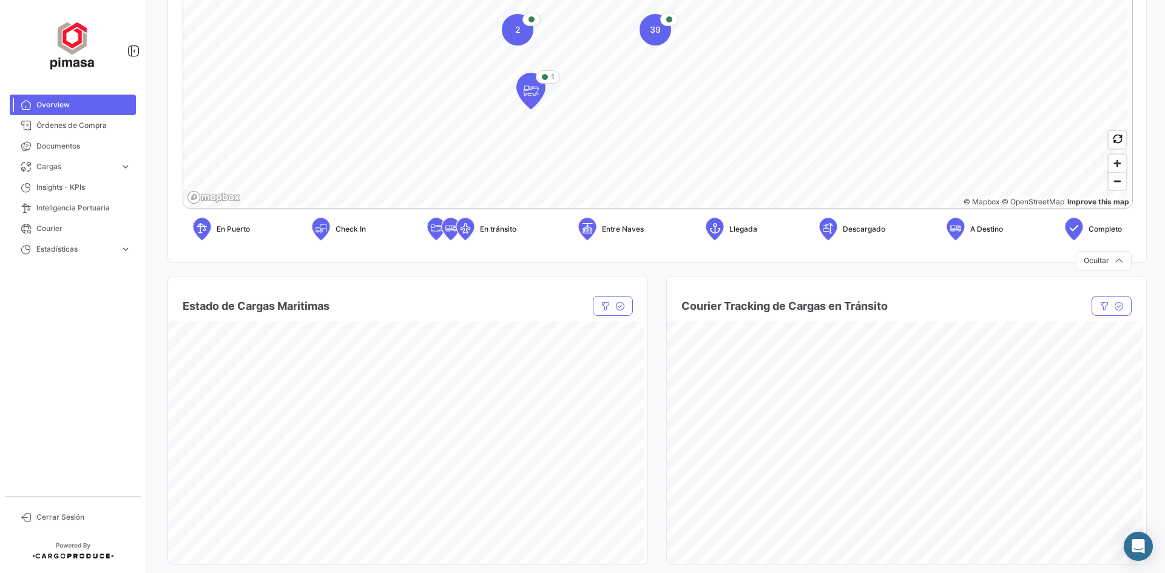
scroll to position [243, 0]
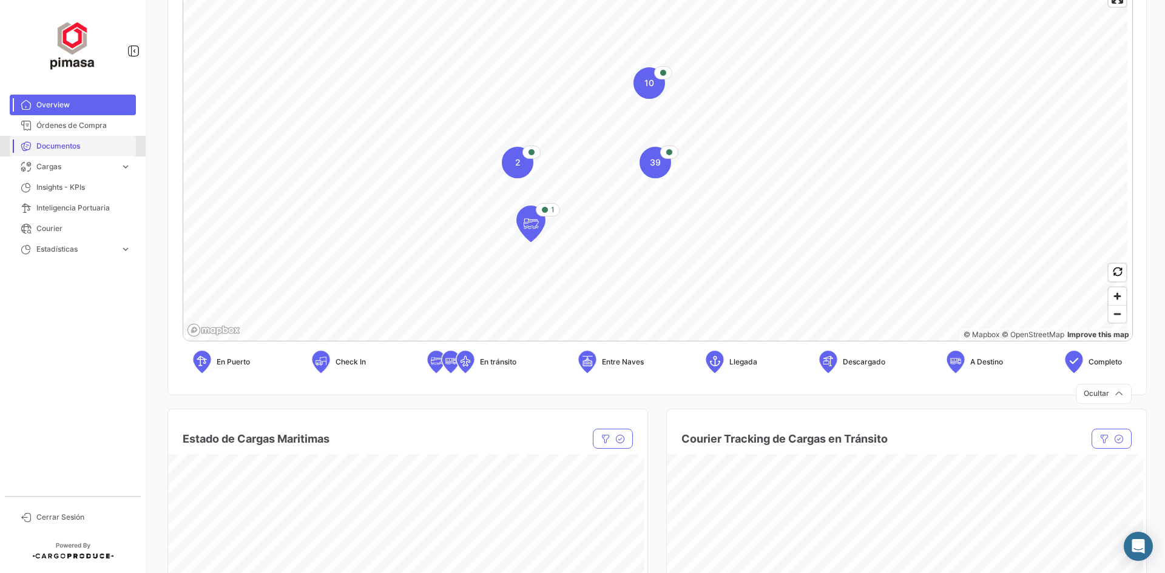
click at [86, 151] on span "Documentos" at bounding box center [83, 146] width 95 height 11
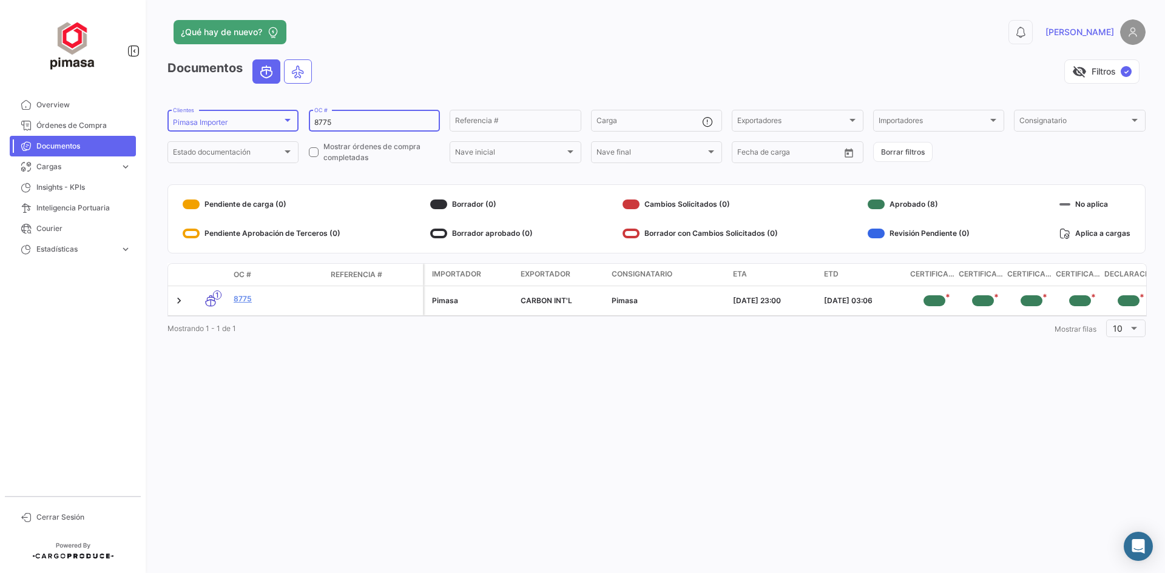
drag, startPoint x: 344, startPoint y: 120, endPoint x: 247, endPoint y: 119, distance: 96.5
click at [247, 119] on form "Pimasa Importer Clientes 8775 OC # Referencia # Carga Exportadores Exportadores…" at bounding box center [656, 136] width 978 height 57
type input "8699"
click at [56, 110] on span "Overview" at bounding box center [83, 104] width 95 height 11
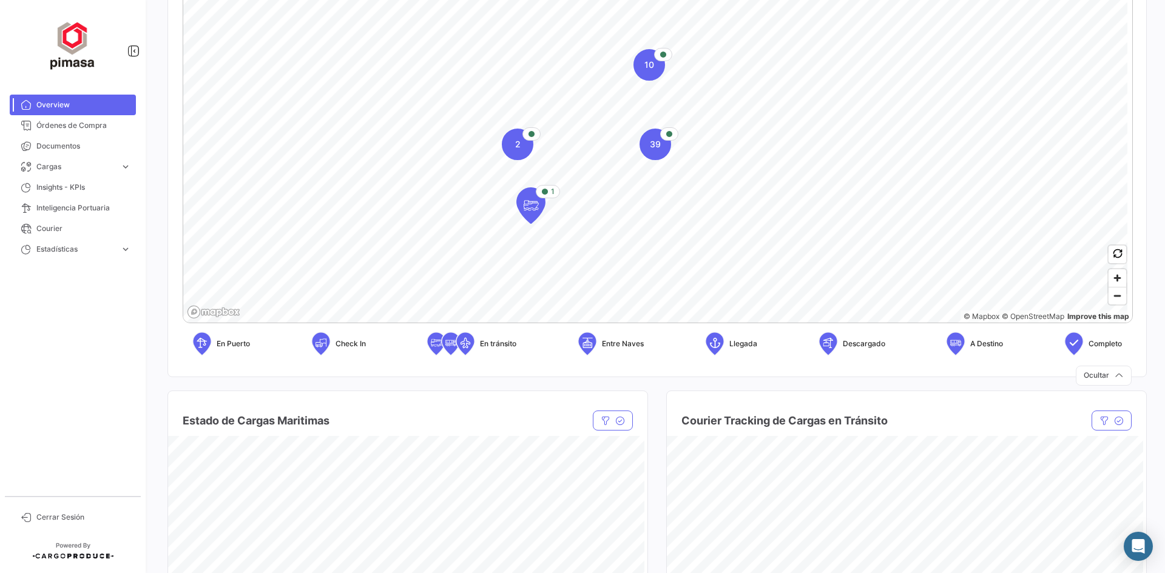
scroll to position [243, 0]
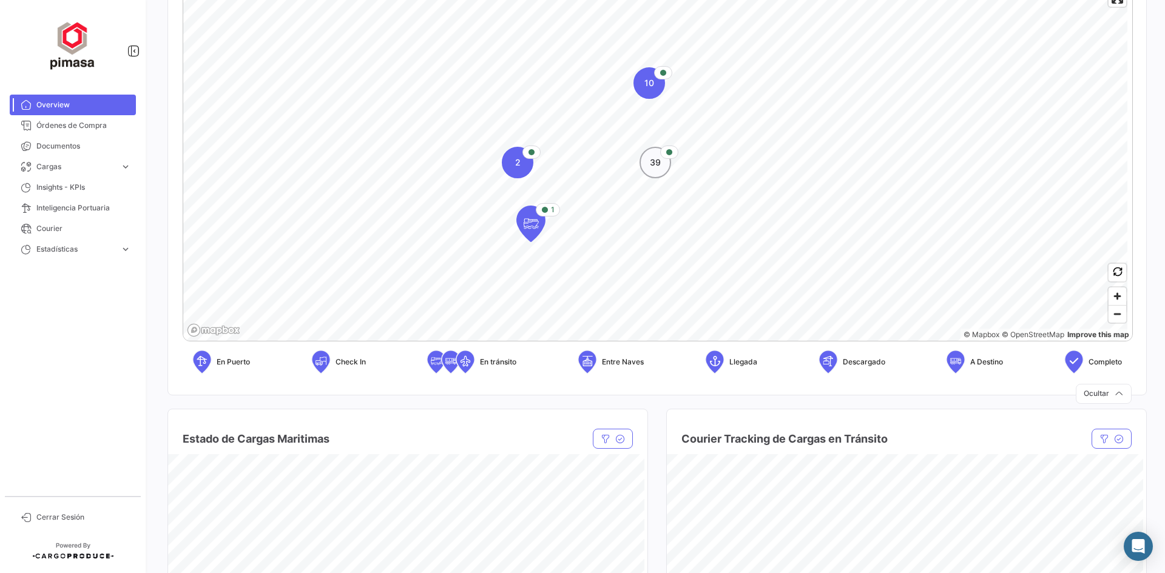
click at [658, 161] on span "39" at bounding box center [655, 163] width 11 height 12
click at [655, 171] on div "39" at bounding box center [655, 163] width 32 height 32
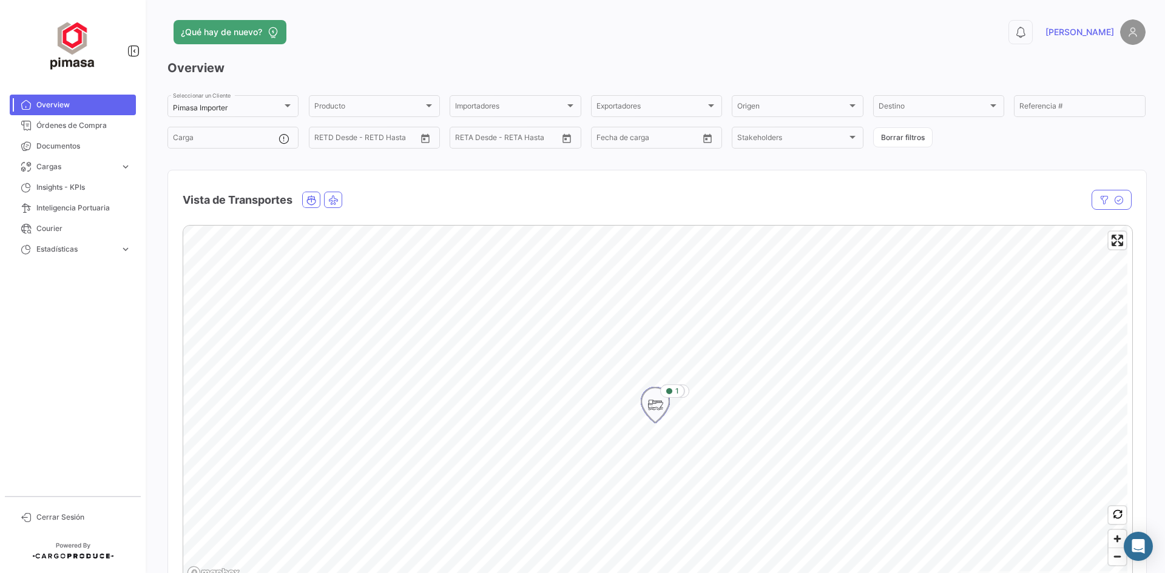
click at [662, 403] on icon "Map marker" at bounding box center [655, 404] width 17 height 25
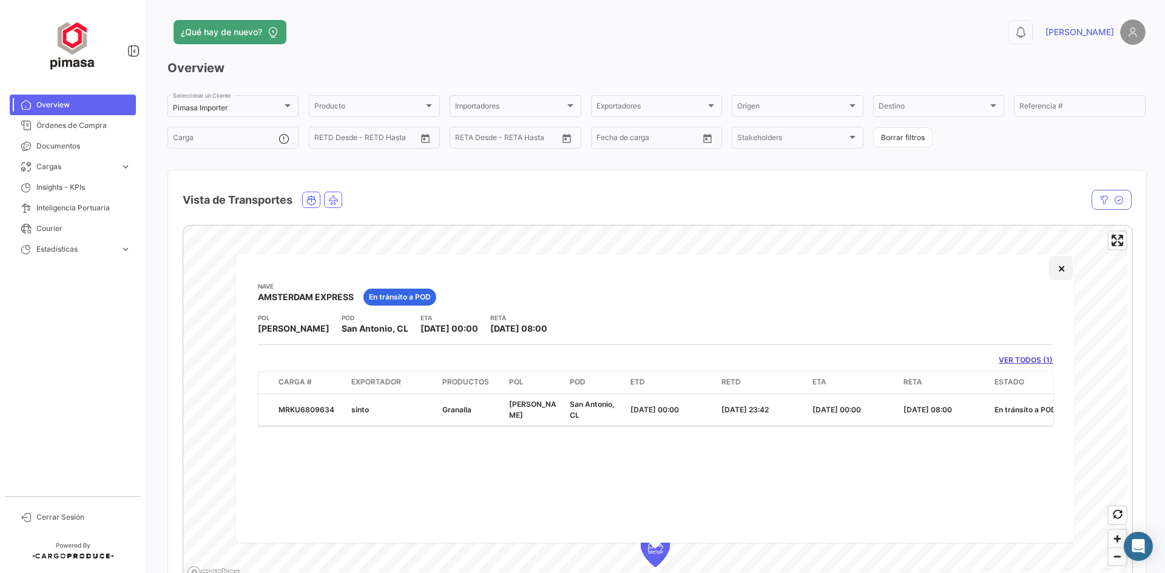
click at [1057, 272] on button "×" at bounding box center [1061, 268] width 24 height 24
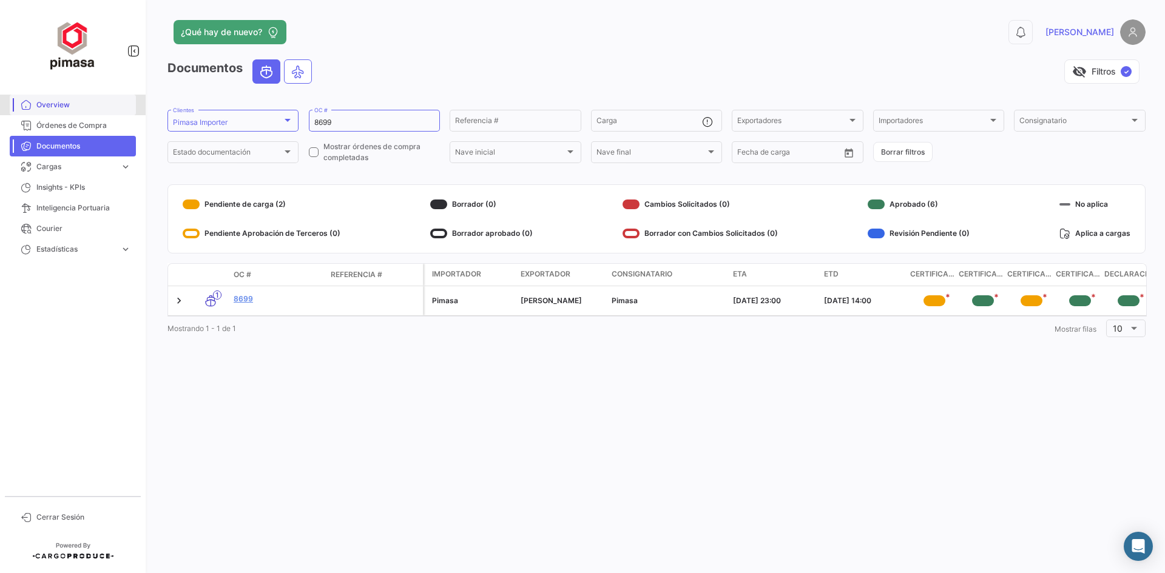
click at [71, 109] on span "Overview" at bounding box center [83, 104] width 95 height 11
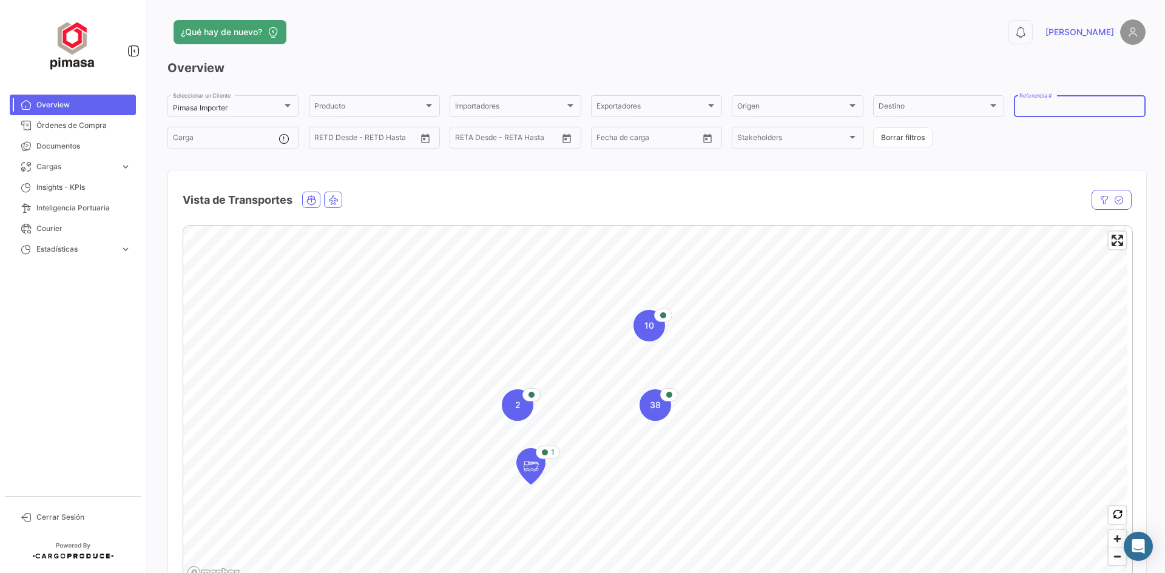
click at [1052, 106] on input "Referencia #" at bounding box center [1079, 108] width 120 height 8
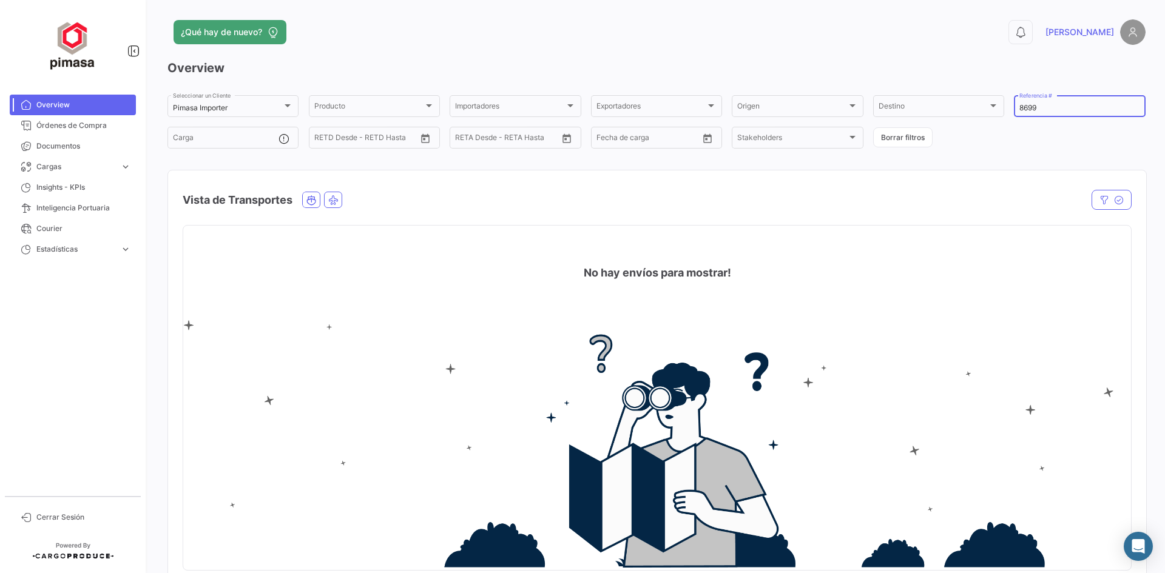
type input "8699"
click at [70, 106] on span "Overview" at bounding box center [83, 104] width 95 height 11
click at [59, 127] on span "Órdenes de Compra" at bounding box center [83, 125] width 95 height 11
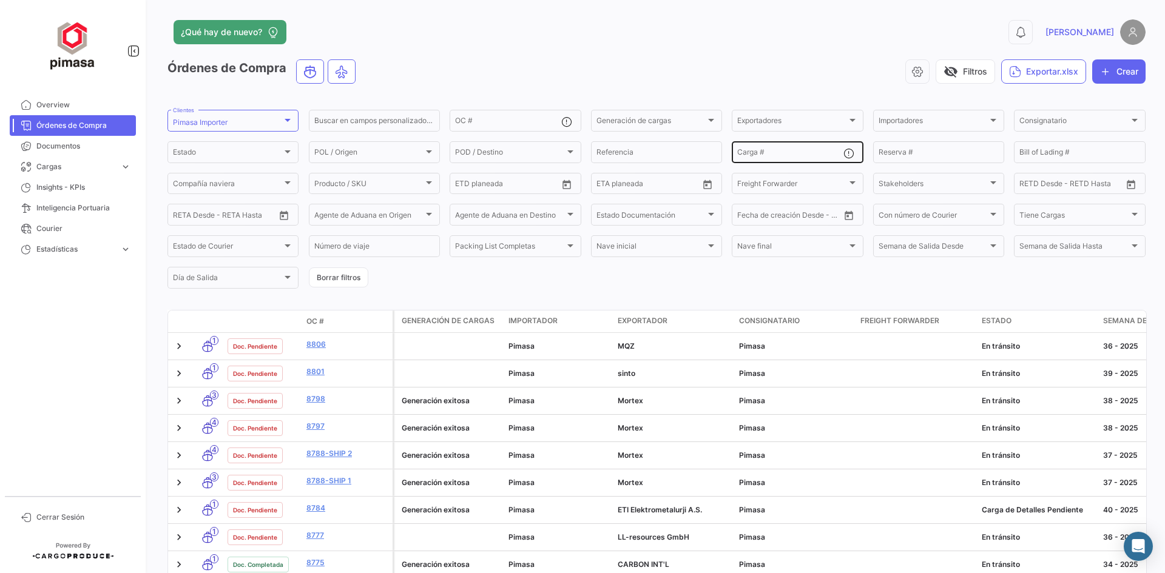
click at [841, 142] on div "Carga #" at bounding box center [797, 152] width 131 height 24
click at [671, 138] on form "Pimasa Importer Clientes Buscar en [PERSON_NAME] personalizados... OC # Generac…" at bounding box center [656, 199] width 978 height 183
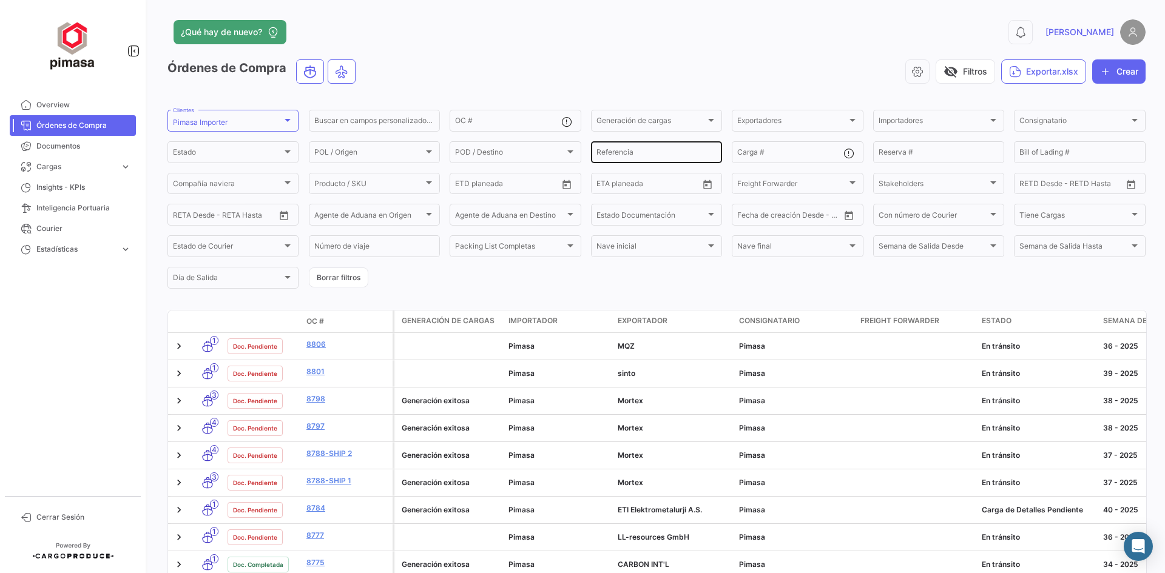
click at [661, 150] on input "Referencia" at bounding box center [656, 154] width 120 height 8
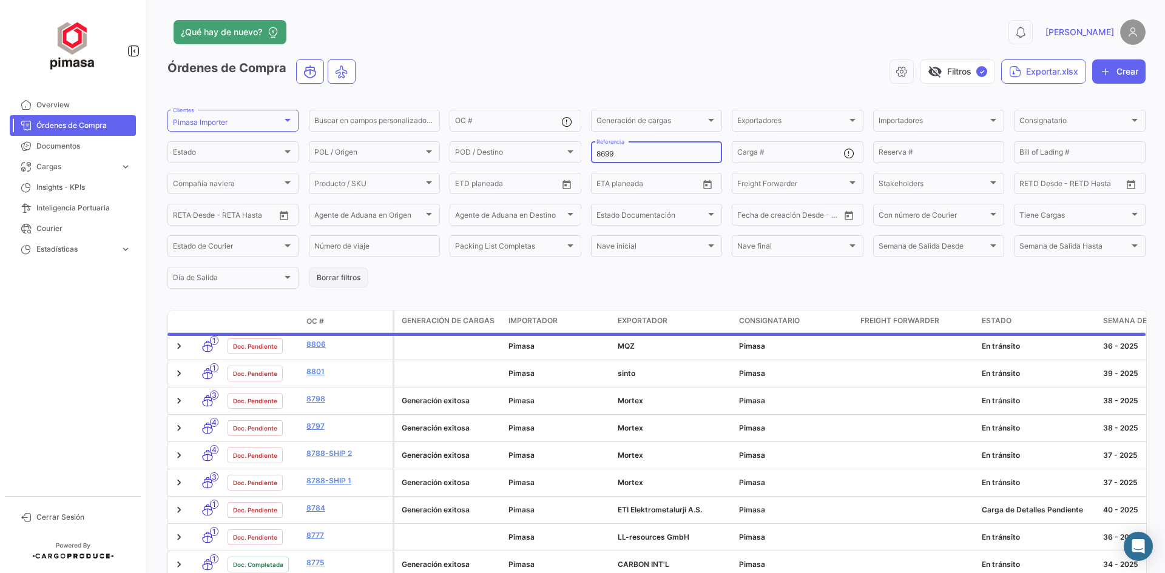
type input "8699"
click at [349, 283] on button "Borrar filtros" at bounding box center [338, 278] width 59 height 20
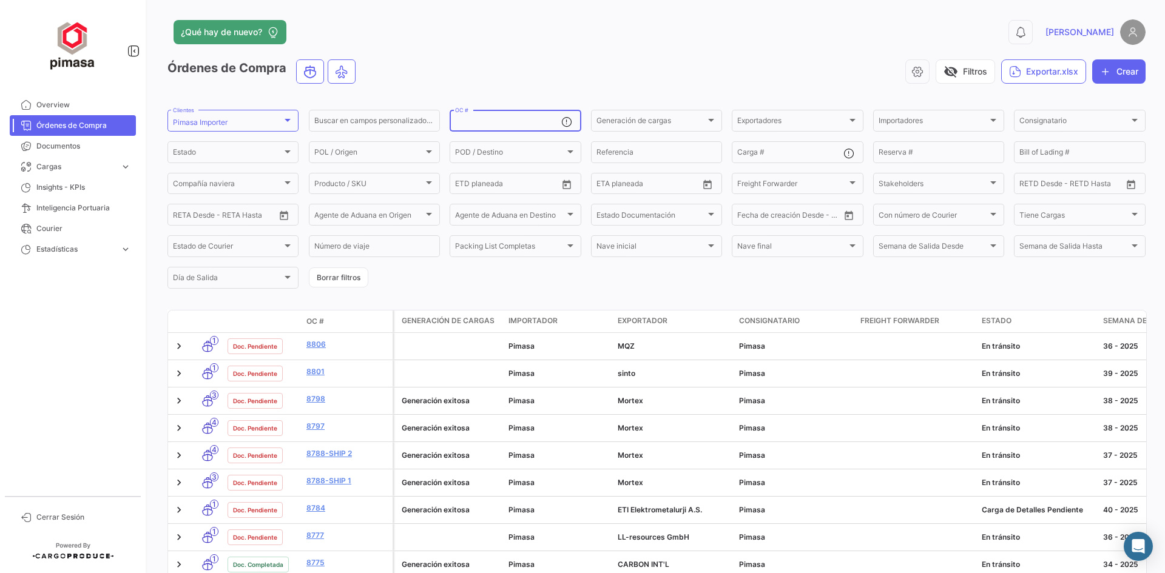
click at [508, 127] on input "OC #" at bounding box center [508, 122] width 106 height 8
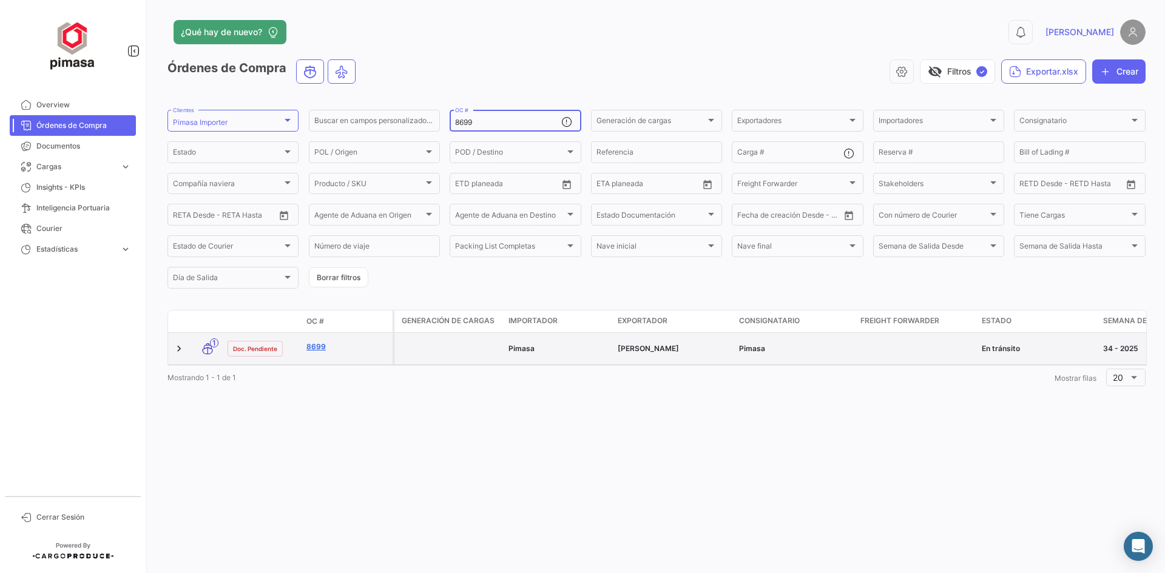
type input "8699"
click at [320, 348] on link "8699" at bounding box center [346, 347] width 81 height 11
